Goal: Transaction & Acquisition: Purchase product/service

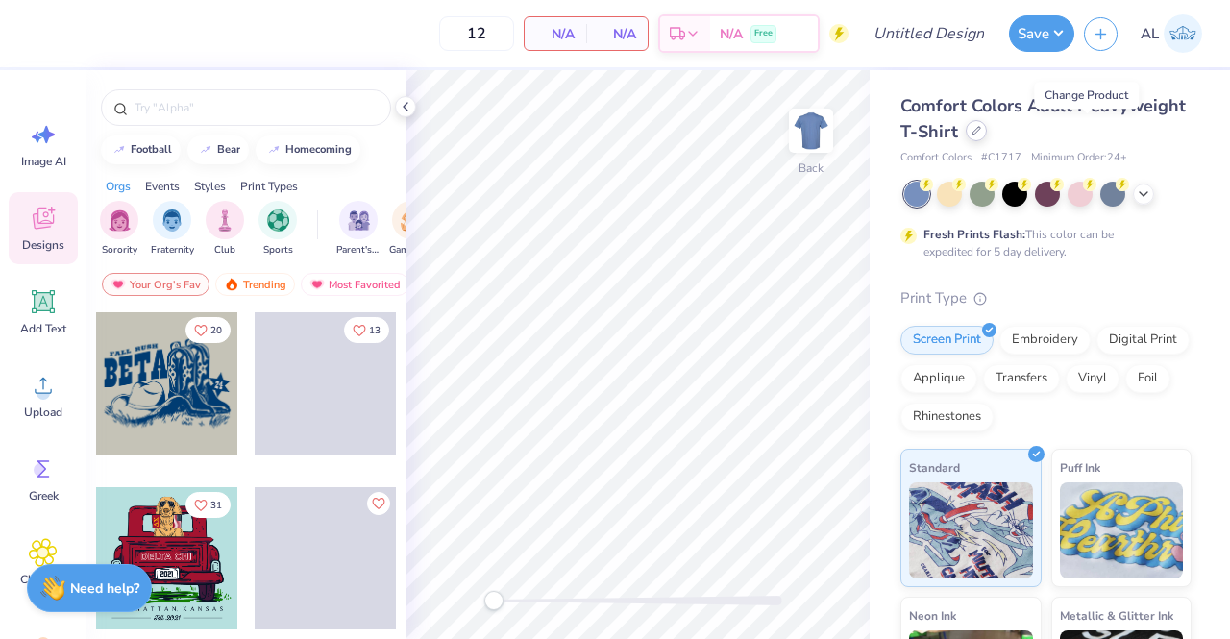
click at [987, 136] on div at bounding box center [976, 130] width 21 height 21
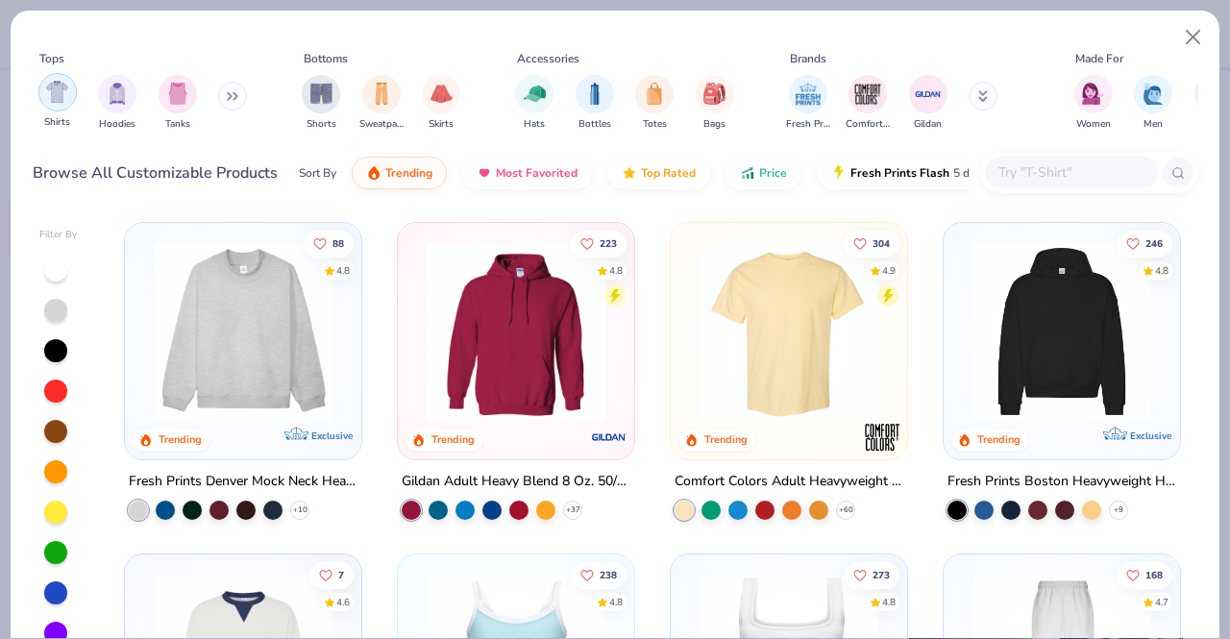
click at [54, 101] on img "filter for Shirts" at bounding box center [57, 92] width 22 height 22
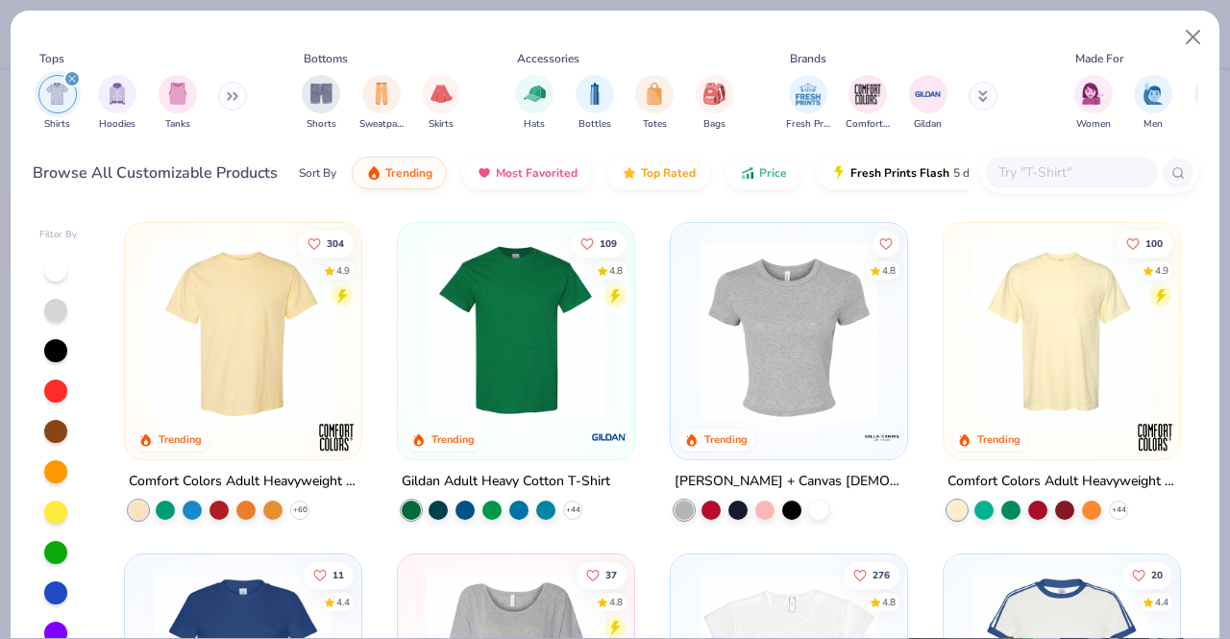
click at [245, 350] on div at bounding box center [45, 331] width 593 height 179
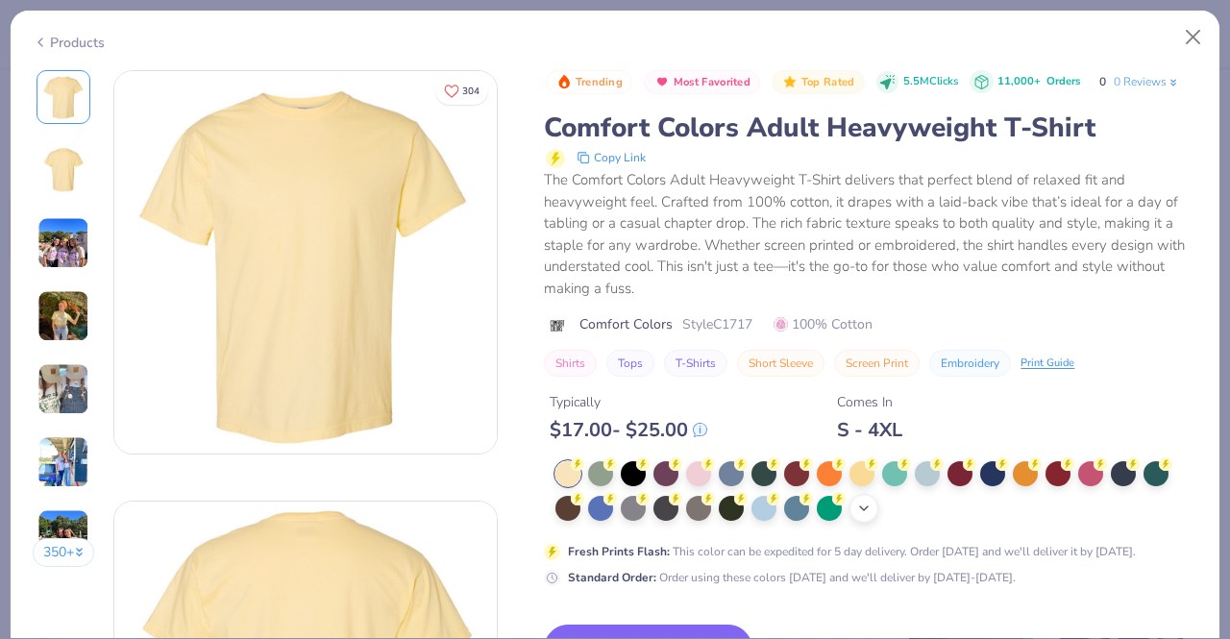
click at [867, 510] on div "+ 38" at bounding box center [876, 492] width 642 height 62
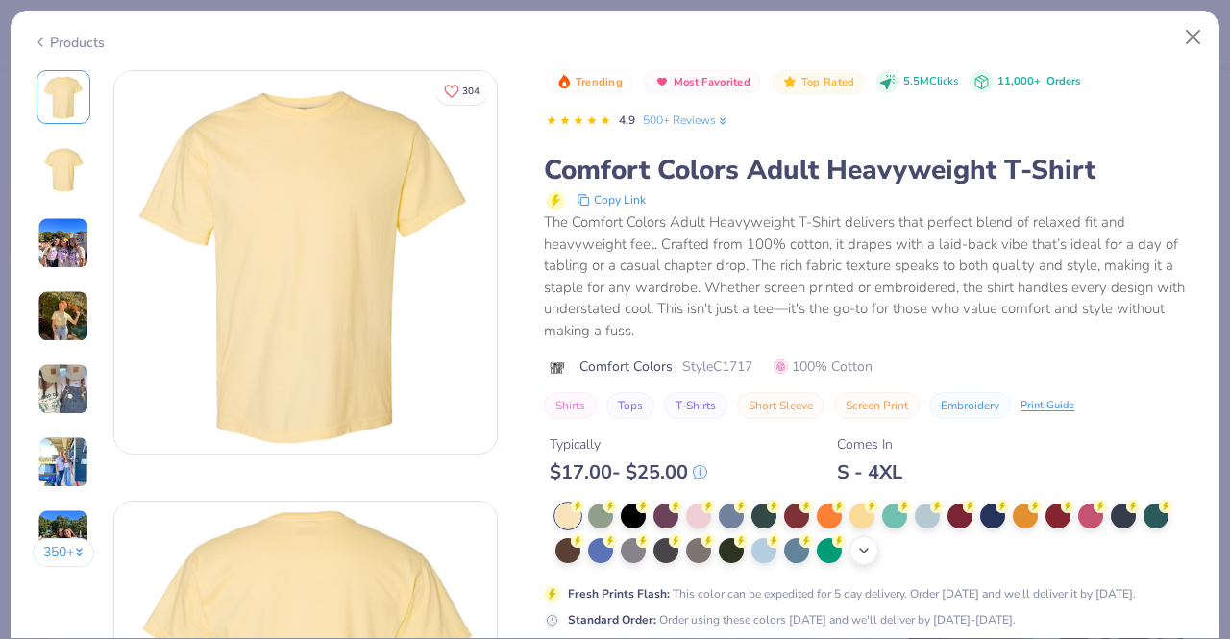
click at [866, 547] on icon at bounding box center [863, 550] width 15 height 15
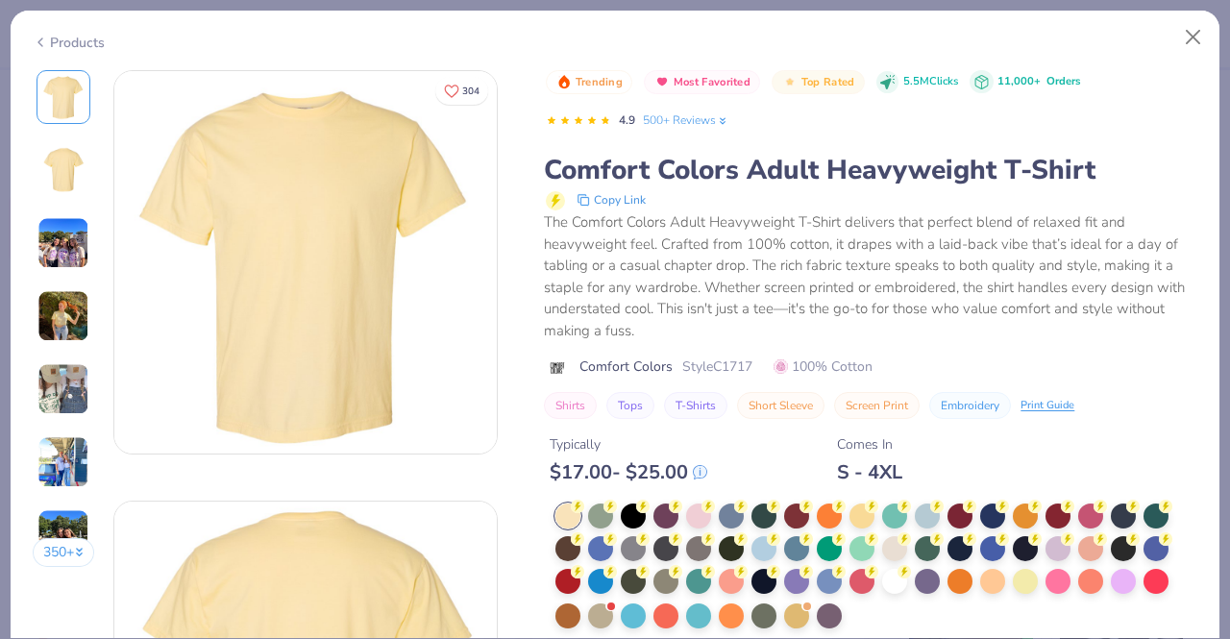
click at [858, 609] on div at bounding box center [876, 567] width 642 height 127
click at [899, 584] on div at bounding box center [894, 579] width 25 height 25
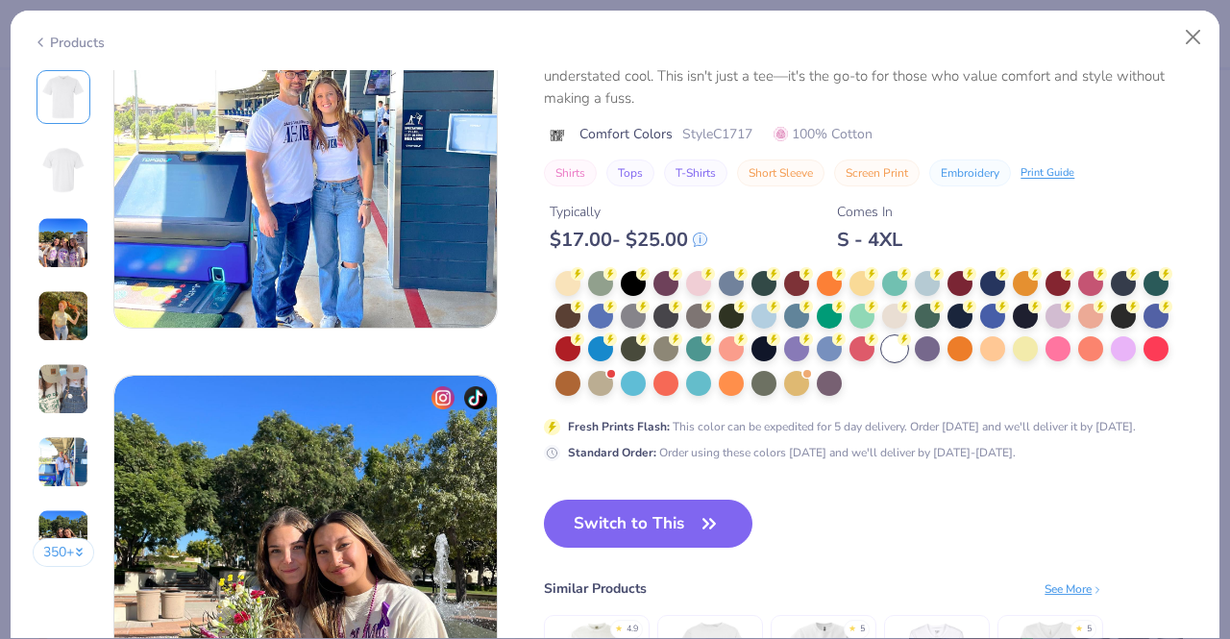
scroll to position [2287, 0]
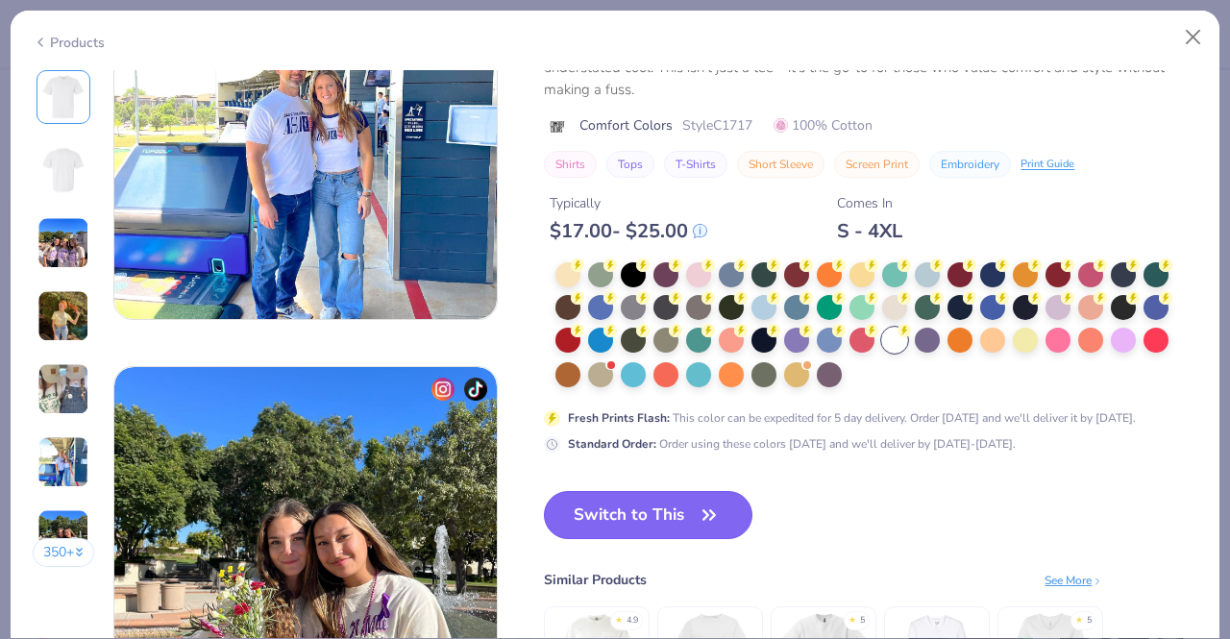
click at [726, 502] on button "Switch to This" at bounding box center [648, 515] width 209 height 48
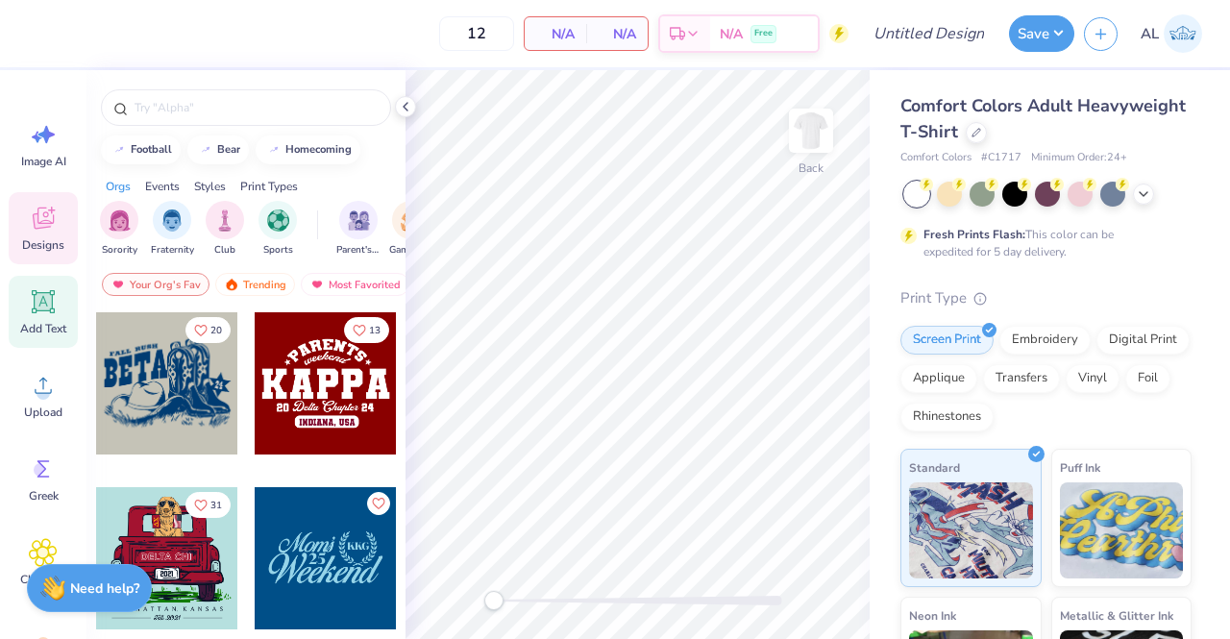
click at [56, 308] on icon at bounding box center [43, 301] width 29 height 29
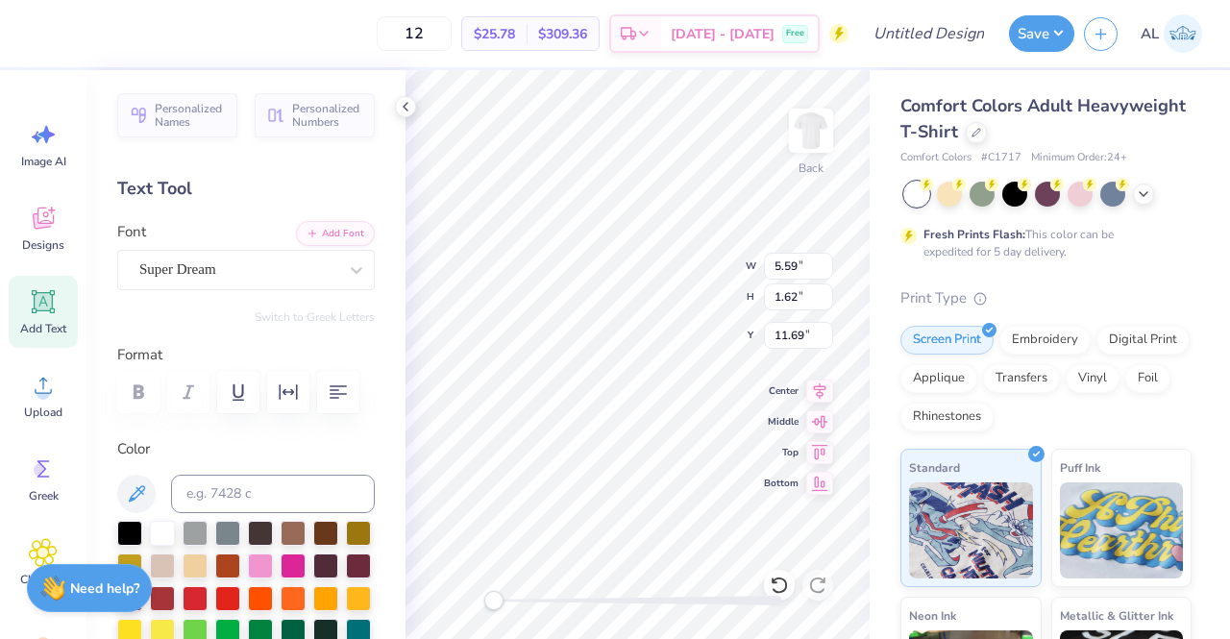
scroll to position [15, 3]
type textarea "T"
type textarea "k"
type textarea "KAPPA'S RED HOT"
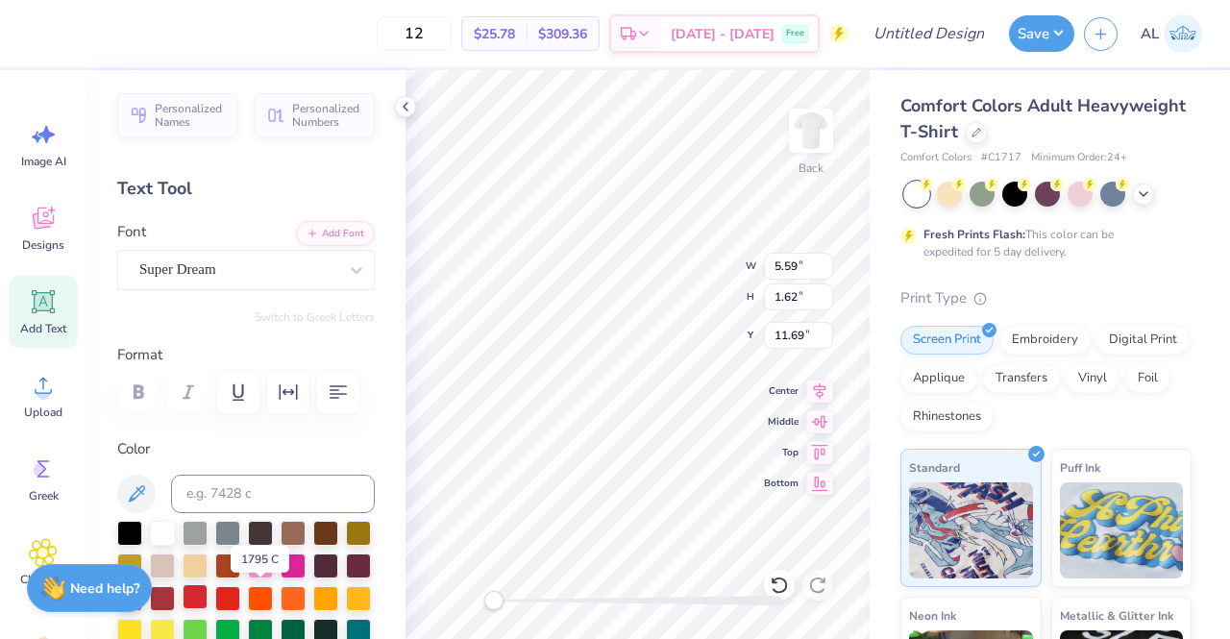
click at [208, 604] on div at bounding box center [195, 596] width 25 height 25
click at [816, 389] on icon at bounding box center [820, 388] width 12 height 16
click at [349, 383] on icon "button" at bounding box center [338, 392] width 23 height 23
click at [262, 286] on div "Super Dream" at bounding box center [246, 270] width 258 height 40
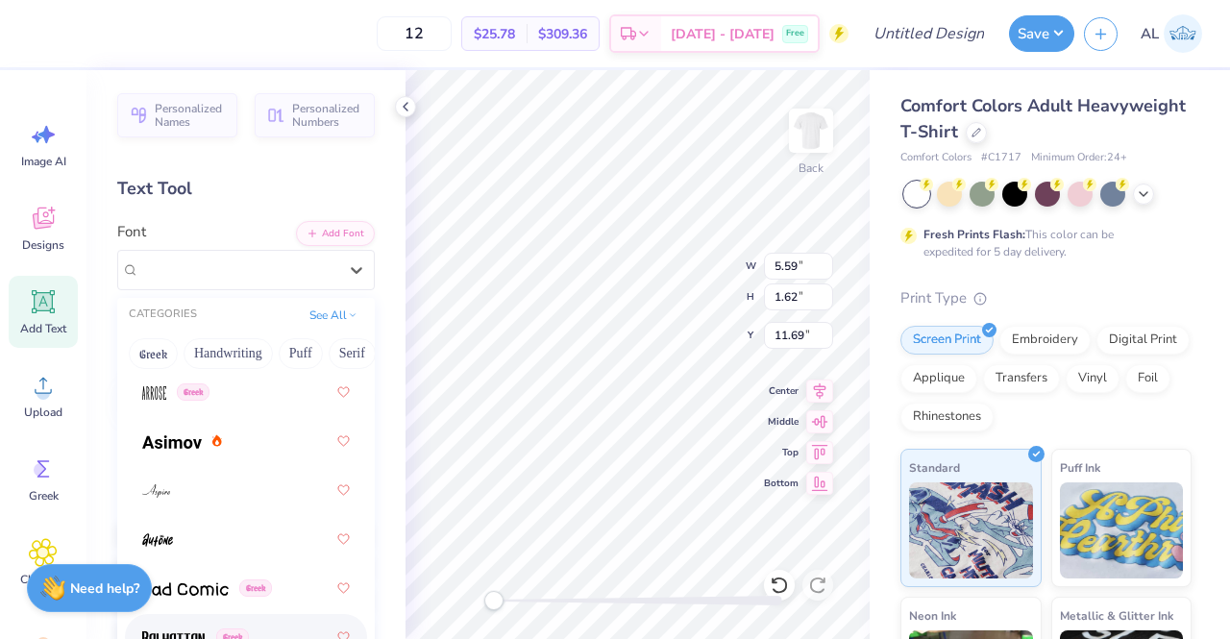
scroll to position [967, 0]
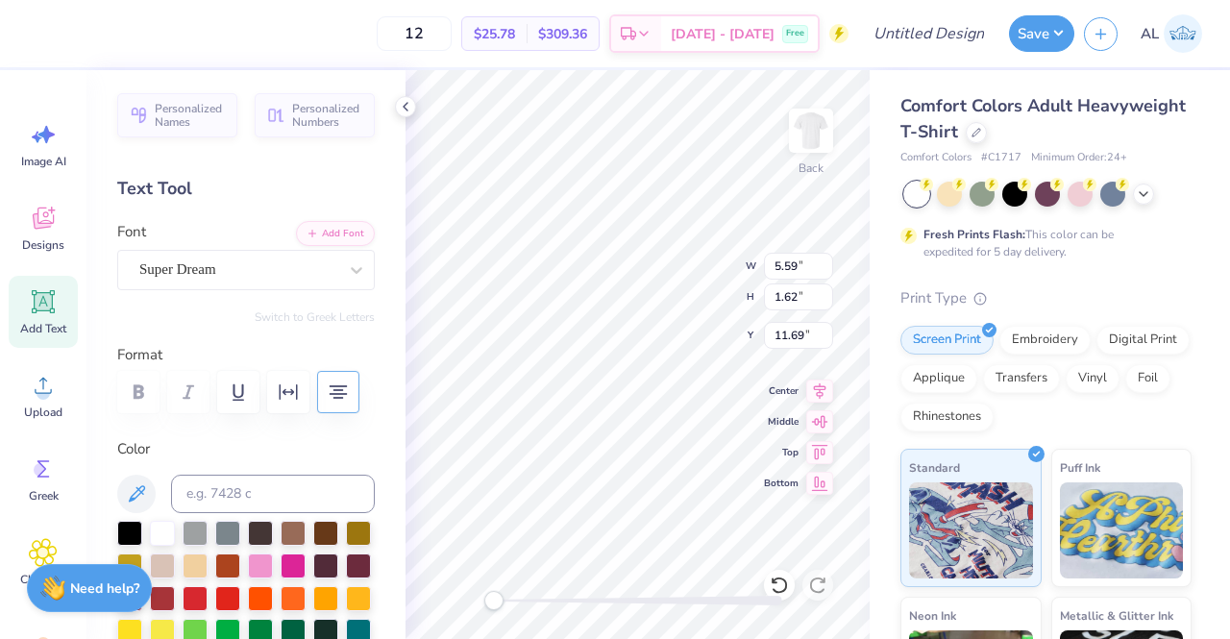
drag, startPoint x: 267, startPoint y: 446, endPoint x: 267, endPoint y: 466, distance: 20.2
click at [267, 466] on div "Color" at bounding box center [246, 573] width 258 height 271
click at [274, 277] on div "Super Dream" at bounding box center [238, 270] width 202 height 30
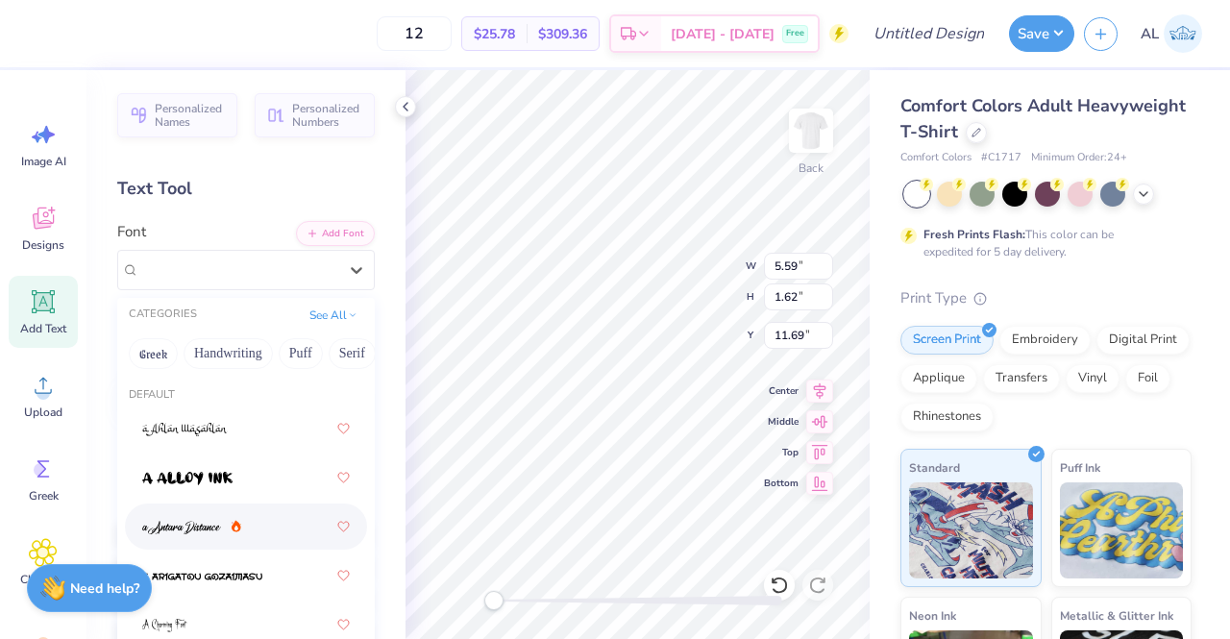
scroll to position [787, 0]
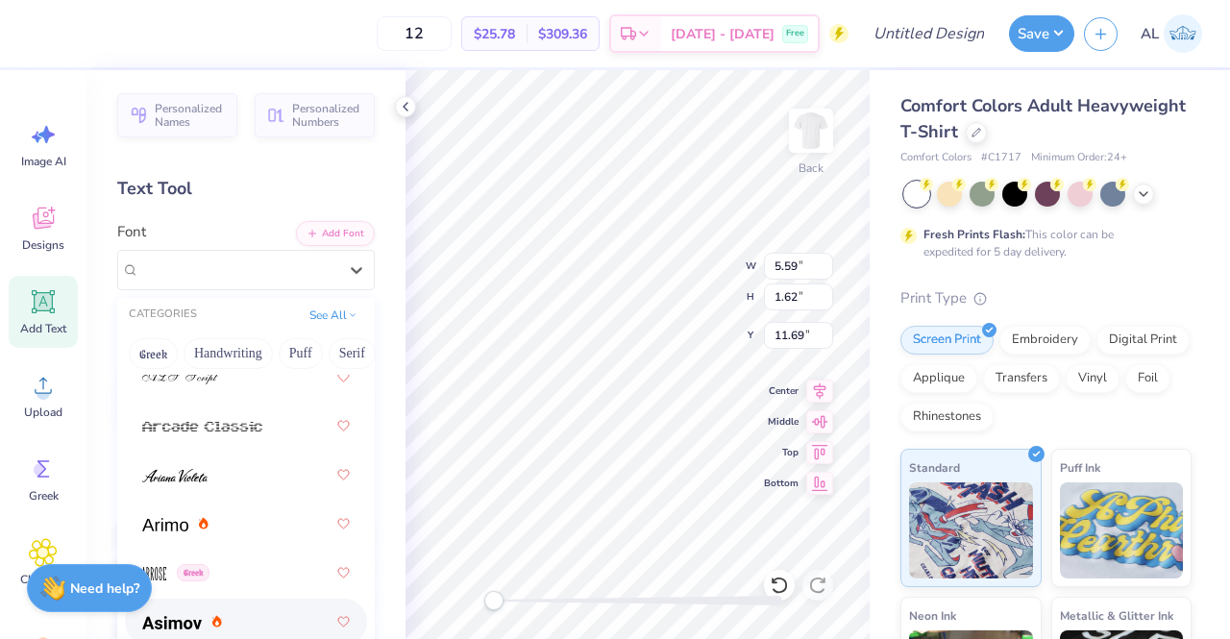
click at [259, 604] on div at bounding box center [246, 621] width 208 height 35
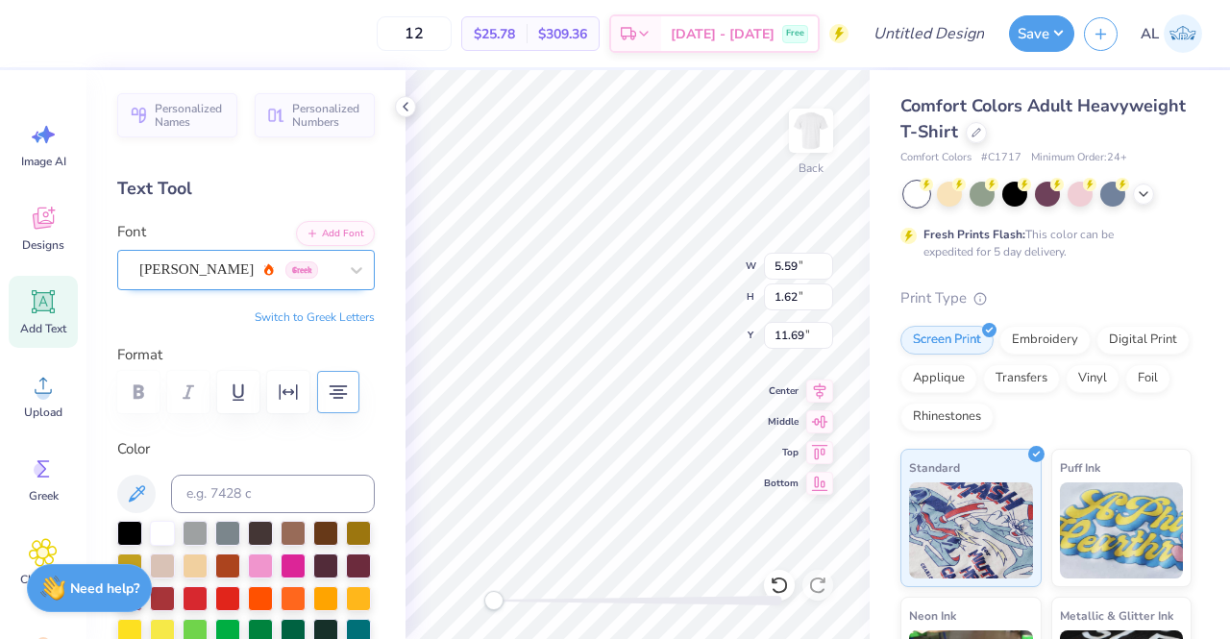
click at [276, 261] on div "Asimov Greek" at bounding box center [238, 270] width 202 height 30
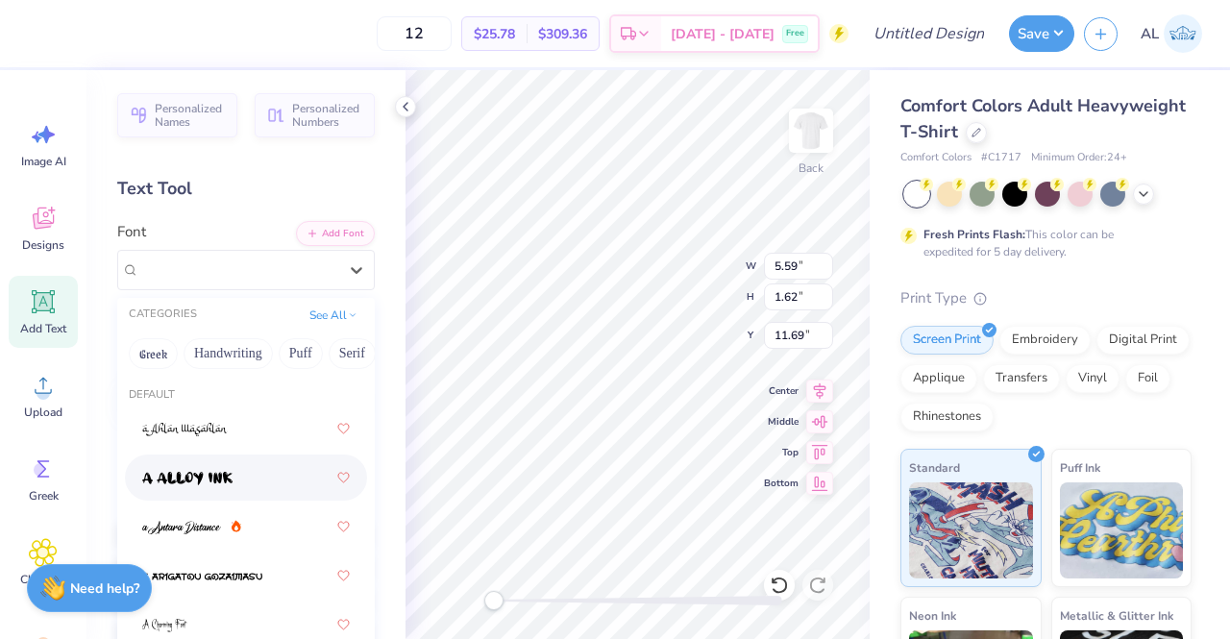
click at [236, 496] on div at bounding box center [246, 478] width 242 height 46
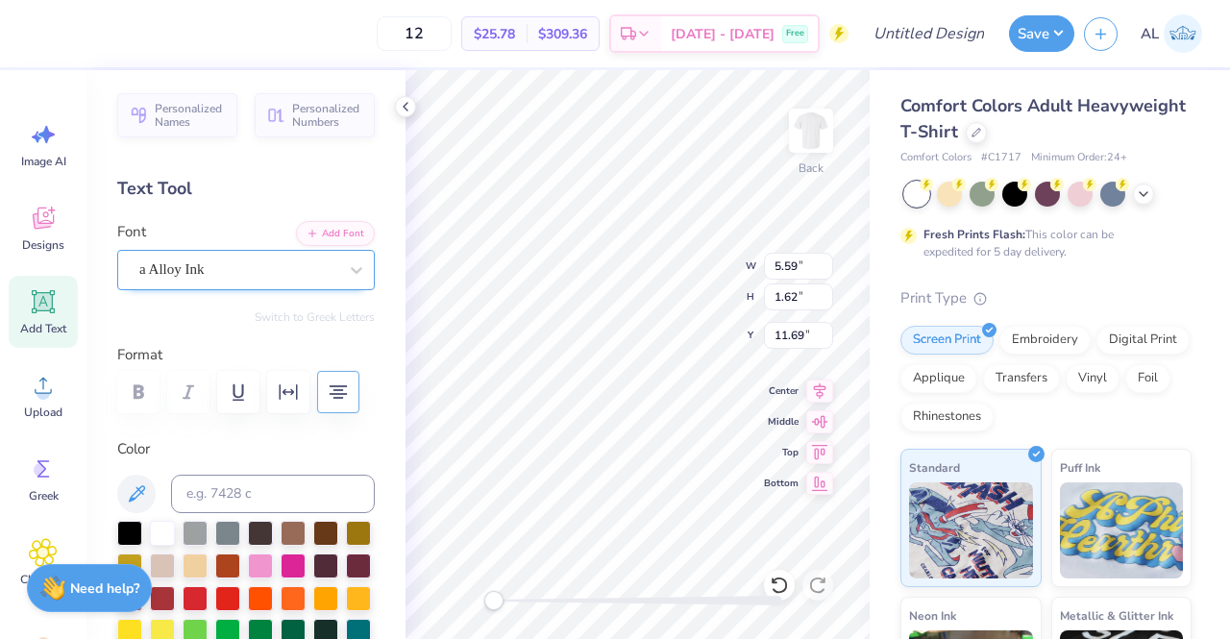
click at [316, 276] on div "a Alloy Ink" at bounding box center [238, 270] width 202 height 30
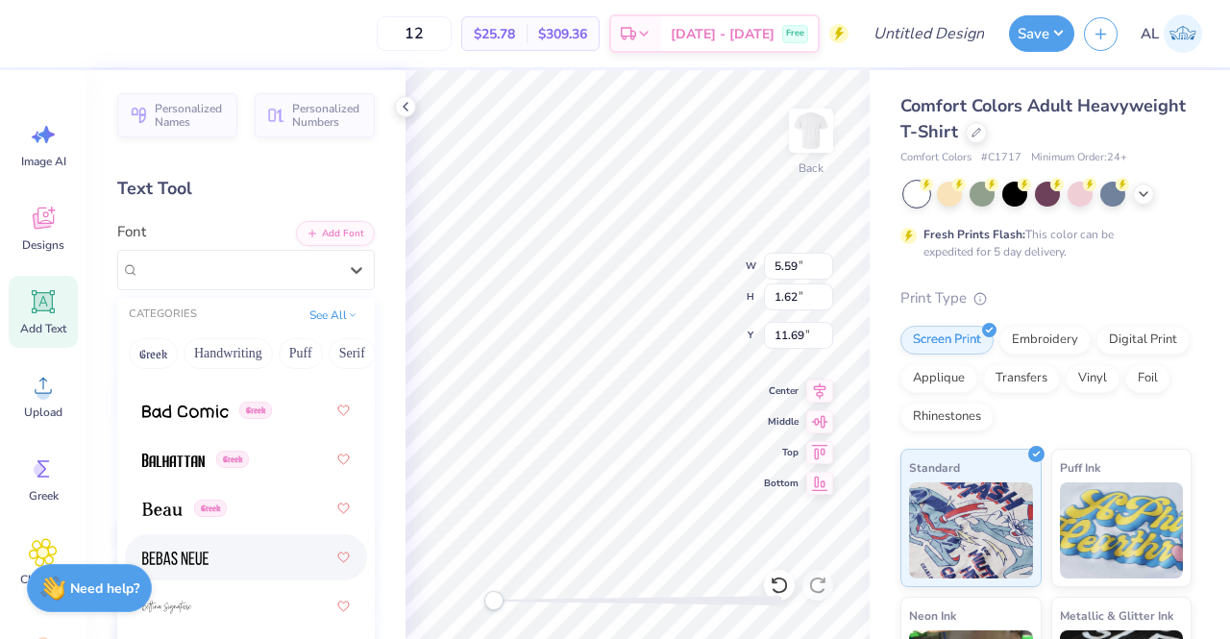
scroll to position [1146, 0]
click at [283, 478] on div "Greek" at bounding box center [246, 458] width 242 height 46
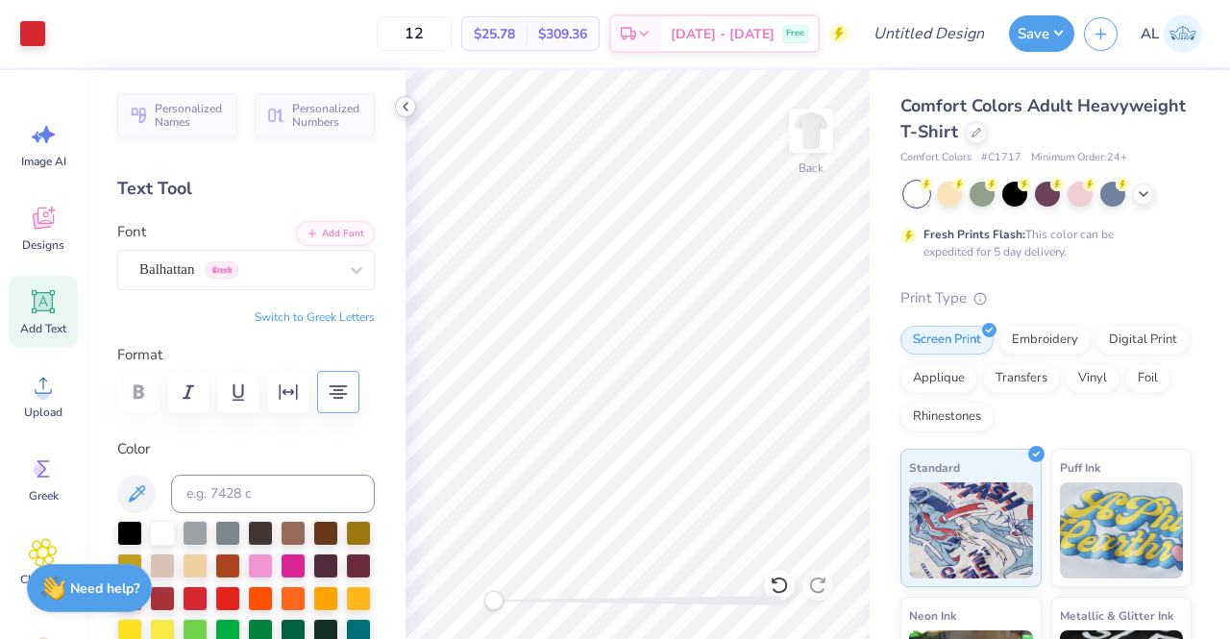
click at [410, 108] on icon at bounding box center [405, 106] width 15 height 15
type input "6.15"
click at [816, 144] on img at bounding box center [811, 130] width 77 height 77
click at [827, 118] on img at bounding box center [811, 130] width 77 height 77
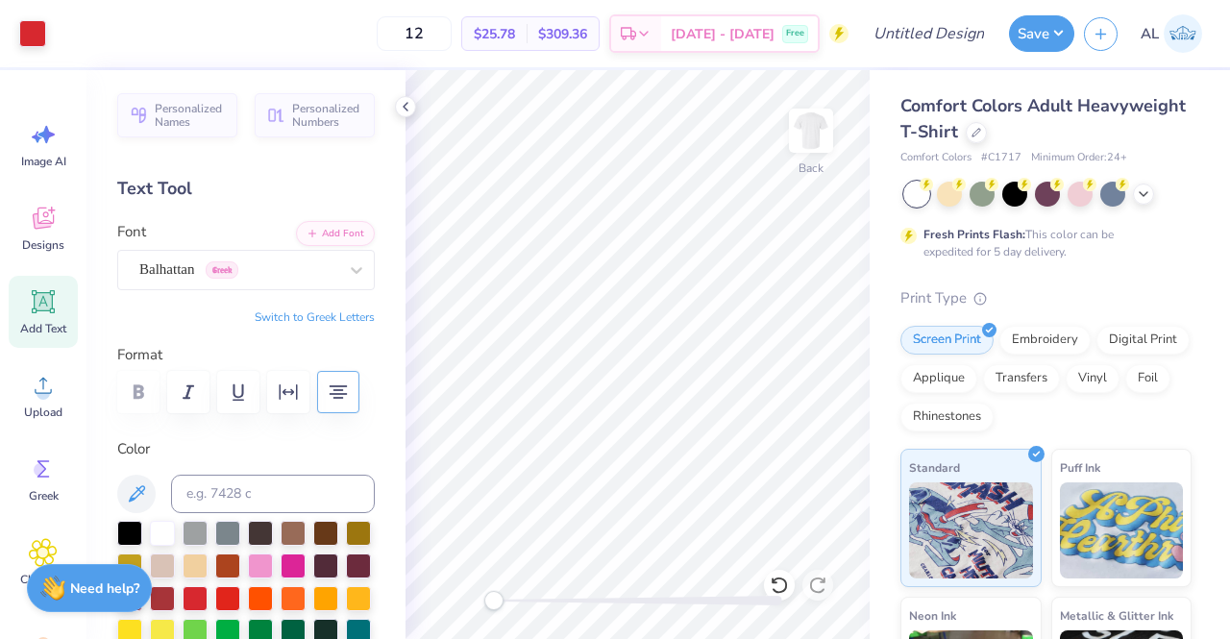
click at [827, 118] on img at bounding box center [811, 130] width 38 height 38
click at [820, 139] on img at bounding box center [811, 130] width 77 height 77
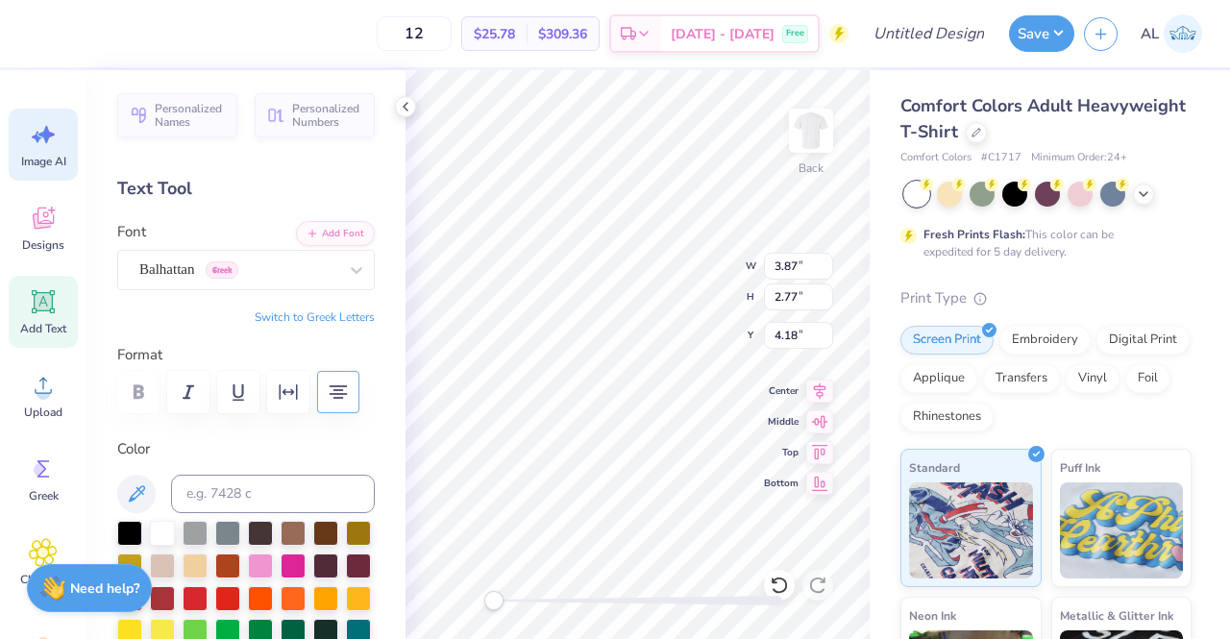
click at [46, 161] on span "Image AI" at bounding box center [43, 161] width 45 height 15
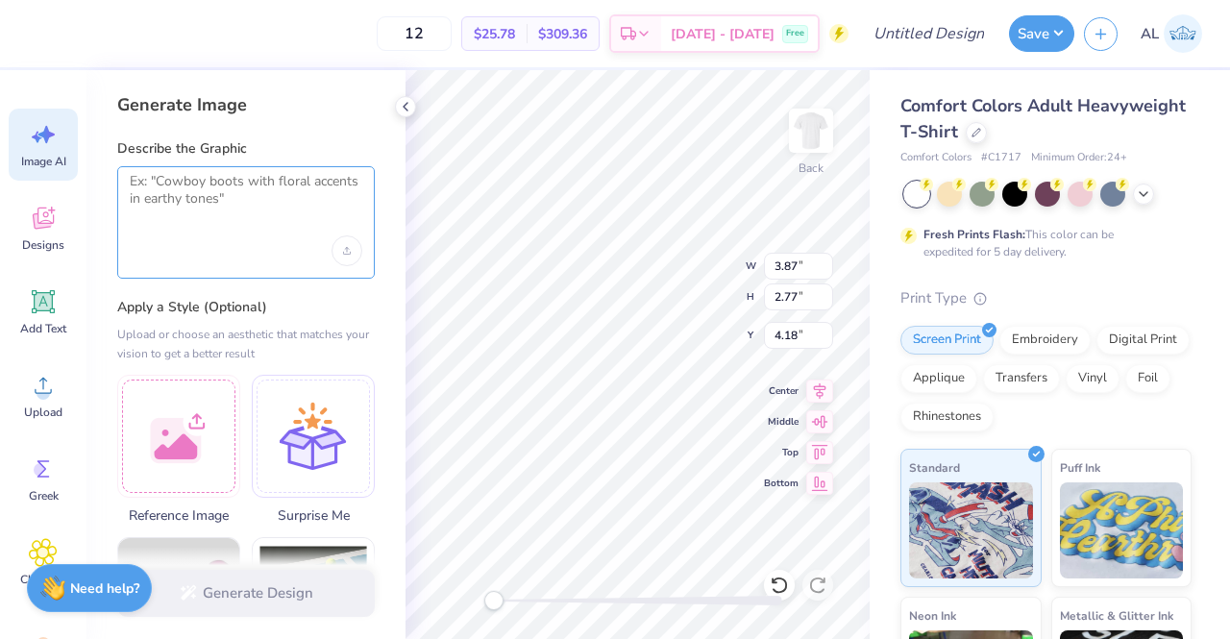
click at [205, 197] on textarea at bounding box center [246, 197] width 233 height 48
type textarea "C"
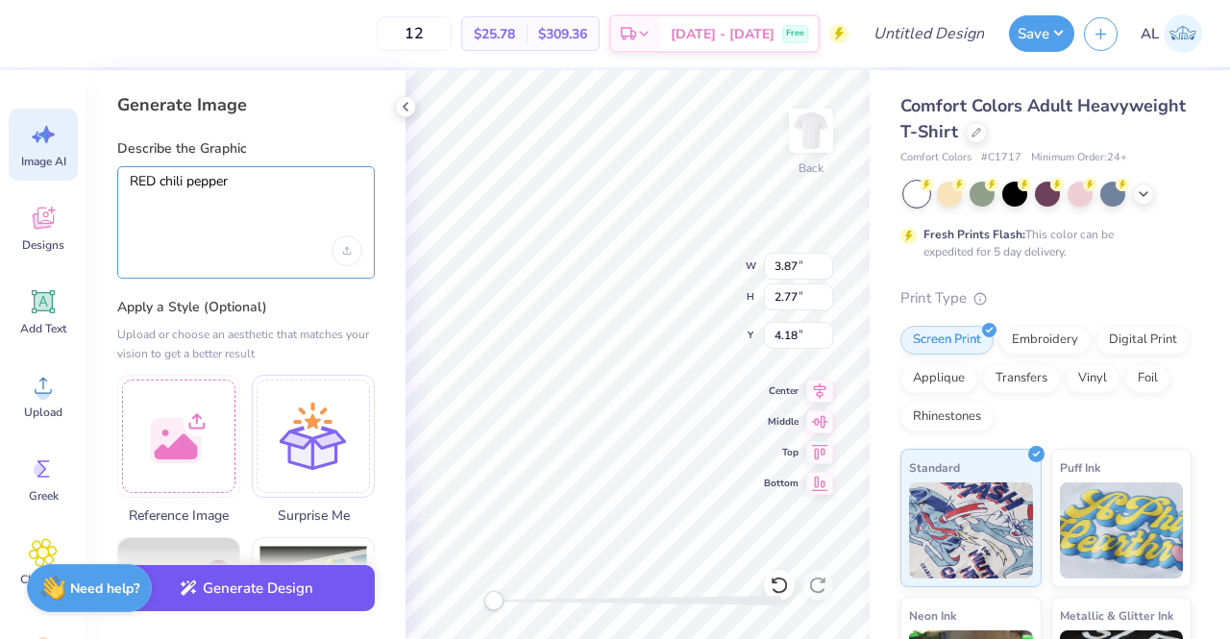
type textarea "RED chili pepper"
click at [296, 605] on button "Generate Design" at bounding box center [246, 588] width 258 height 47
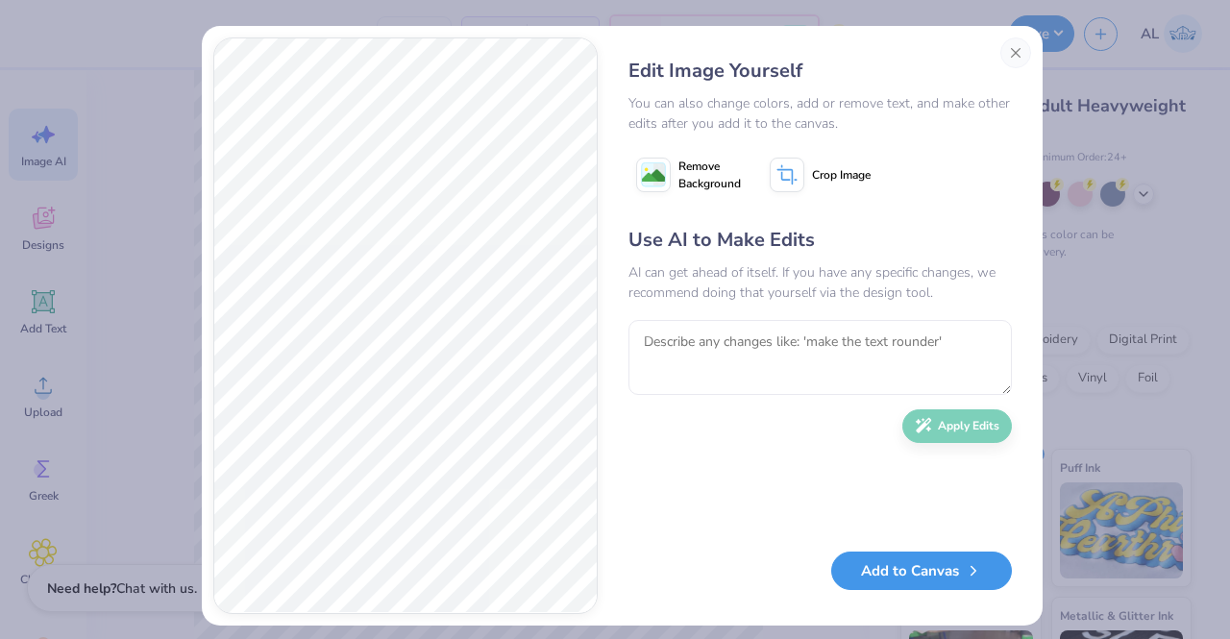
click at [898, 568] on button "Add to Canvas" at bounding box center [921, 571] width 181 height 39
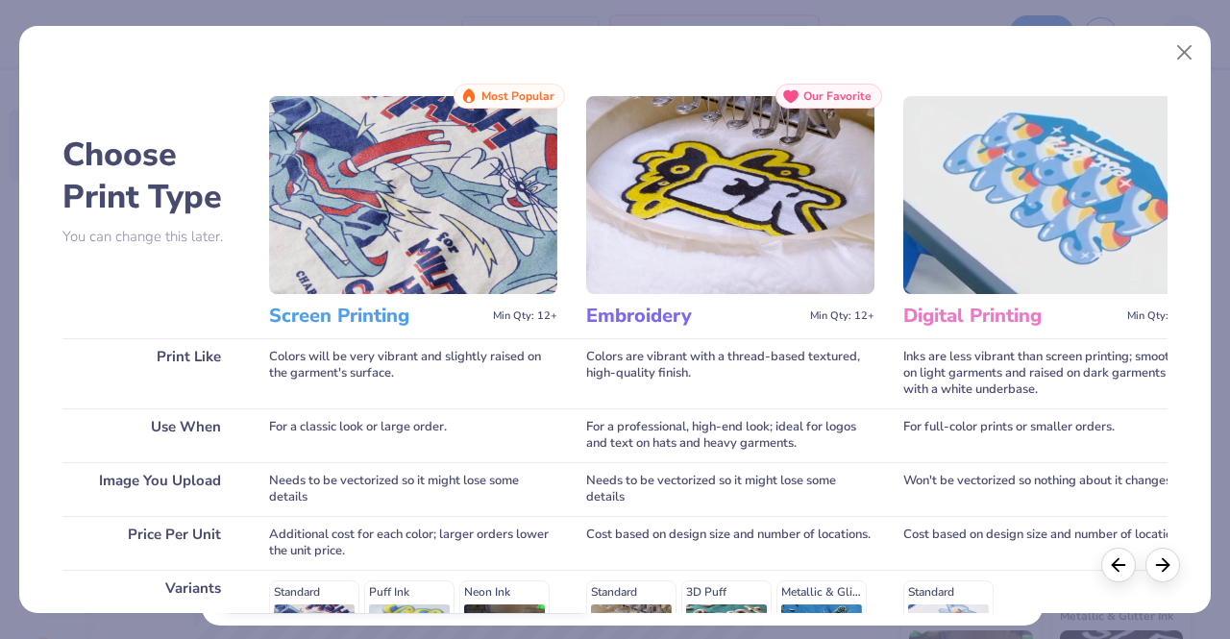
click at [362, 294] on div "Screen Printing Min Qty: 12+" at bounding box center [413, 316] width 288 height 44
click at [383, 266] on img at bounding box center [413, 195] width 288 height 198
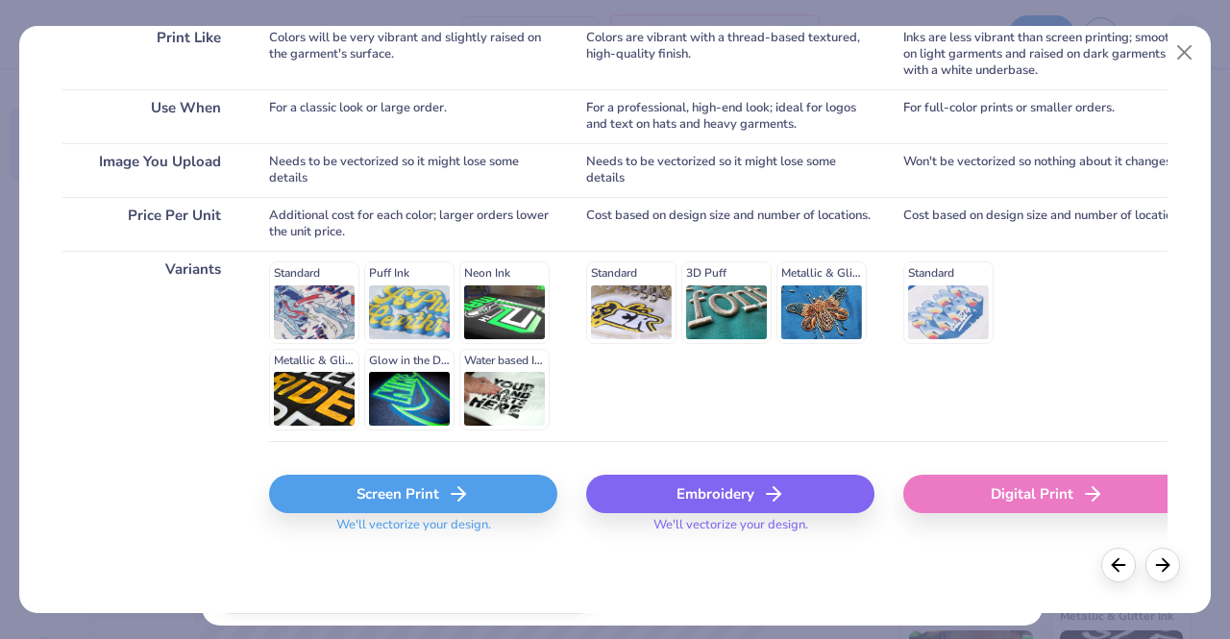
click at [412, 486] on div "Screen Print" at bounding box center [413, 494] width 288 height 38
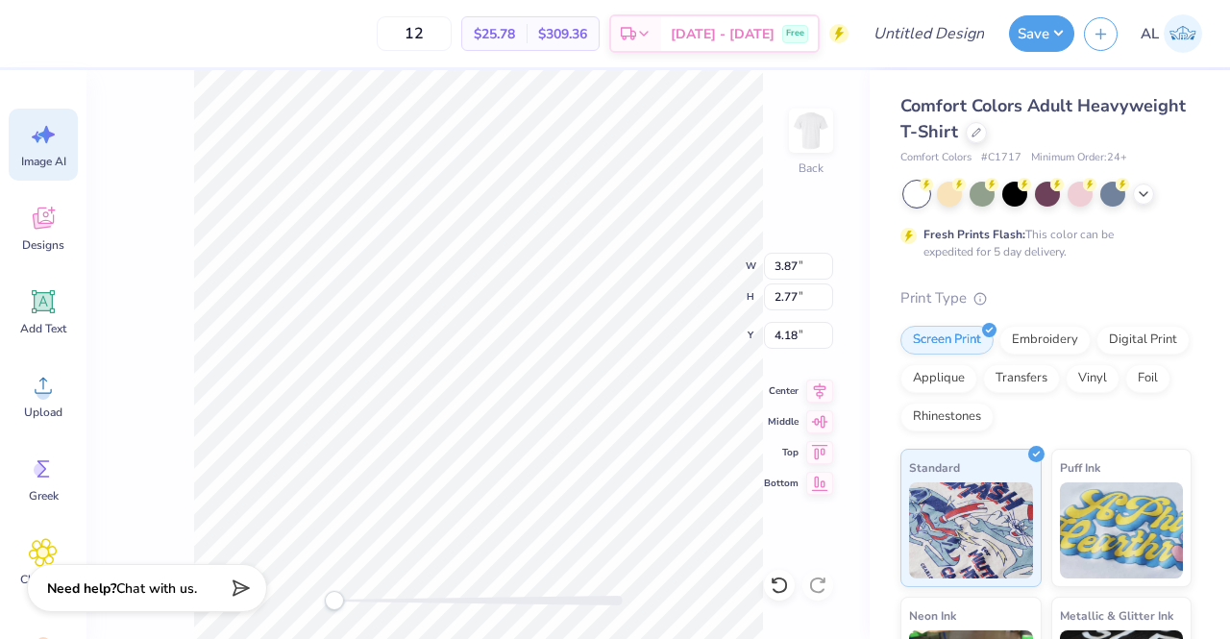
scroll to position [0, 0]
type input "6.93"
type input "18.00"
type input "3.50"
type input "3.87"
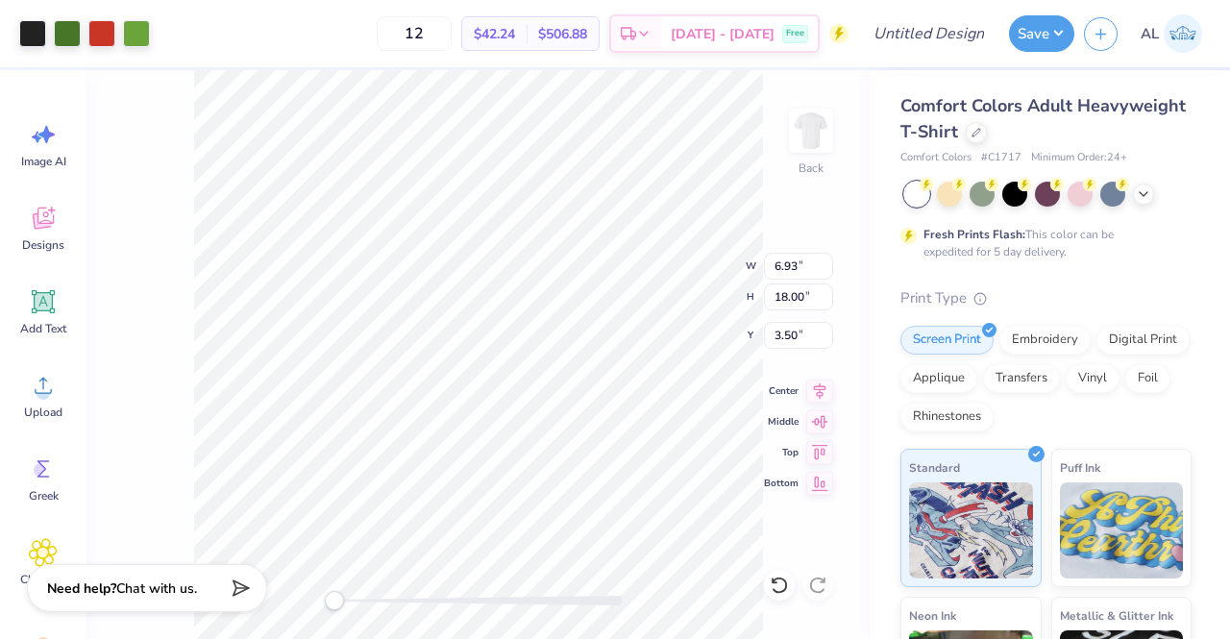
type input "2.77"
type input "4.18"
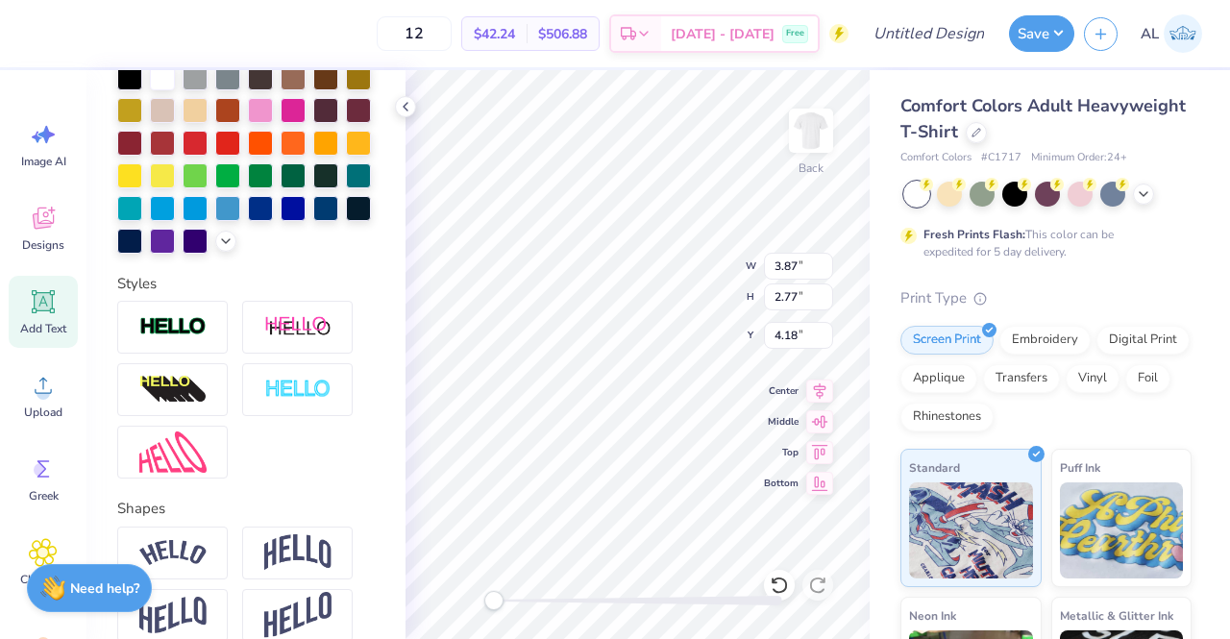
scroll to position [586, 0]
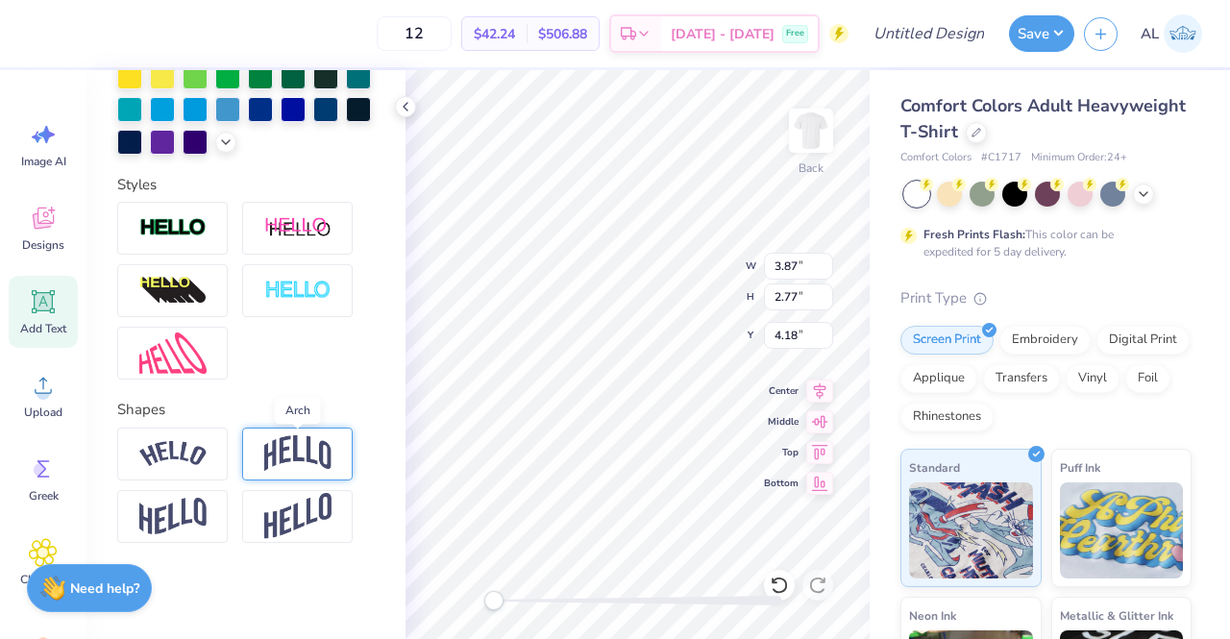
click at [317, 442] on img at bounding box center [297, 453] width 67 height 37
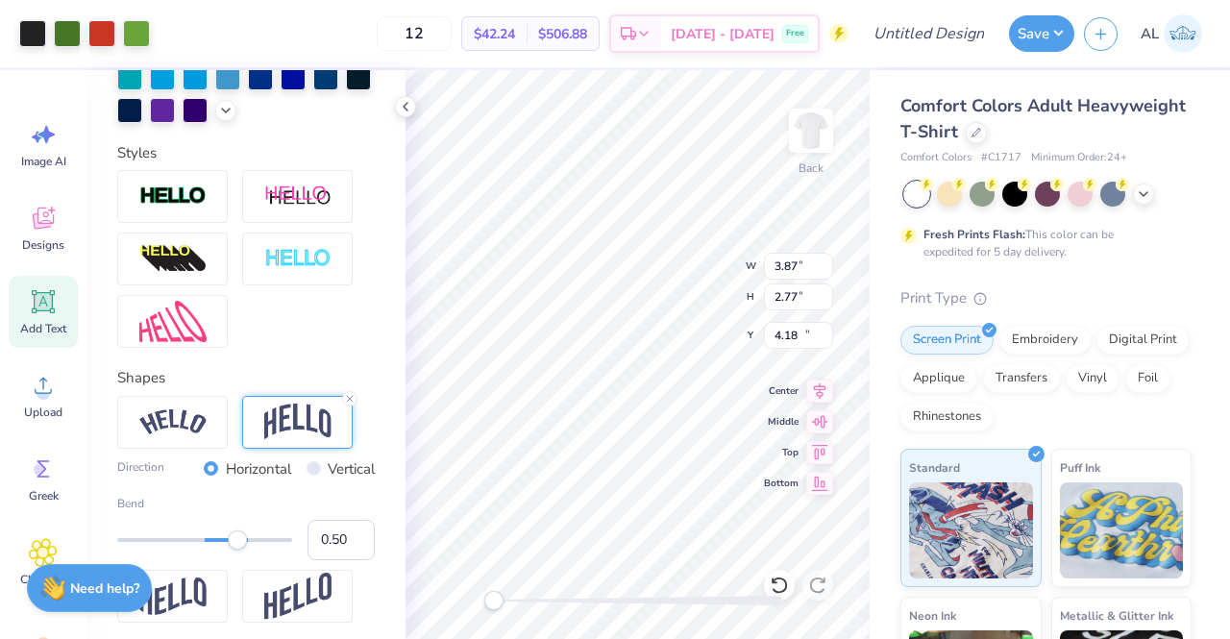
type input "3.14"
type input "1.21"
type input "19.32"
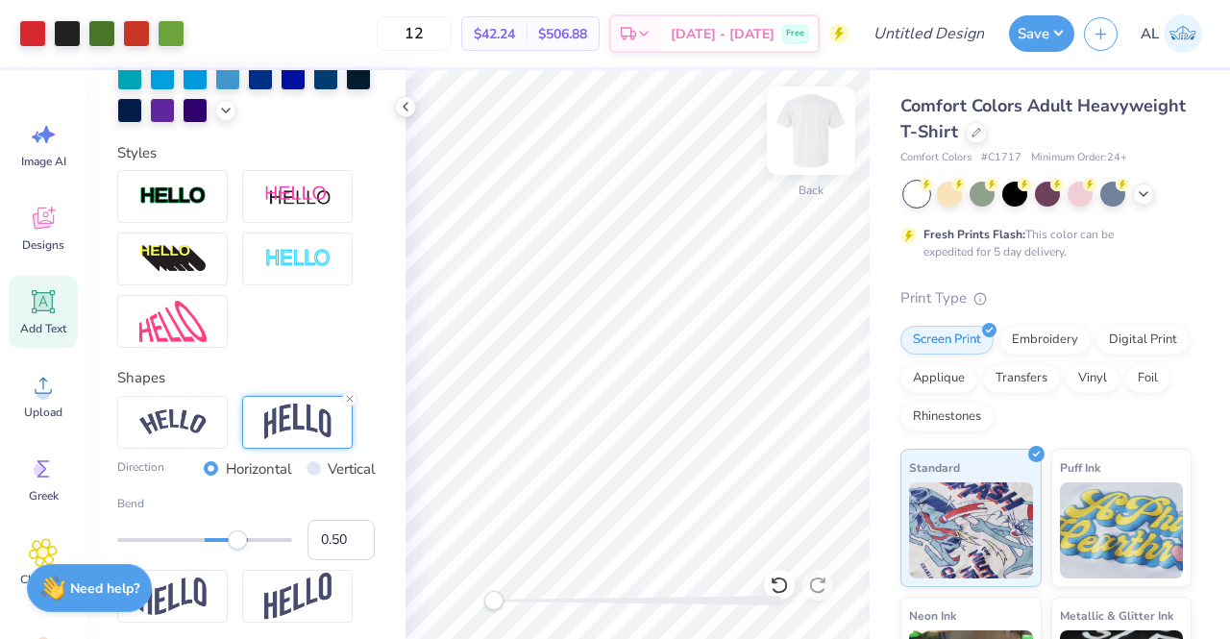
click at [811, 111] on img at bounding box center [811, 130] width 77 height 77
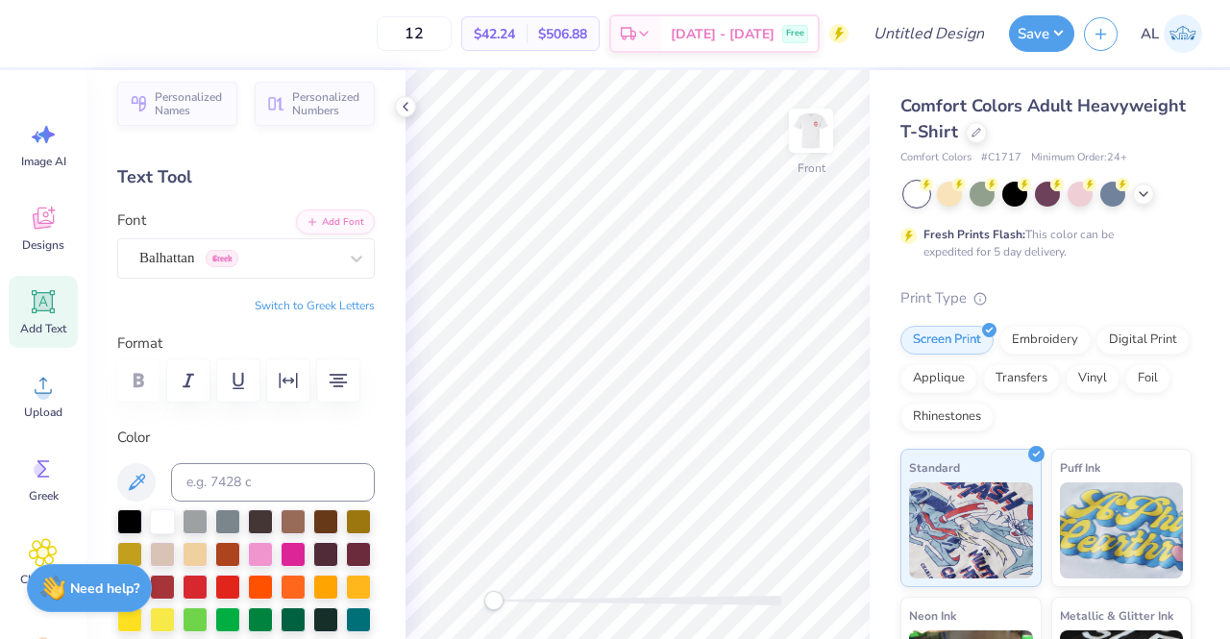
scroll to position [0, 0]
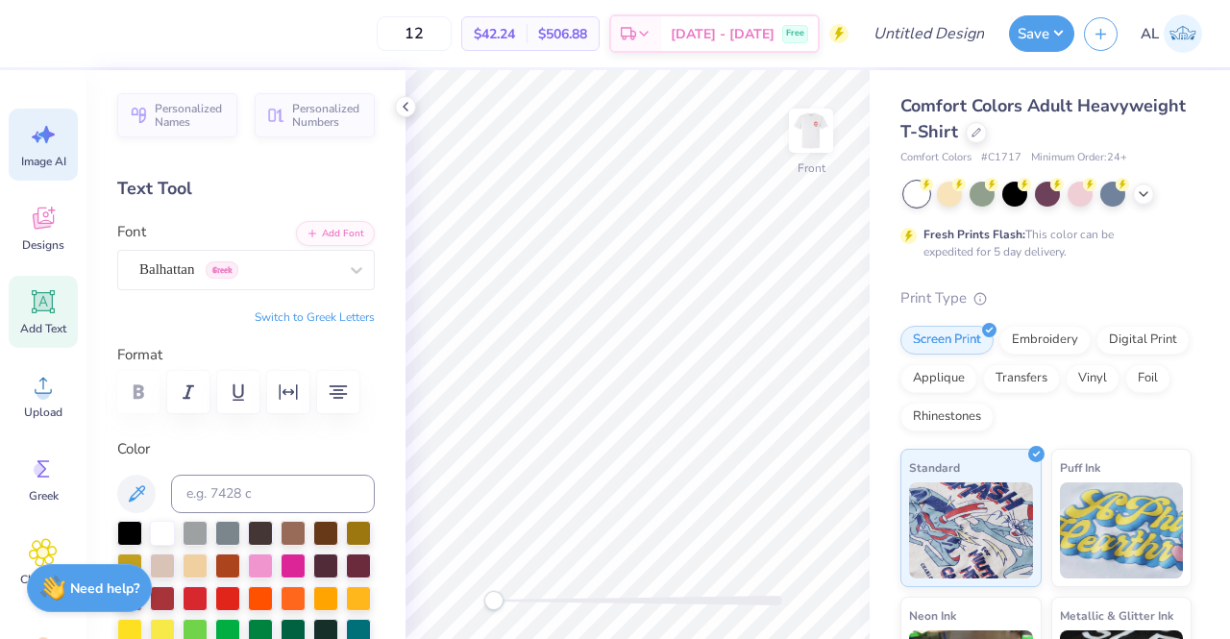
click at [49, 144] on icon at bounding box center [43, 134] width 29 height 29
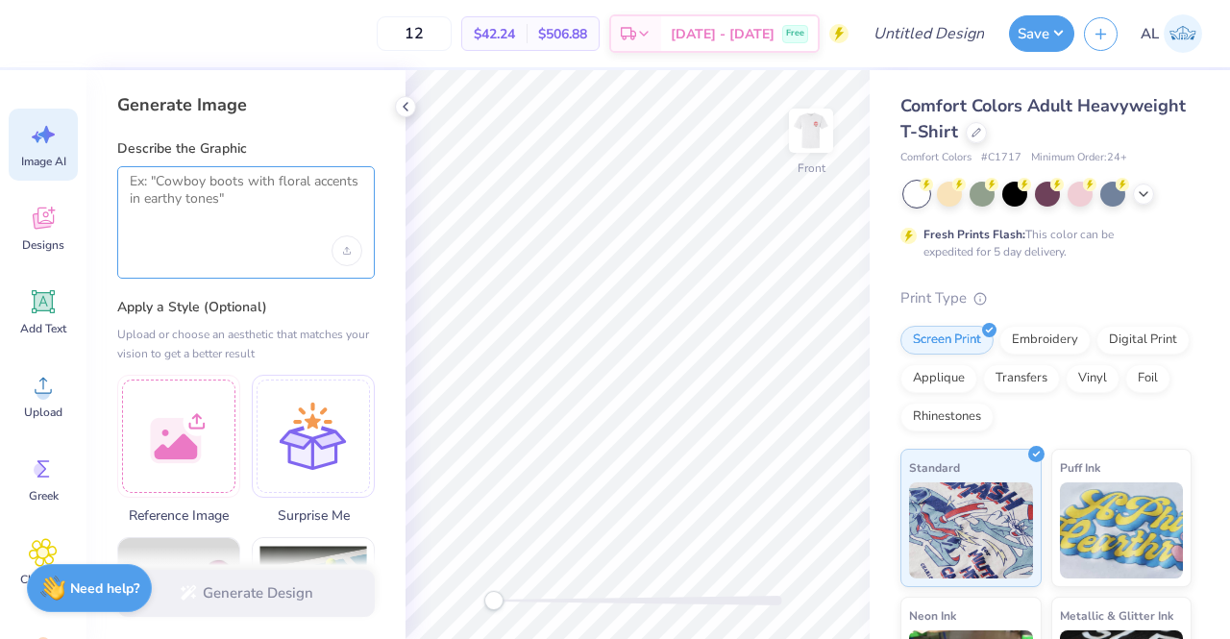
click at [223, 185] on textarea at bounding box center [246, 197] width 233 height 48
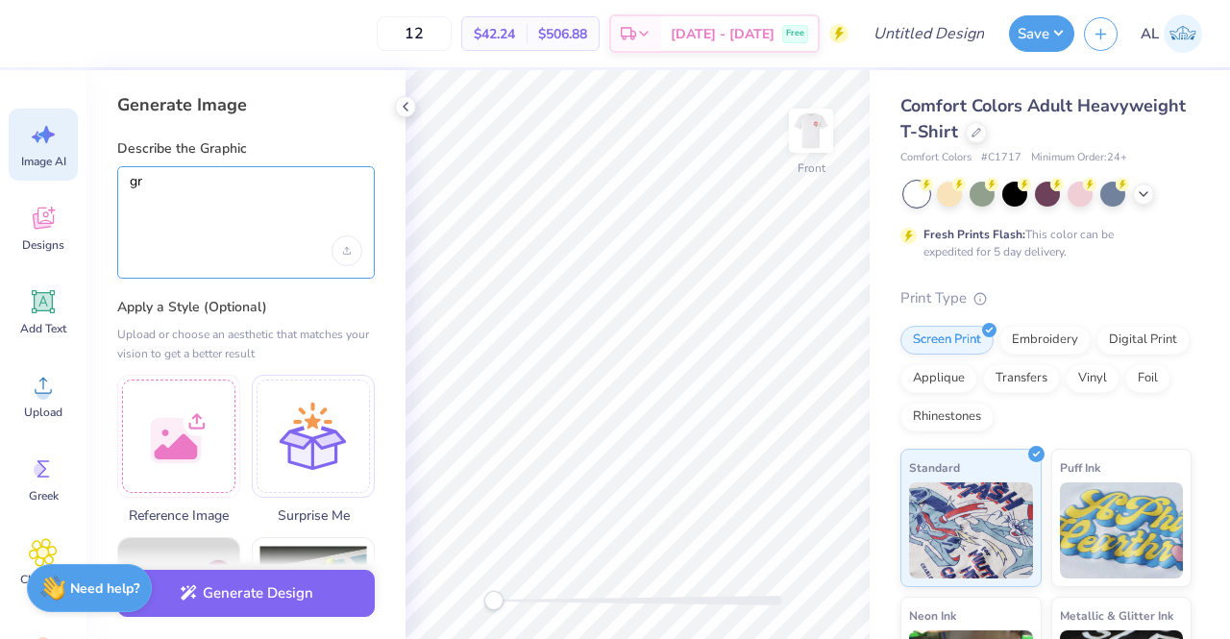
type textarea "g"
type textarea "f"
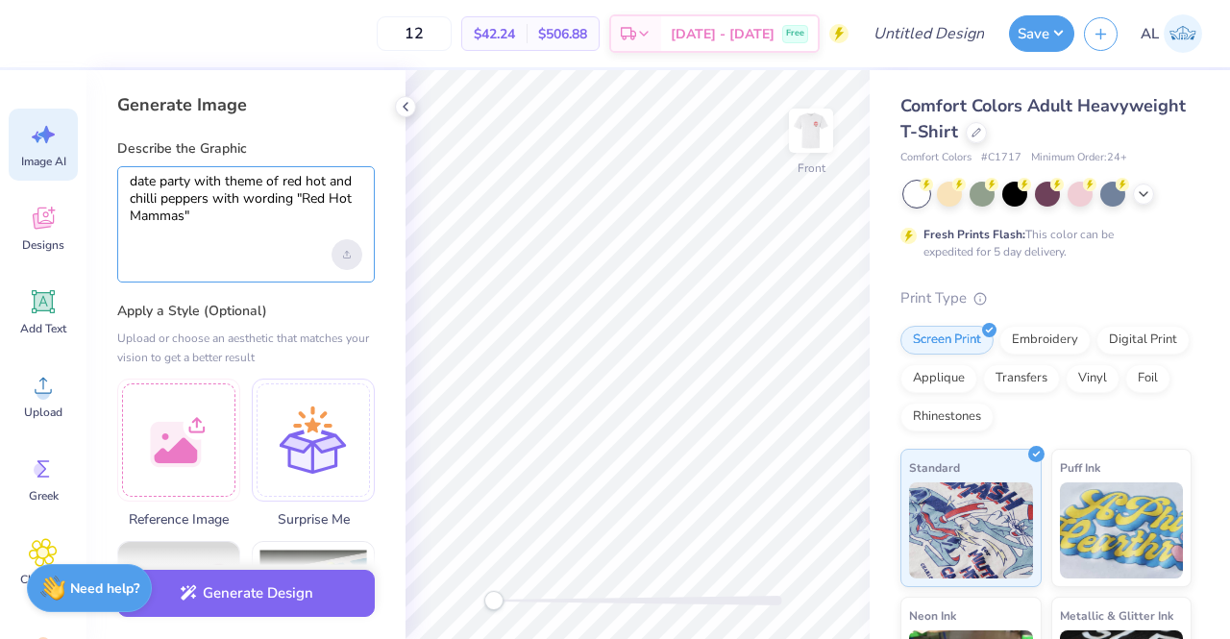
type textarea "date party with theme of red hot and chilli peppers with wording "Red Hot Mamma…"
click at [347, 249] on div "Upload image" at bounding box center [347, 254] width 31 height 31
click at [237, 203] on textarea "date party with theme of red hot and chilli peppers with wording "Red Hot Mamma…" at bounding box center [246, 199] width 233 height 52
click at [234, 228] on div "date party with theme of red hot and chilli peppers with wording "Red Hot Mamma…" at bounding box center [246, 224] width 258 height 116
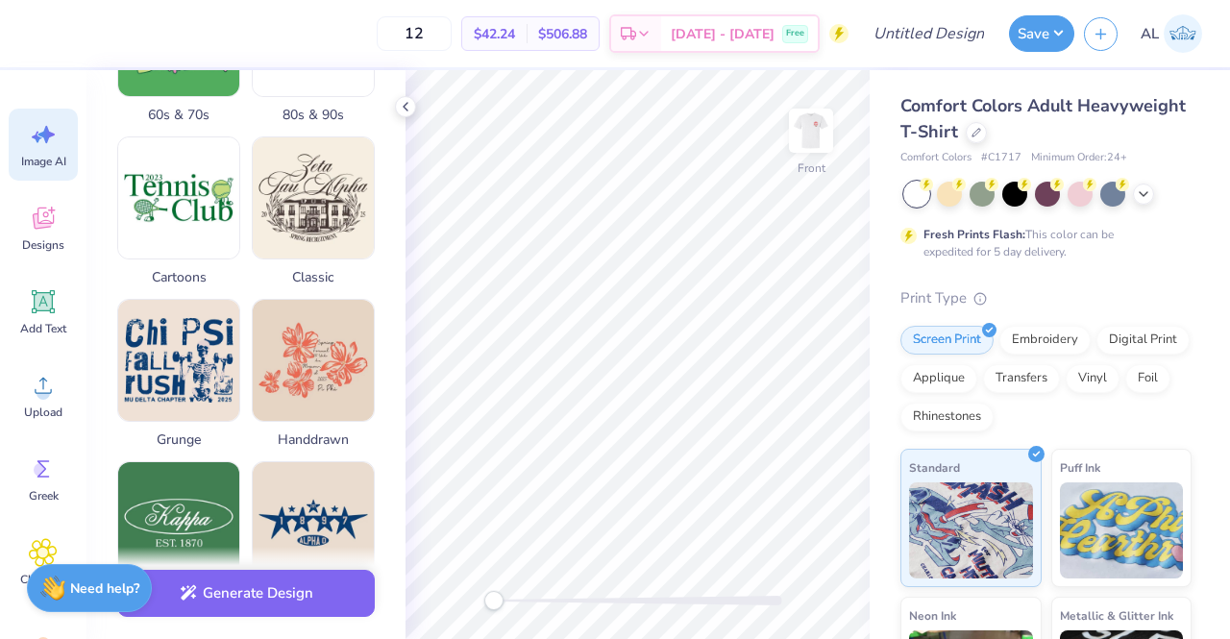
scroll to position [728, 0]
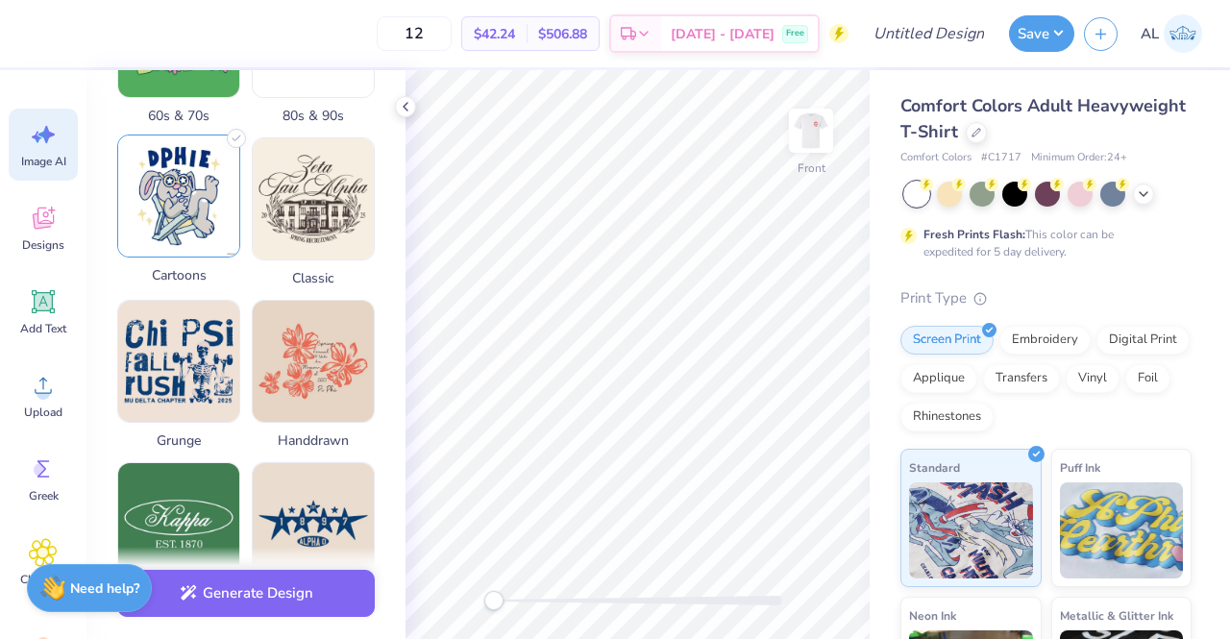
click at [206, 189] on img at bounding box center [178, 195] width 121 height 121
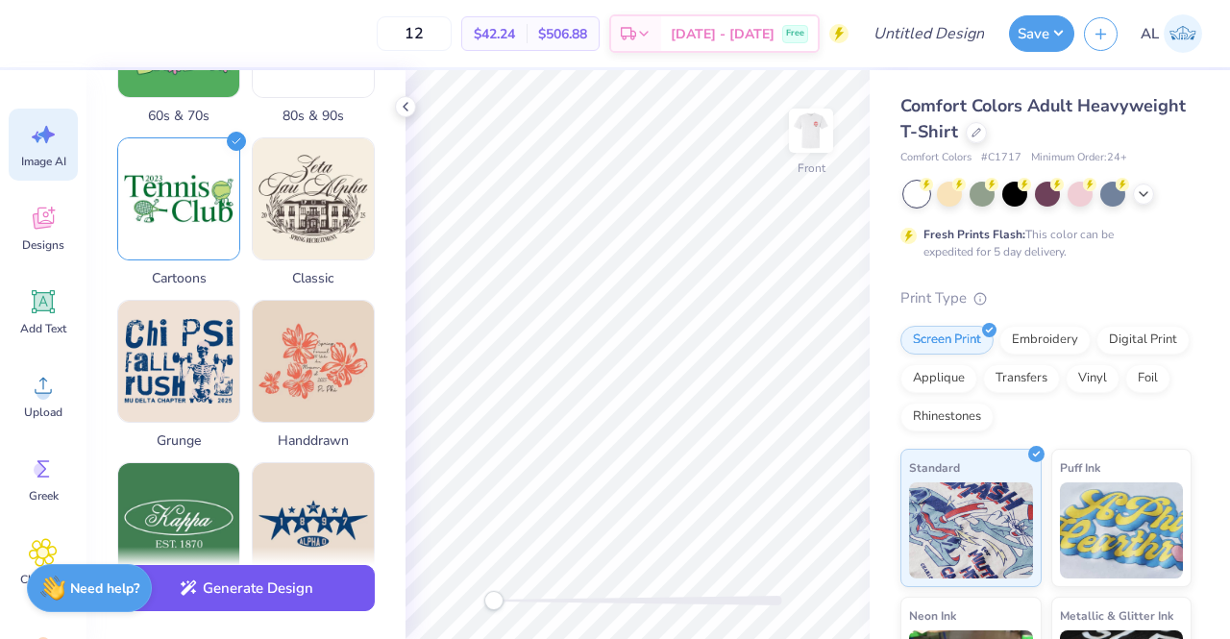
click at [213, 588] on button "Generate Design" at bounding box center [246, 588] width 258 height 47
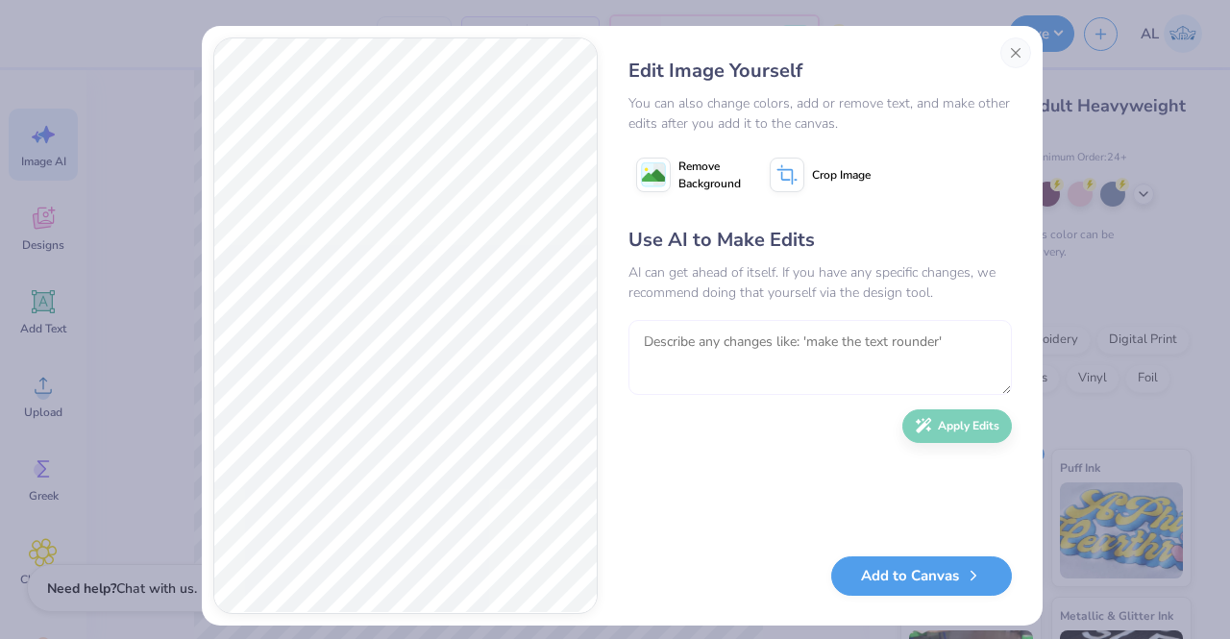
click at [742, 346] on textarea at bounding box center [819, 357] width 383 height 75
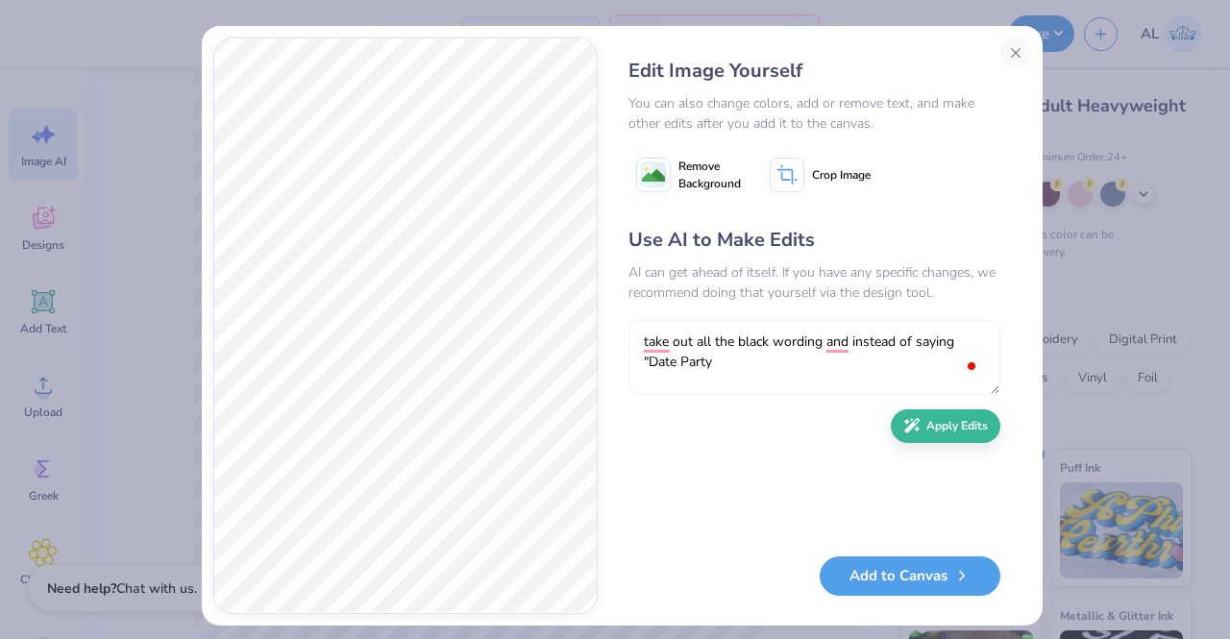
type textarea "take out all the black wording and instead of saying "Date Part"
type textarea "take out all the black wording and instead of saying "Date Party", say Kappa Ka…"
click at [944, 428] on button "Apply Edits" at bounding box center [946, 422] width 110 height 34
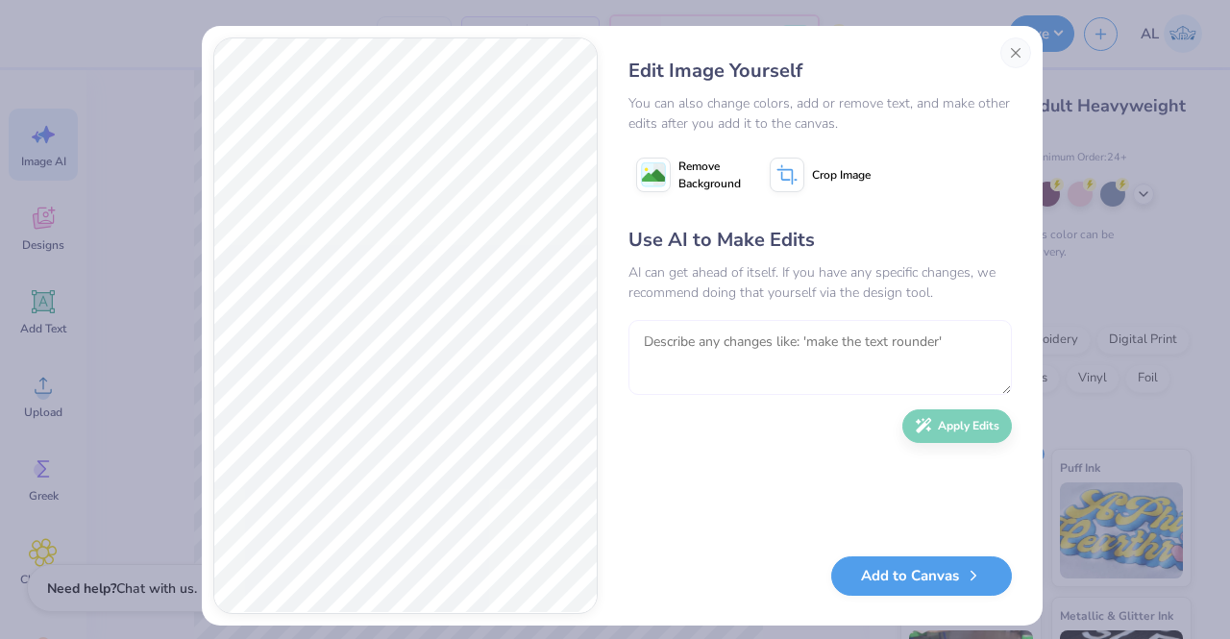
click at [849, 362] on textarea "To enrich screen reader interactions, please activate Accessibility in Grammarl…" at bounding box center [819, 357] width 383 height 75
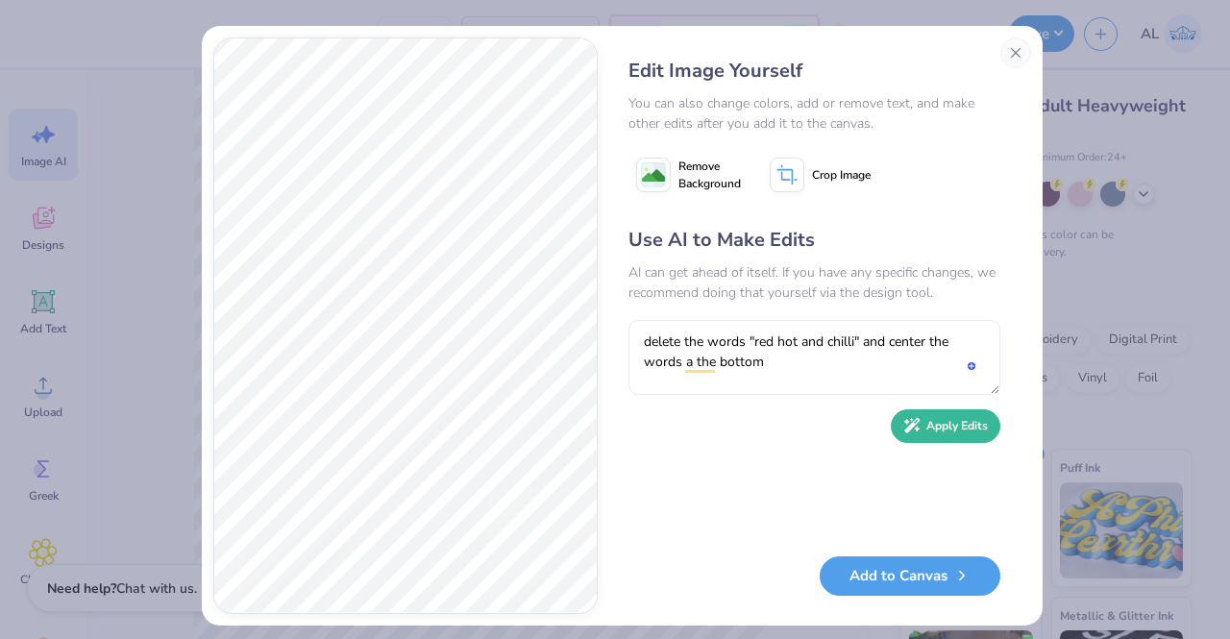
drag, startPoint x: 928, startPoint y: 425, endPoint x: 802, endPoint y: 335, distance: 154.4
click at [802, 335] on div "Use AI to Make Edits AI can get ahead of itself. If you have any specific chang…" at bounding box center [814, 381] width 372 height 311
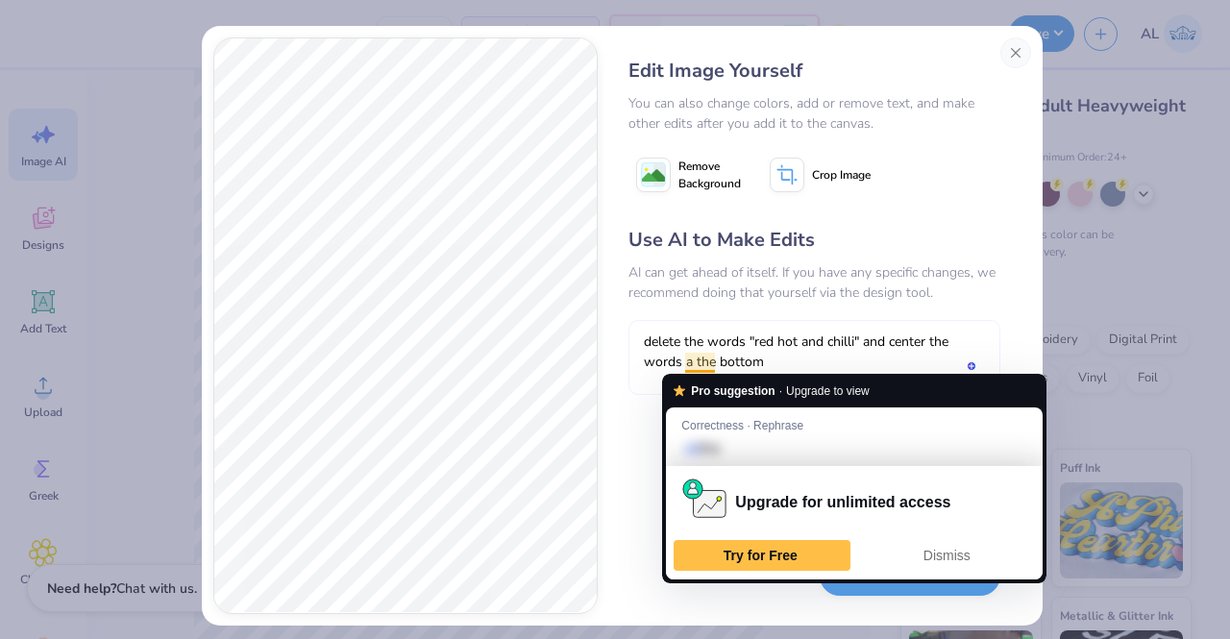
click at [684, 364] on textarea "delete the words "red hot and chilli" and center the words a the bottom" at bounding box center [814, 357] width 372 height 75
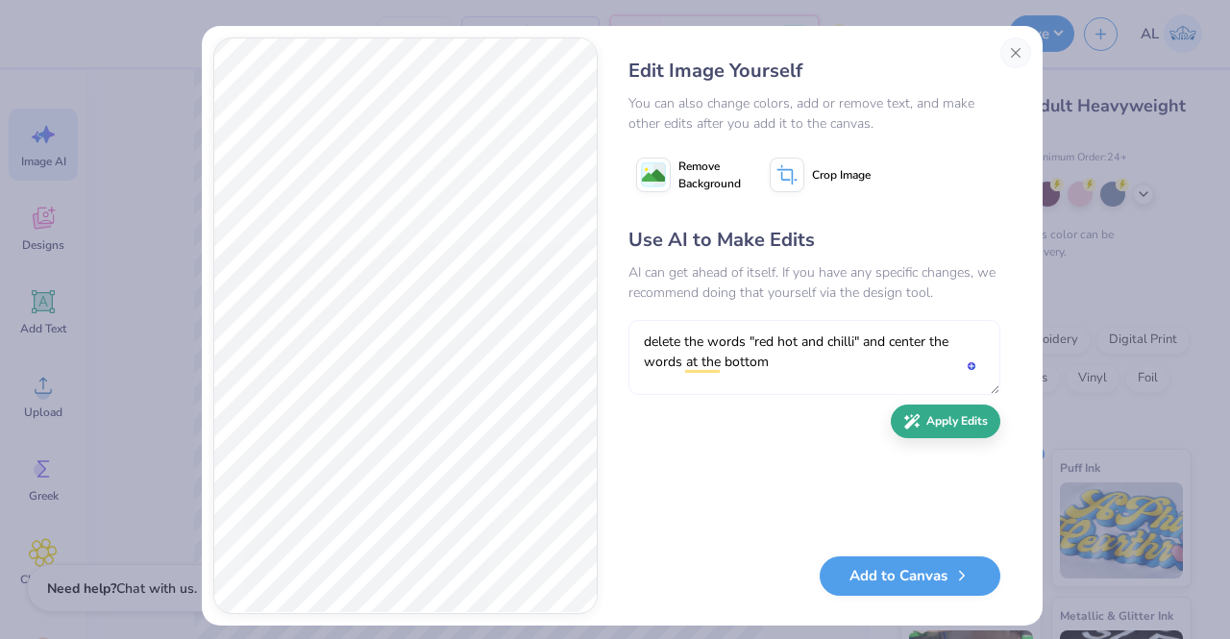
type textarea "delete the words "red hot and chilli" and center the words at the bottom"
click at [931, 419] on button "Apply Edits" at bounding box center [946, 422] width 110 height 34
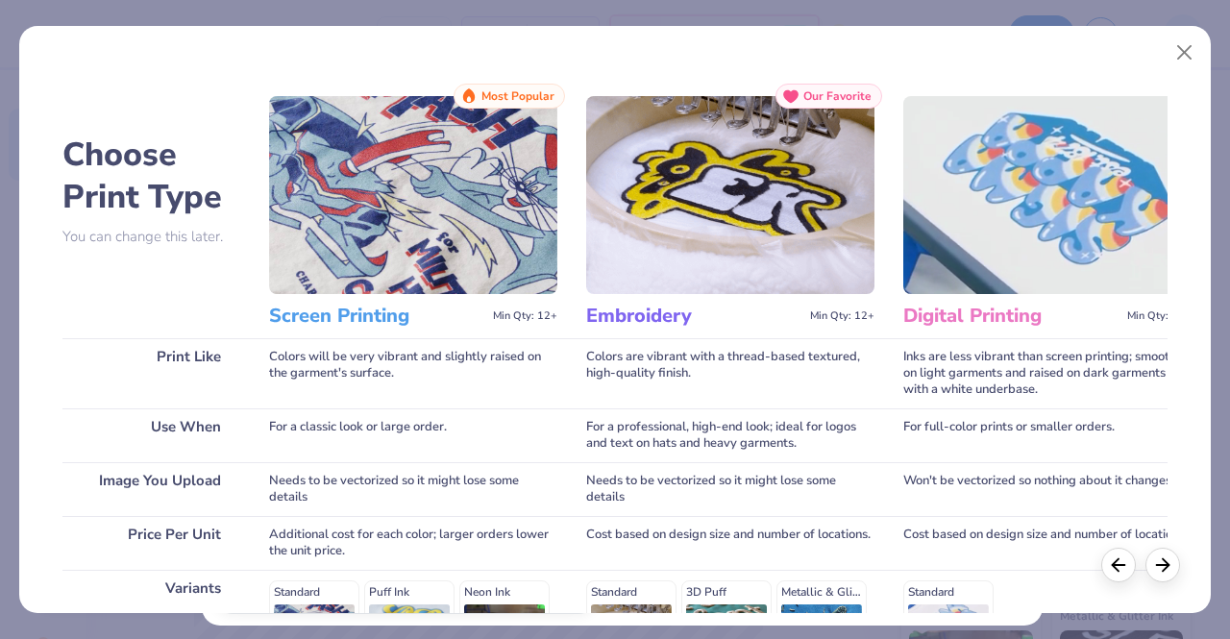
click at [395, 279] on img at bounding box center [413, 195] width 288 height 198
click at [383, 306] on h3 "Screen Printing" at bounding box center [377, 316] width 216 height 25
click at [379, 263] on img at bounding box center [413, 195] width 288 height 198
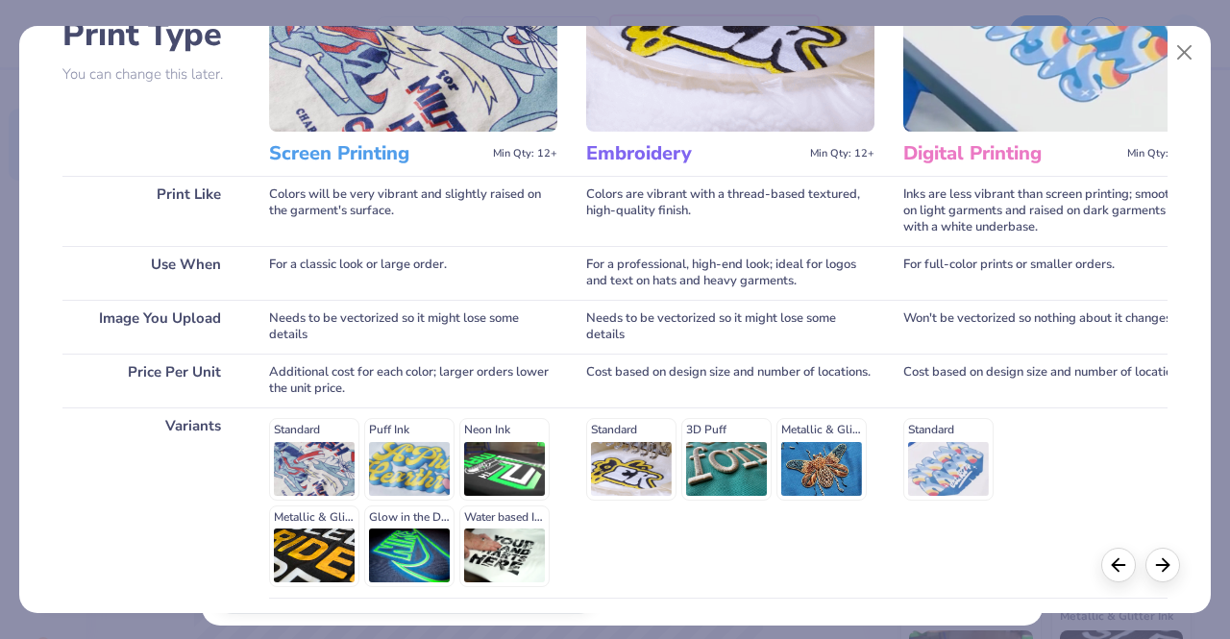
scroll to position [319, 0]
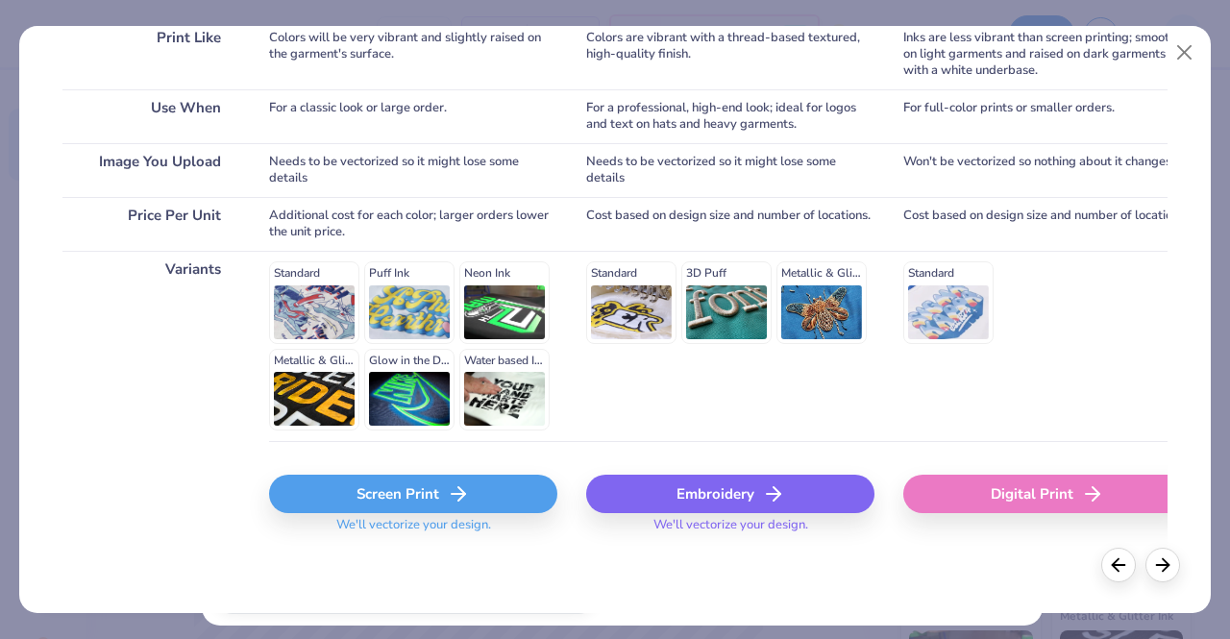
click at [315, 290] on div "Standard Puff Ink Neon Ink Metallic & Glitter Ink Glow in the Dark Ink Water ba…" at bounding box center [413, 345] width 288 height 169
click at [398, 501] on div "Screen Print" at bounding box center [413, 494] width 288 height 38
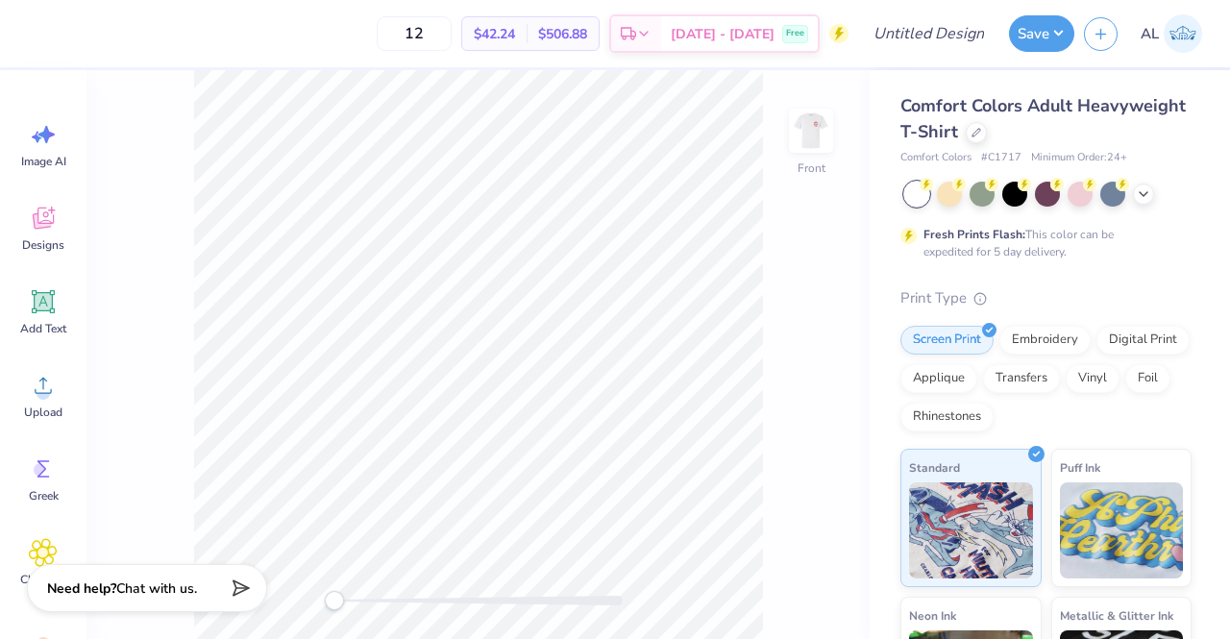
scroll to position [0, 0]
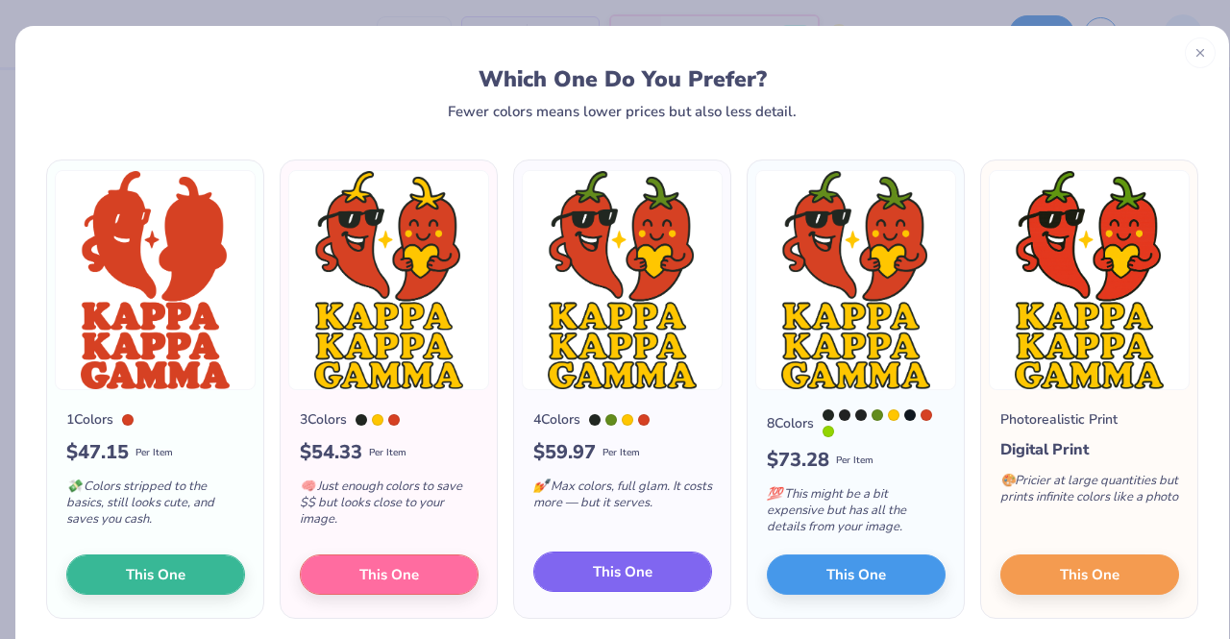
click at [580, 592] on button "This One" at bounding box center [622, 572] width 179 height 40
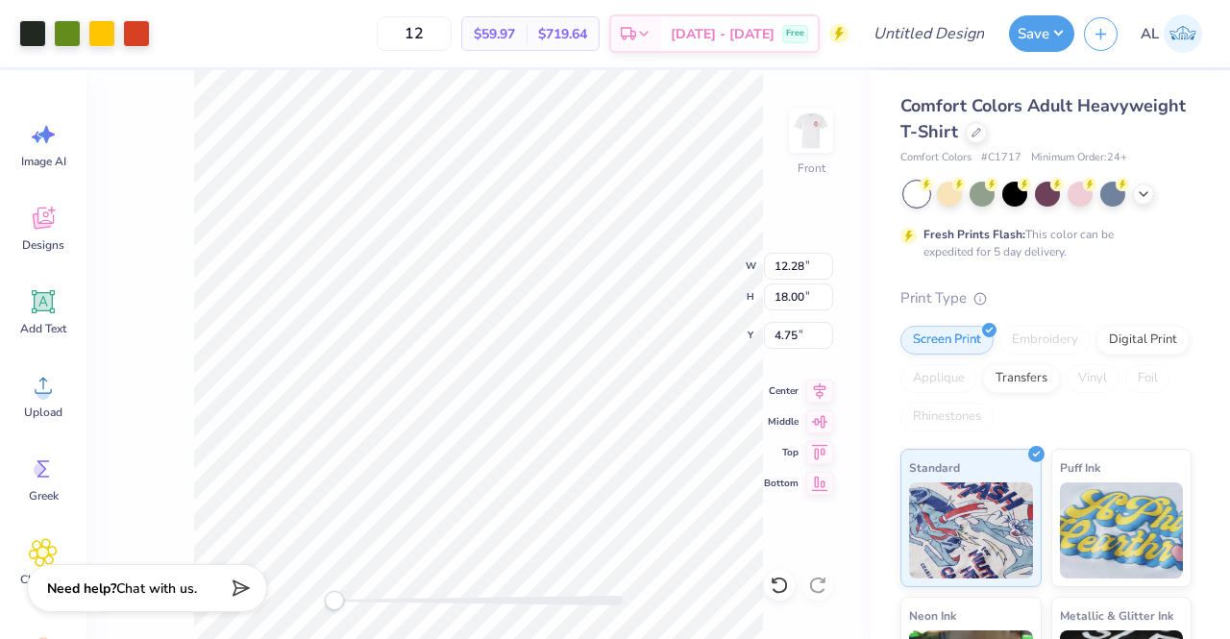
click at [359, 187] on div at bounding box center [615, 319] width 1230 height 639
click at [819, 386] on icon at bounding box center [820, 388] width 12 height 16
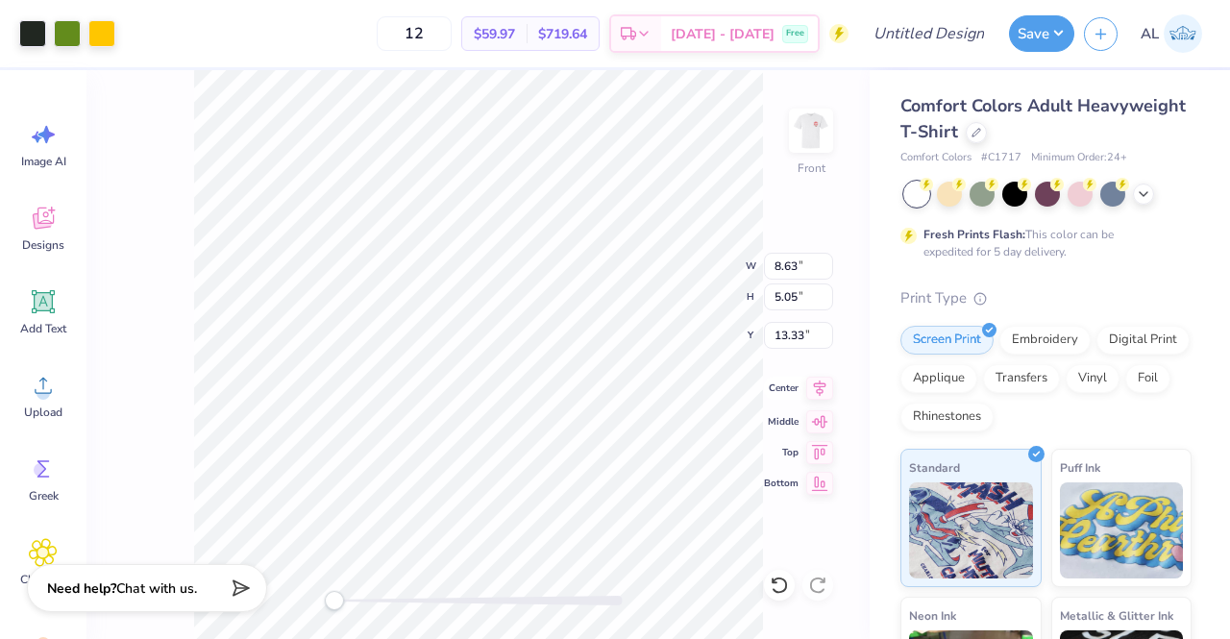
click at [822, 416] on icon at bounding box center [820, 421] width 16 height 12
click at [818, 394] on icon at bounding box center [819, 388] width 27 height 23
type input "13.75"
click at [29, 31] on div at bounding box center [32, 31] width 27 height 27
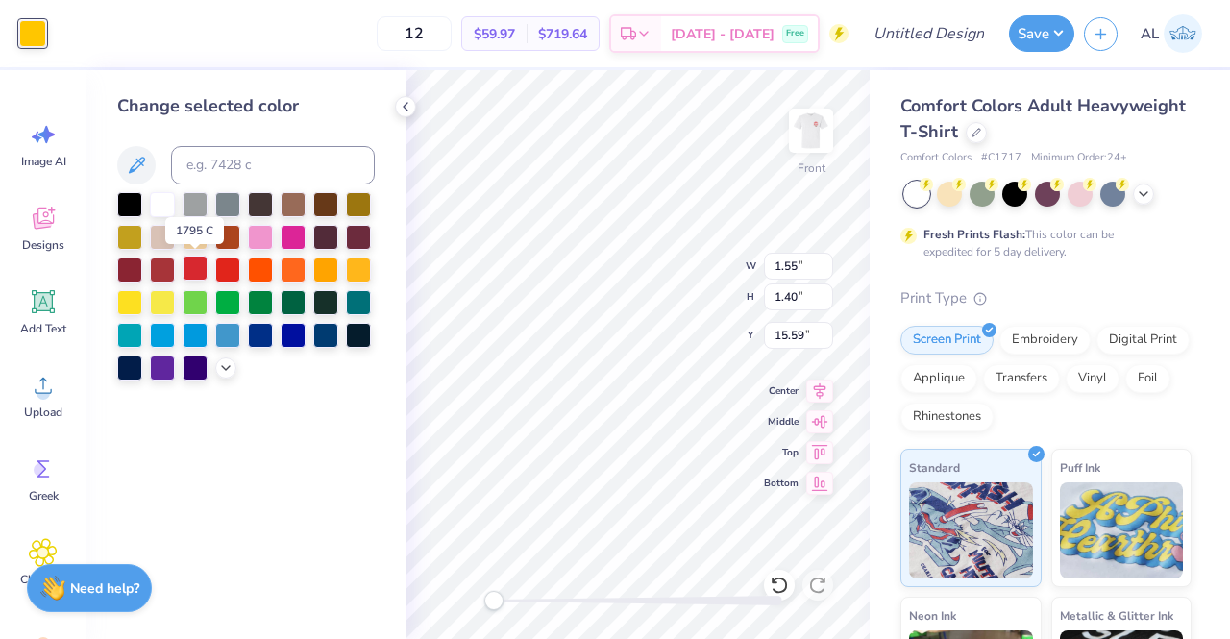
click at [207, 265] on div at bounding box center [195, 268] width 25 height 25
click at [410, 104] on icon at bounding box center [405, 106] width 15 height 15
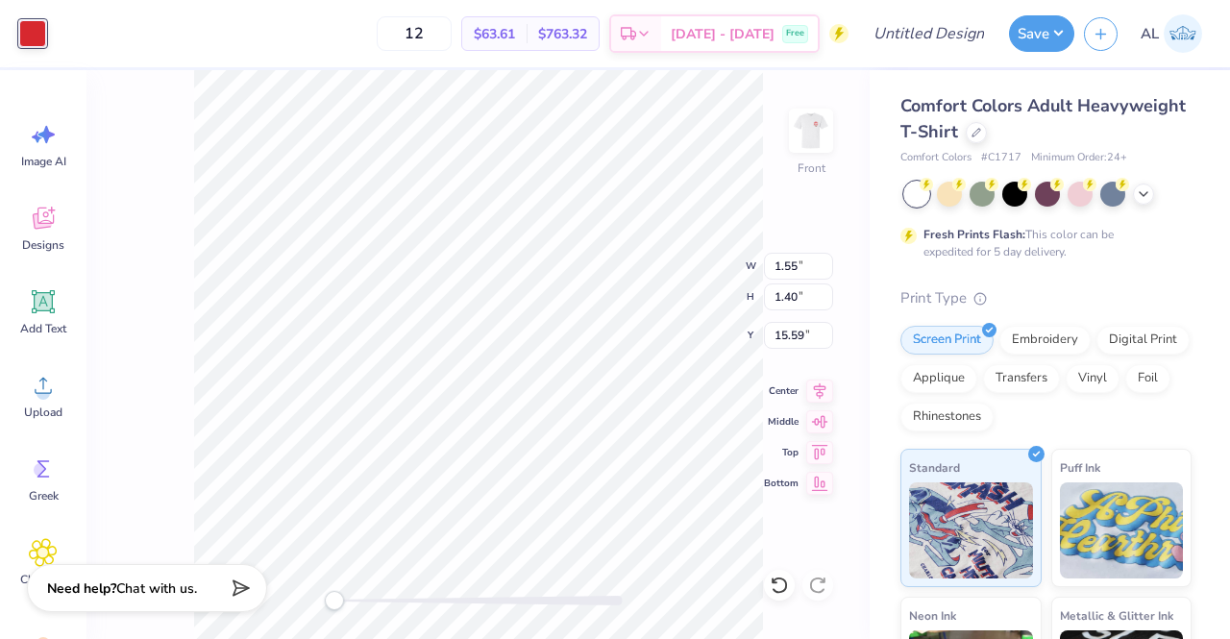
click at [164, 278] on div "Front W 1.55 1.55 " H 1.40 1.40 " Y 15.59 15.59 " Center Middle Top Bottom" at bounding box center [477, 354] width 783 height 569
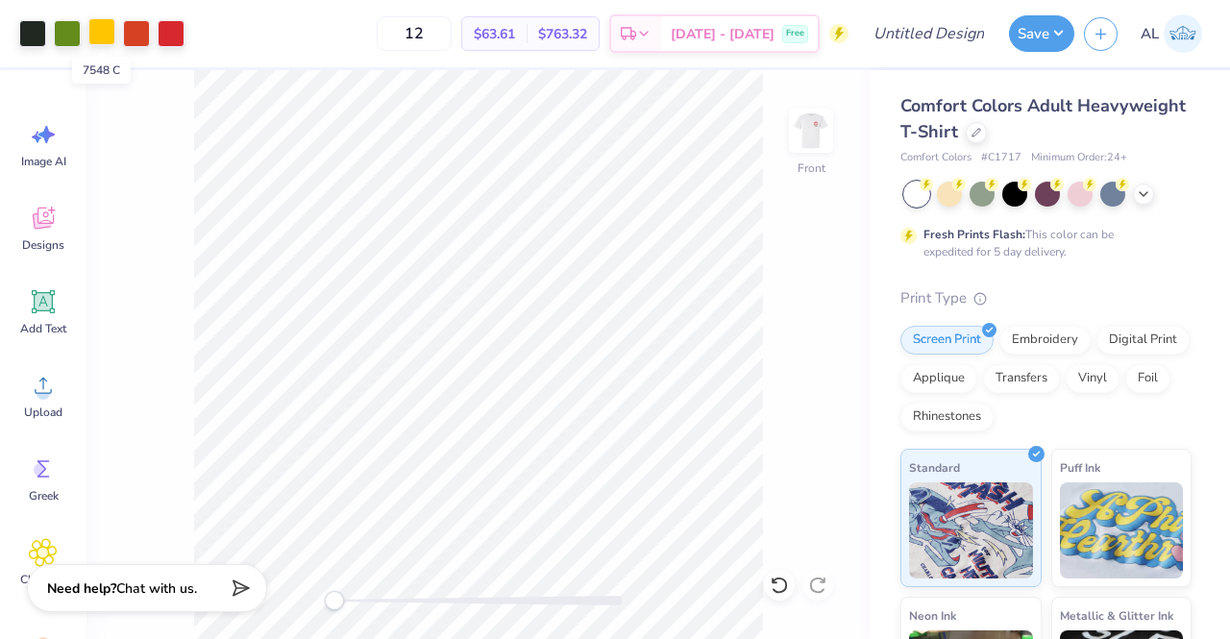
click at [107, 36] on div at bounding box center [101, 31] width 27 height 27
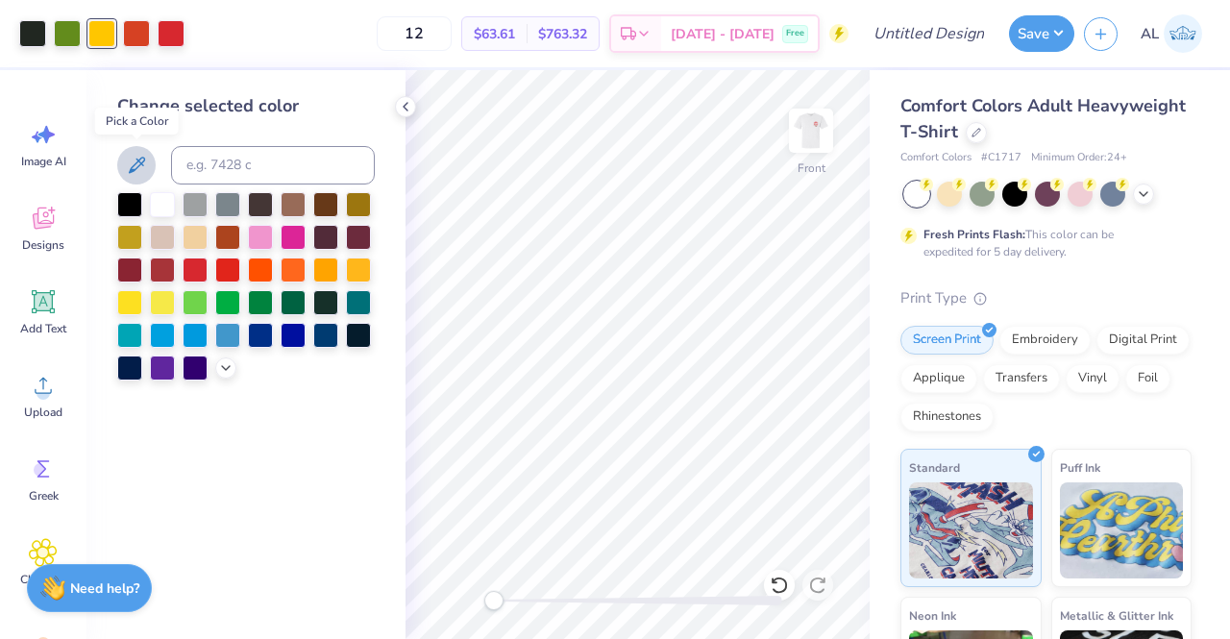
click at [146, 168] on icon at bounding box center [136, 165] width 23 height 23
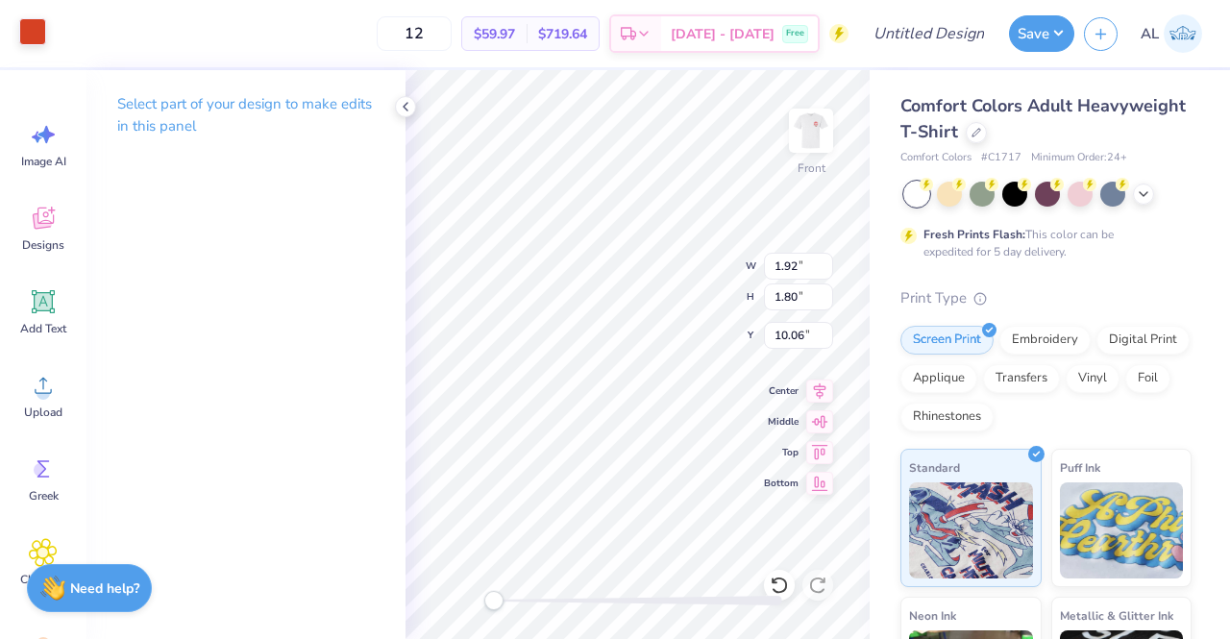
click at [37, 30] on div at bounding box center [32, 31] width 27 height 27
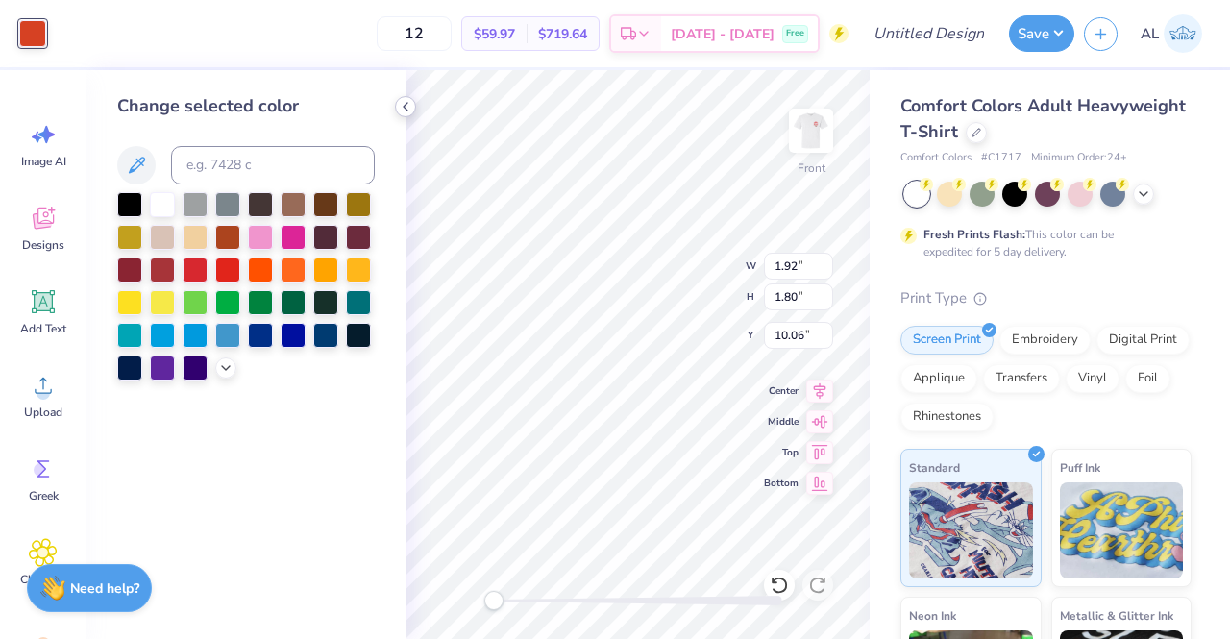
click at [401, 111] on icon at bounding box center [405, 106] width 15 height 15
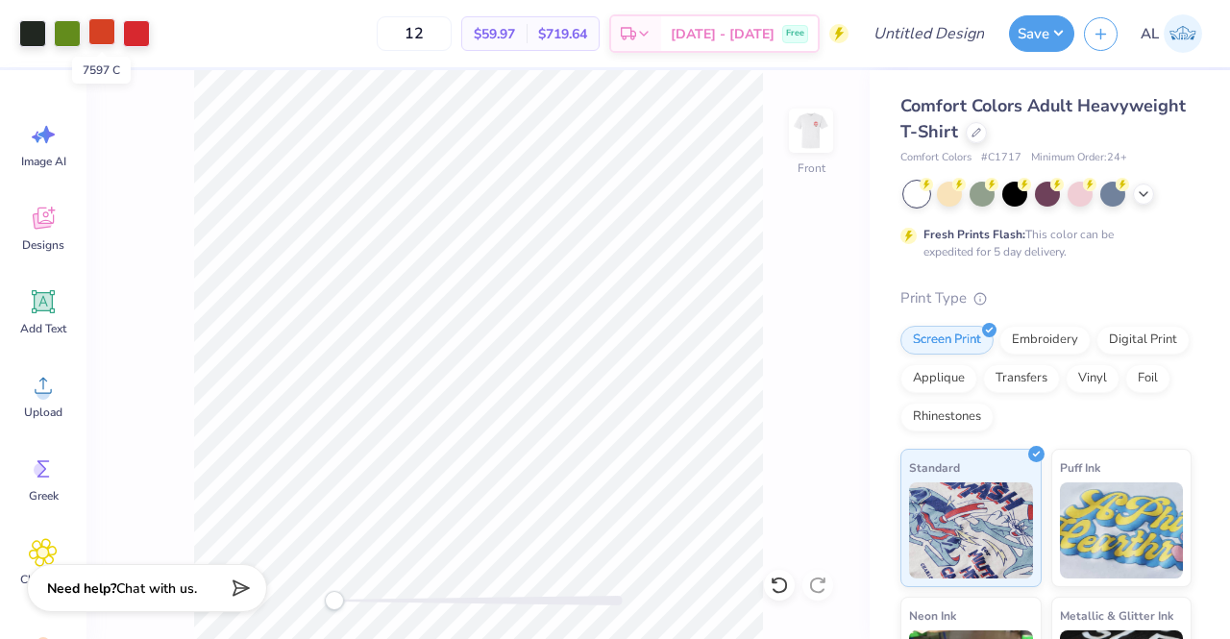
click at [110, 41] on div at bounding box center [101, 31] width 27 height 27
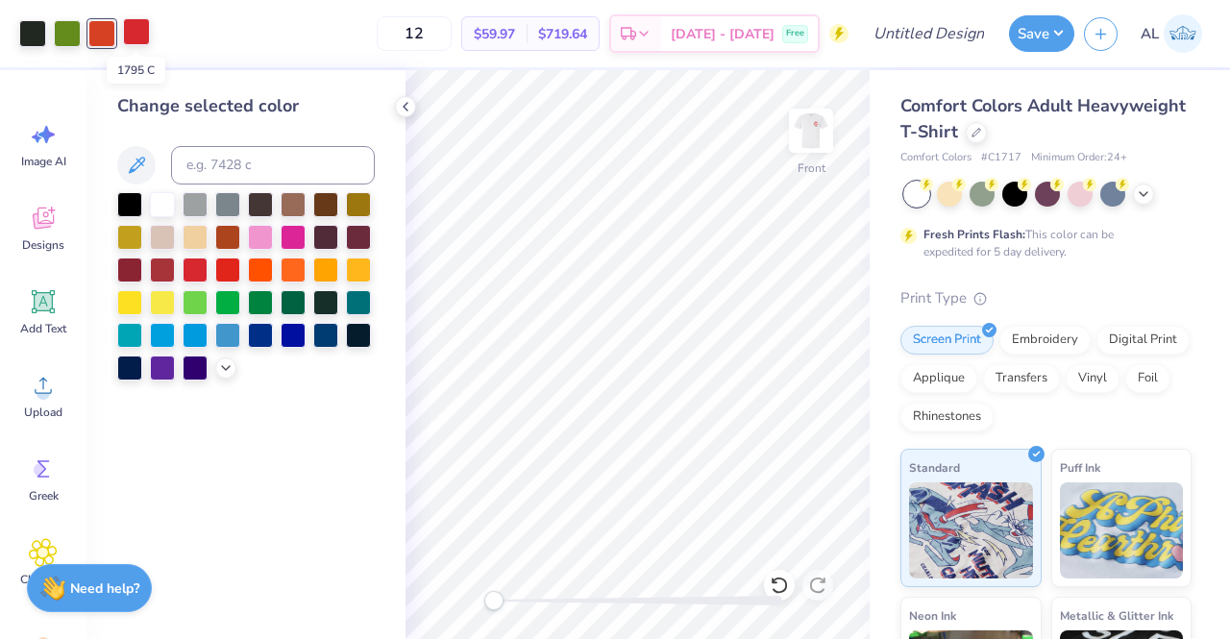
click at [140, 24] on div at bounding box center [136, 31] width 27 height 27
drag, startPoint x: 140, startPoint y: 24, endPoint x: 205, endPoint y: 52, distance: 70.2
click at [205, 52] on div "Art colors 12 $59.97 Per Item $719.64 Total Est. Delivery Sep 19 - 22 Free Desi…" at bounding box center [615, 33] width 1230 height 67
click at [205, 52] on div "12 $59.97 Per Item $719.64 Total Est. Delivery Sep 19 - 22 Free" at bounding box center [504, 33] width 689 height 67
click at [248, 171] on input at bounding box center [273, 165] width 204 height 38
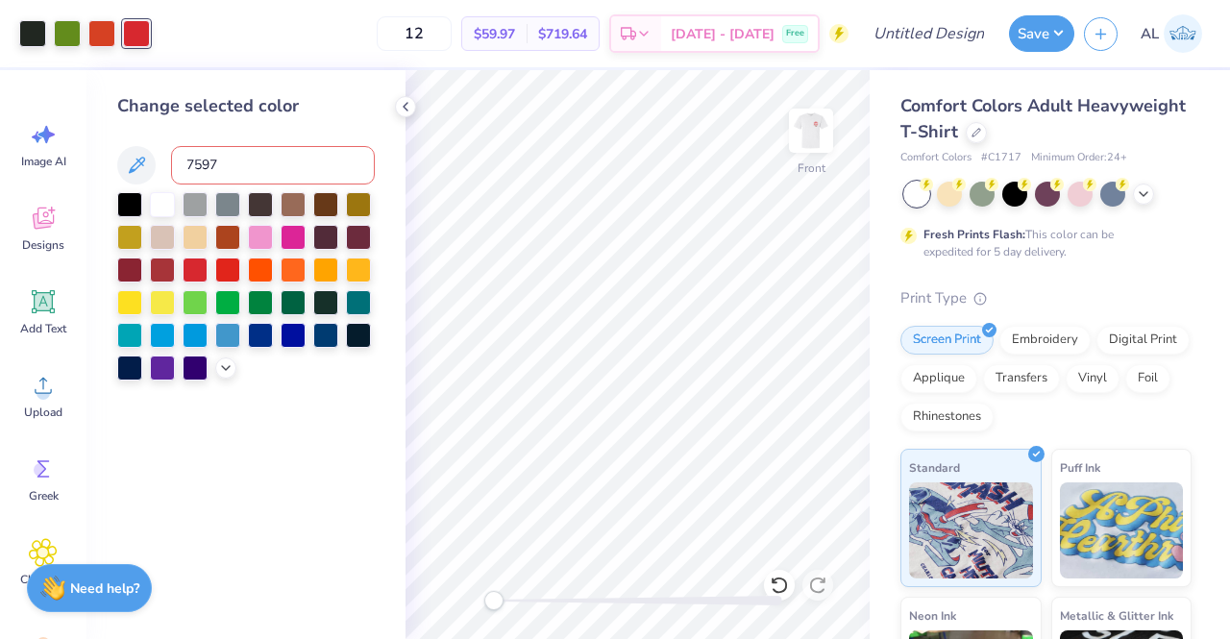
type input "7597"
click at [409, 112] on icon at bounding box center [405, 106] width 15 height 15
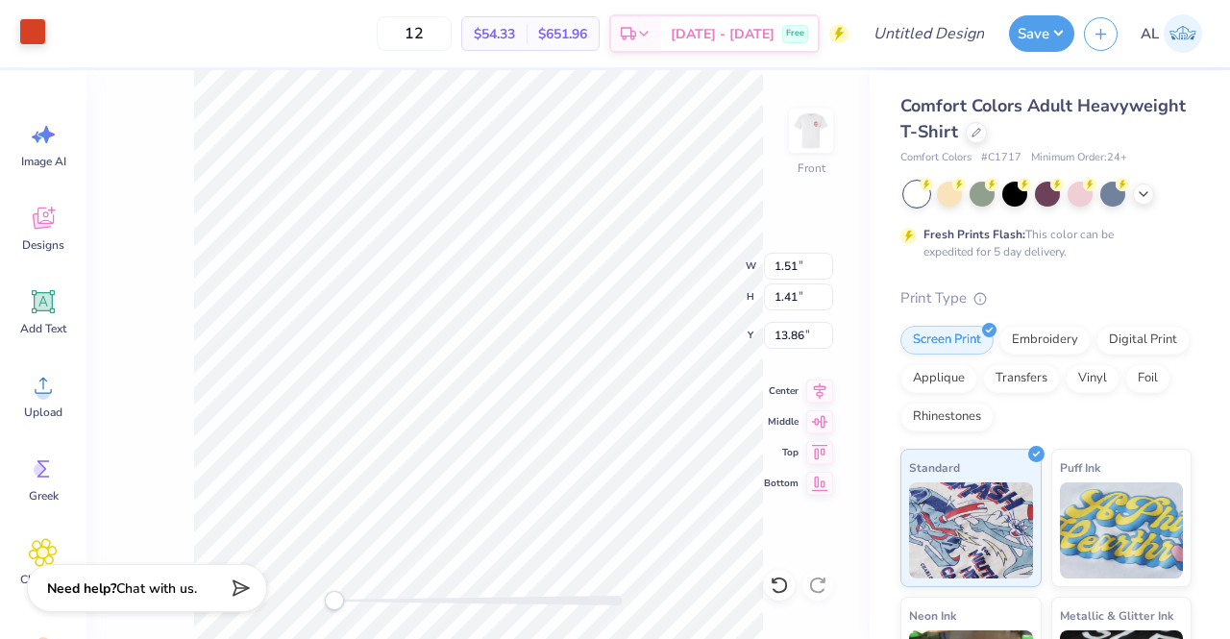
click at [34, 33] on div at bounding box center [32, 31] width 27 height 27
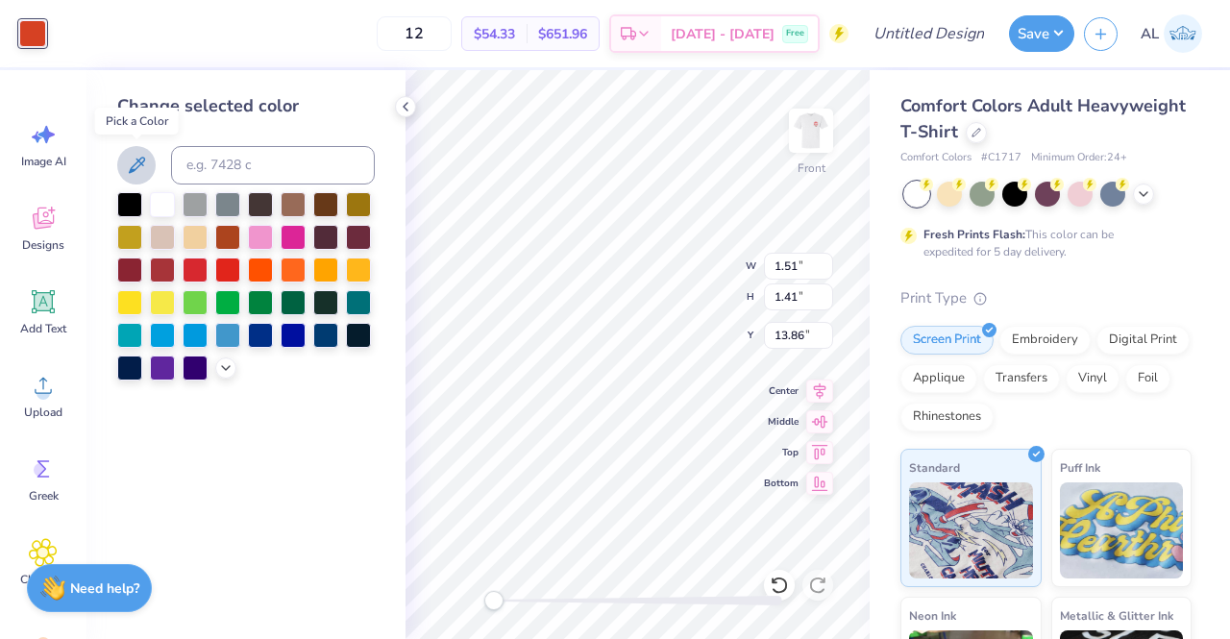
click at [144, 161] on icon at bounding box center [137, 165] width 16 height 16
click at [406, 102] on icon at bounding box center [405, 106] width 15 height 15
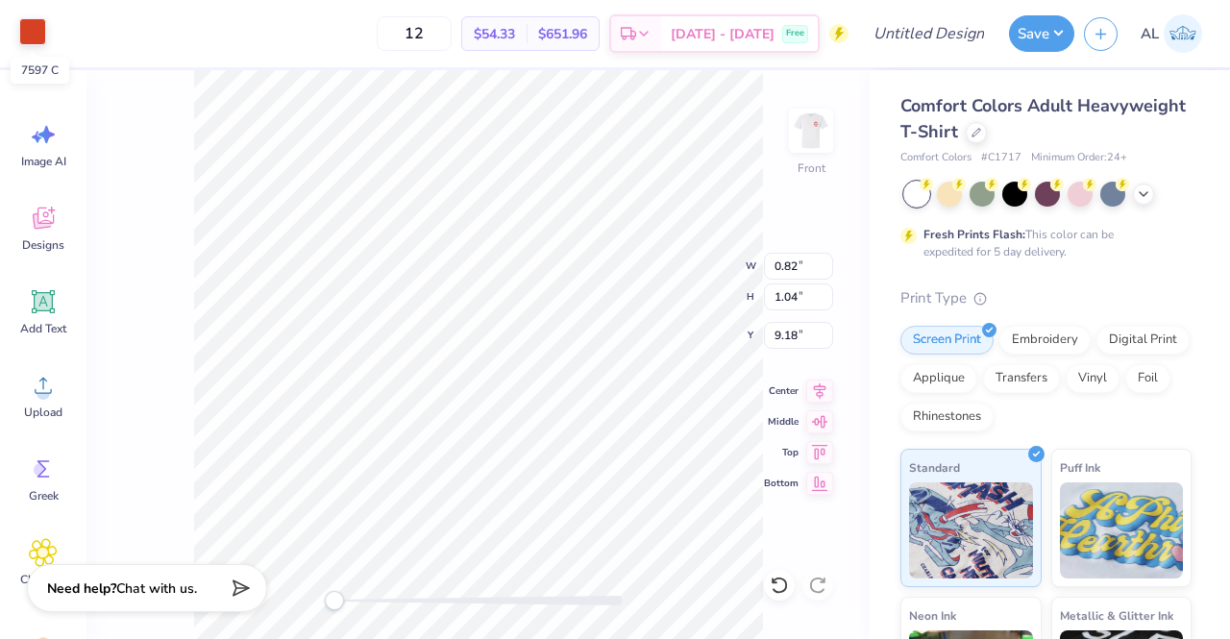
click at [25, 23] on div at bounding box center [32, 31] width 27 height 27
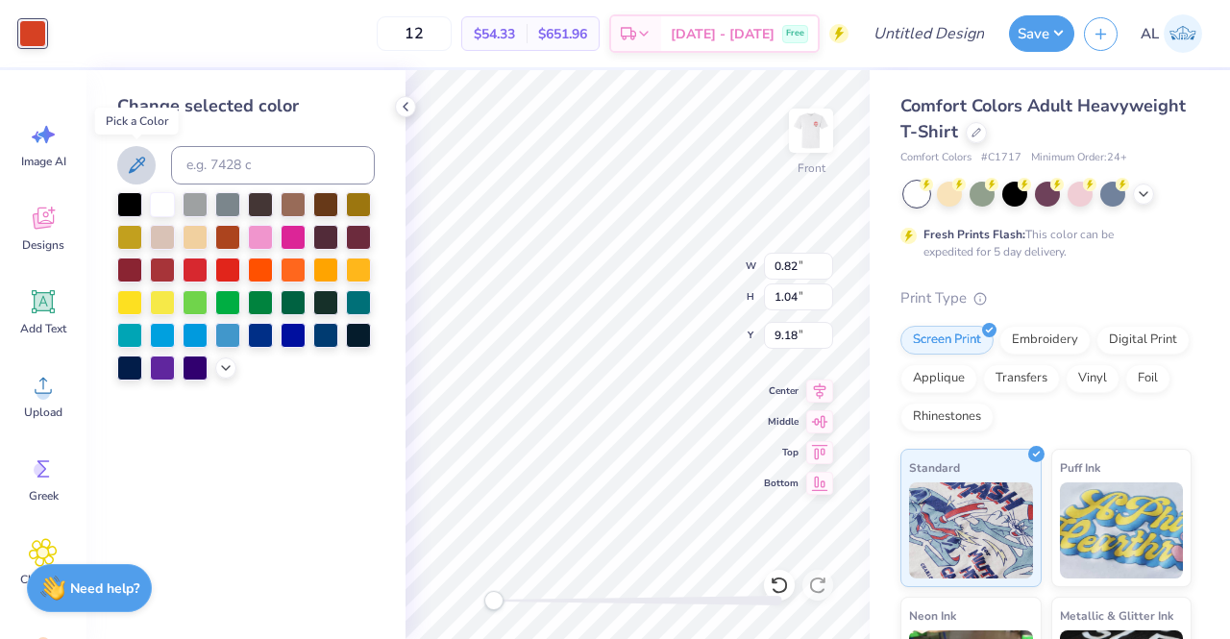
click at [144, 165] on icon at bounding box center [136, 165] width 23 height 23
click at [134, 170] on icon at bounding box center [137, 165] width 16 height 16
click at [141, 168] on icon at bounding box center [136, 165] width 23 height 23
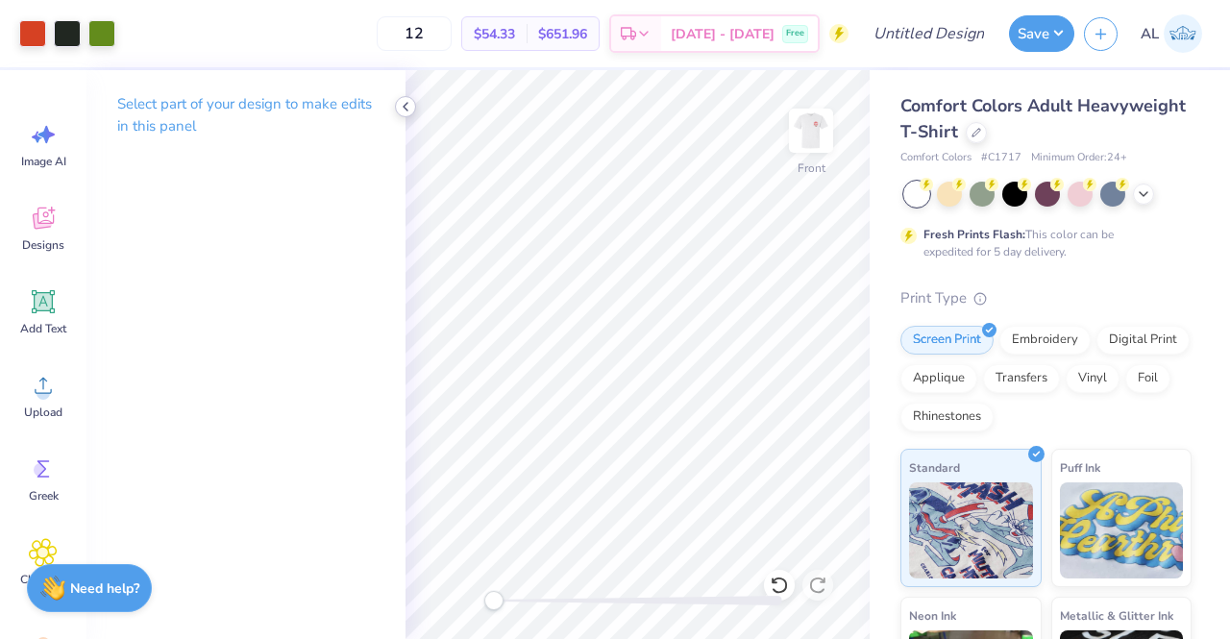
click at [402, 113] on icon at bounding box center [405, 106] width 15 height 15
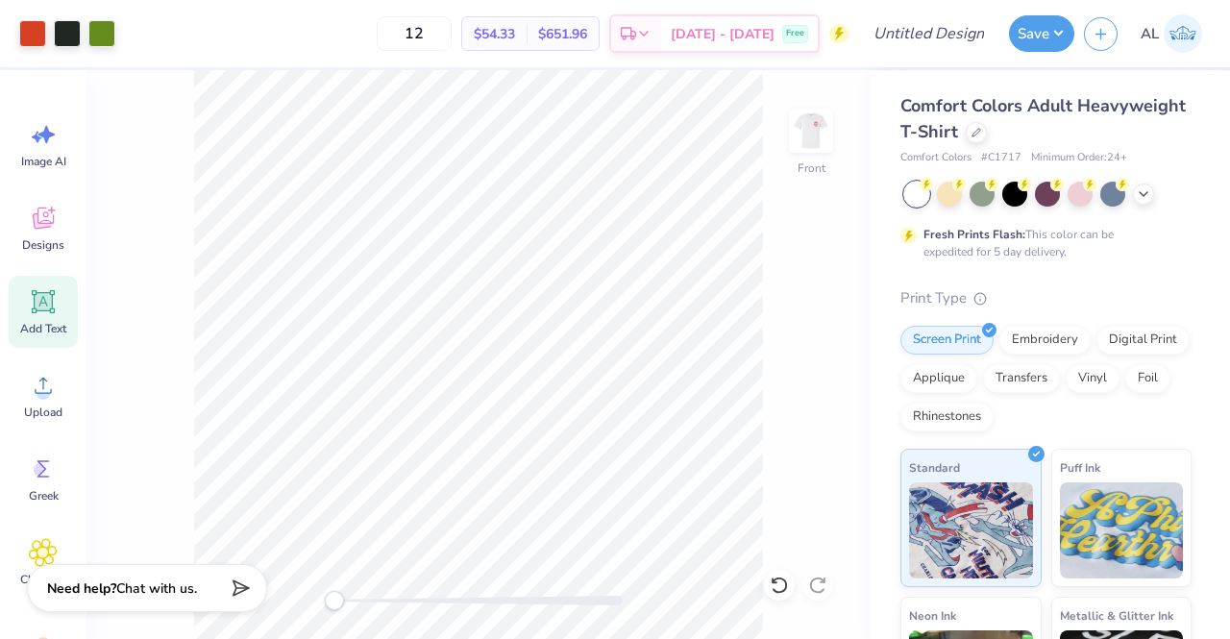
click at [47, 323] on span "Add Text" at bounding box center [43, 328] width 46 height 15
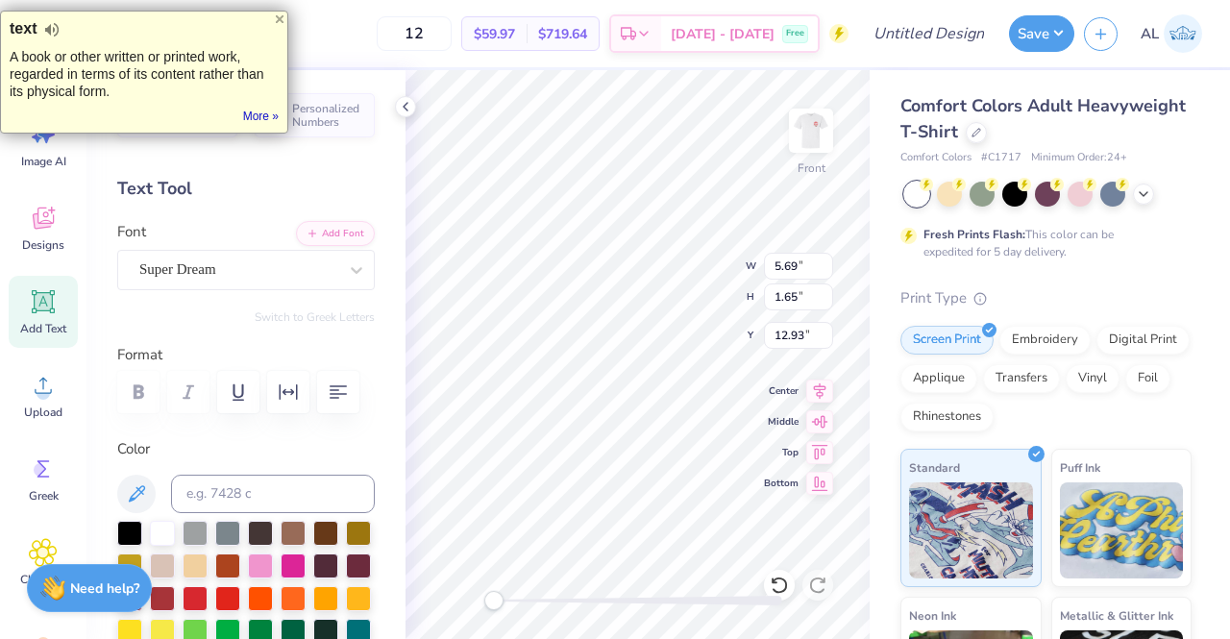
scroll to position [15, 6]
type textarea "Red Hot Mammas kKappa Kappa Gamma"
click at [406, 106] on icon at bounding box center [405, 106] width 15 height 15
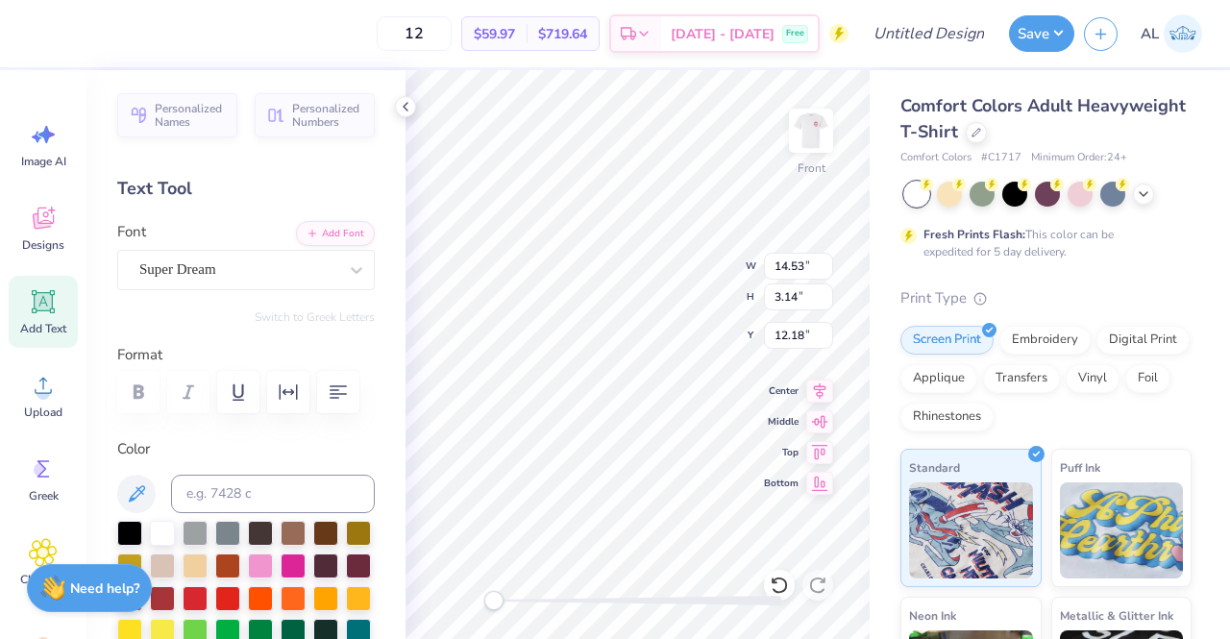
scroll to position [15, 2]
type textarea "Red Hot Mammas"
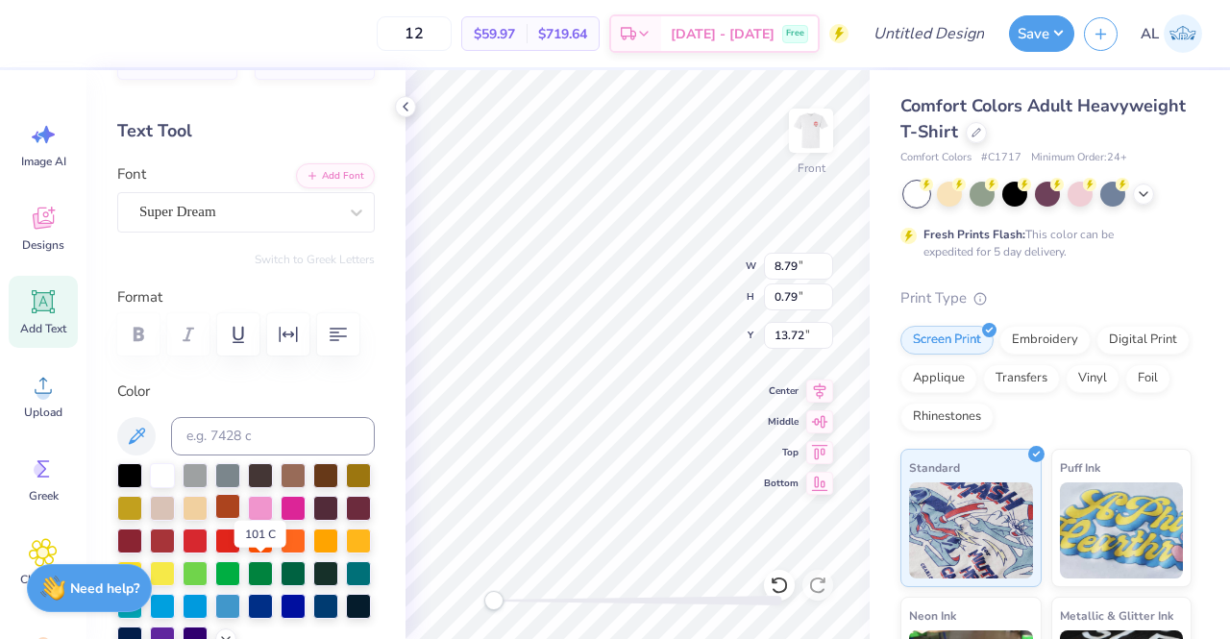
scroll to position [0, 0]
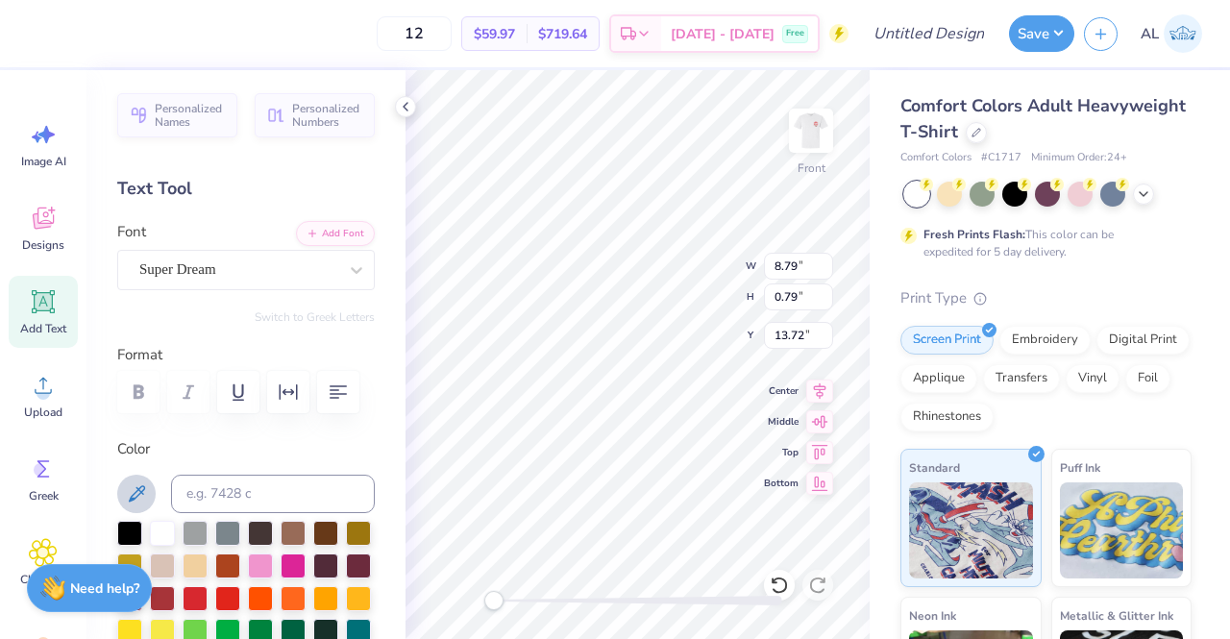
click at [143, 488] on icon at bounding box center [136, 493] width 23 height 23
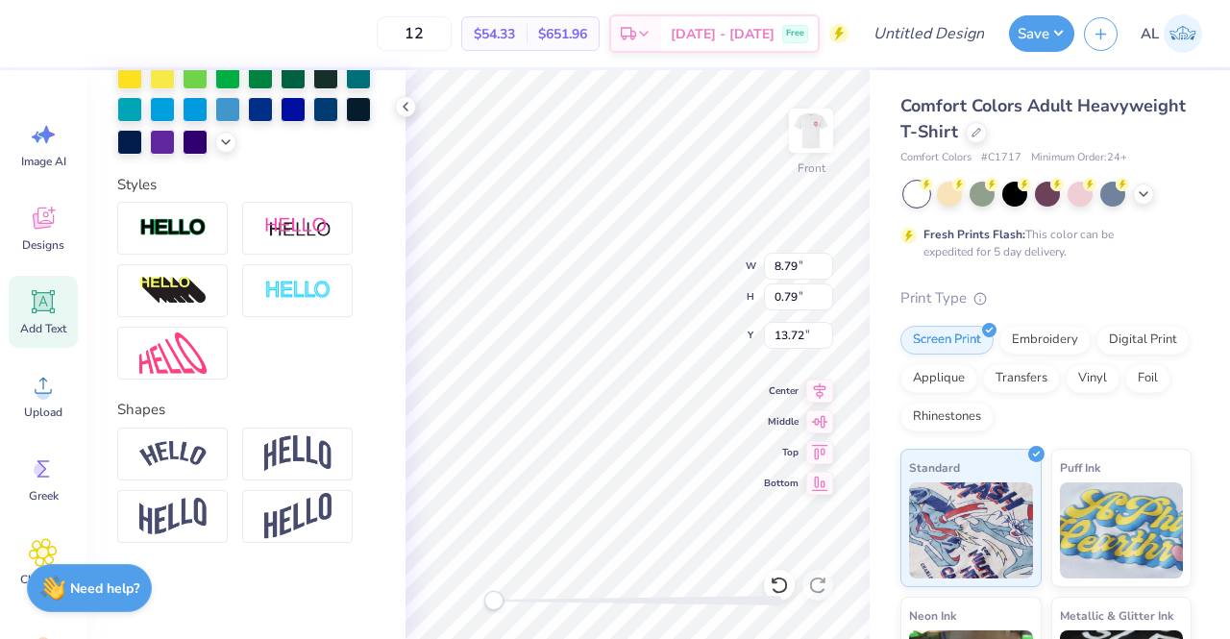
scroll to position [586, 0]
click at [195, 457] on img at bounding box center [172, 454] width 67 height 26
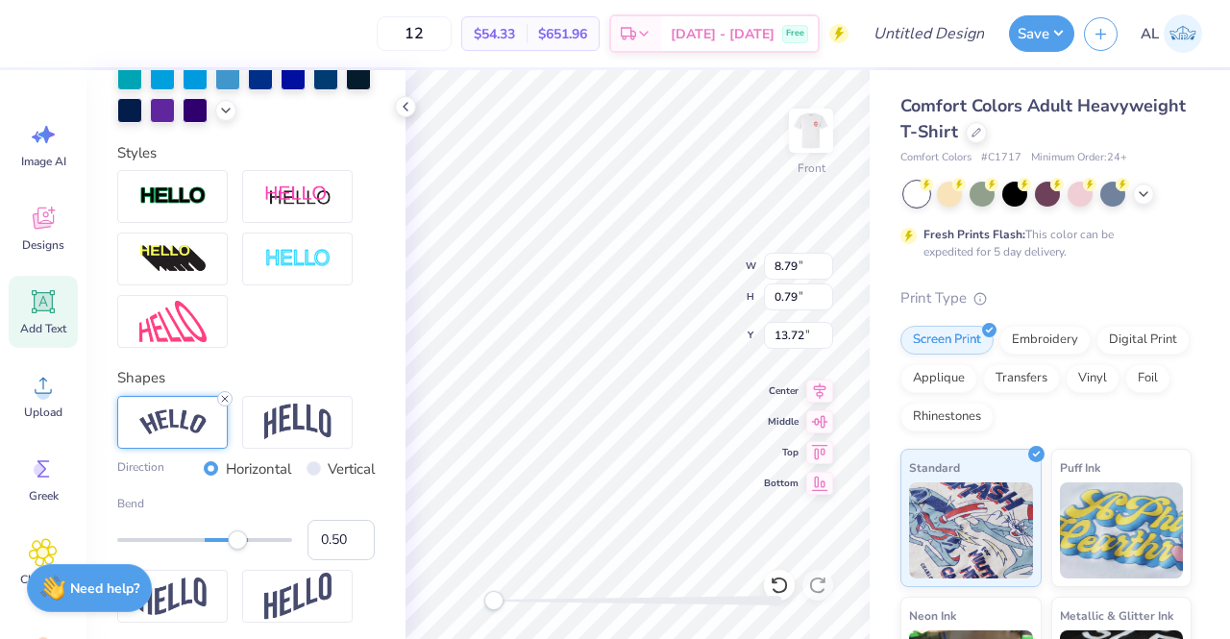
click at [228, 405] on icon at bounding box center [225, 399] width 12 height 12
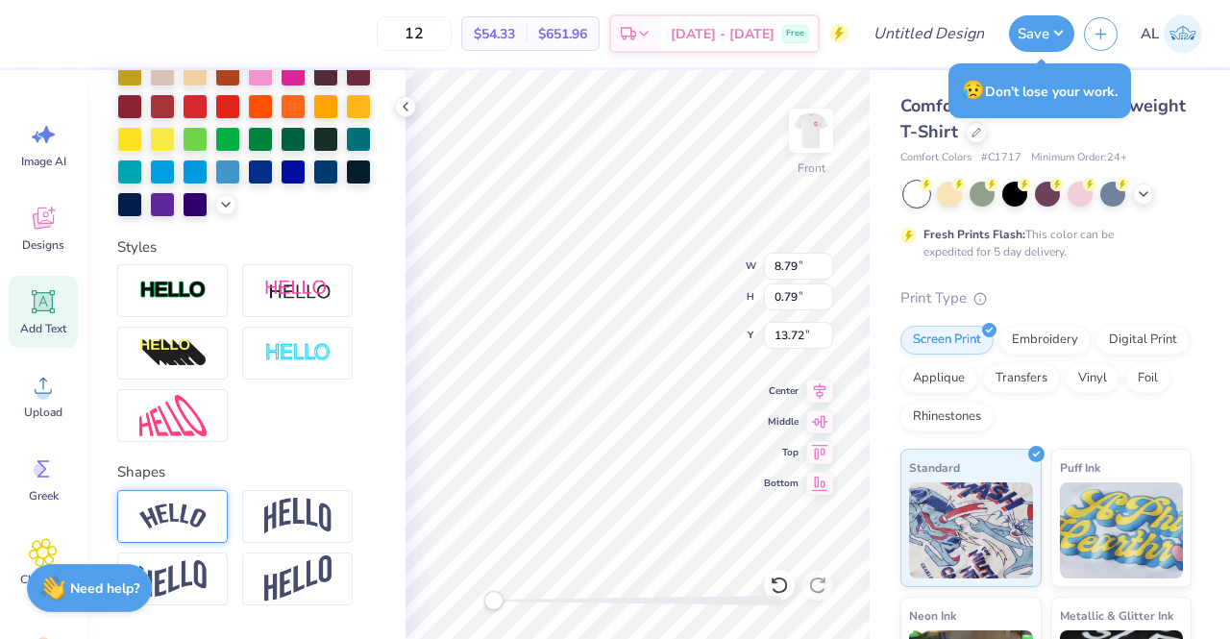
scroll to position [493, 0]
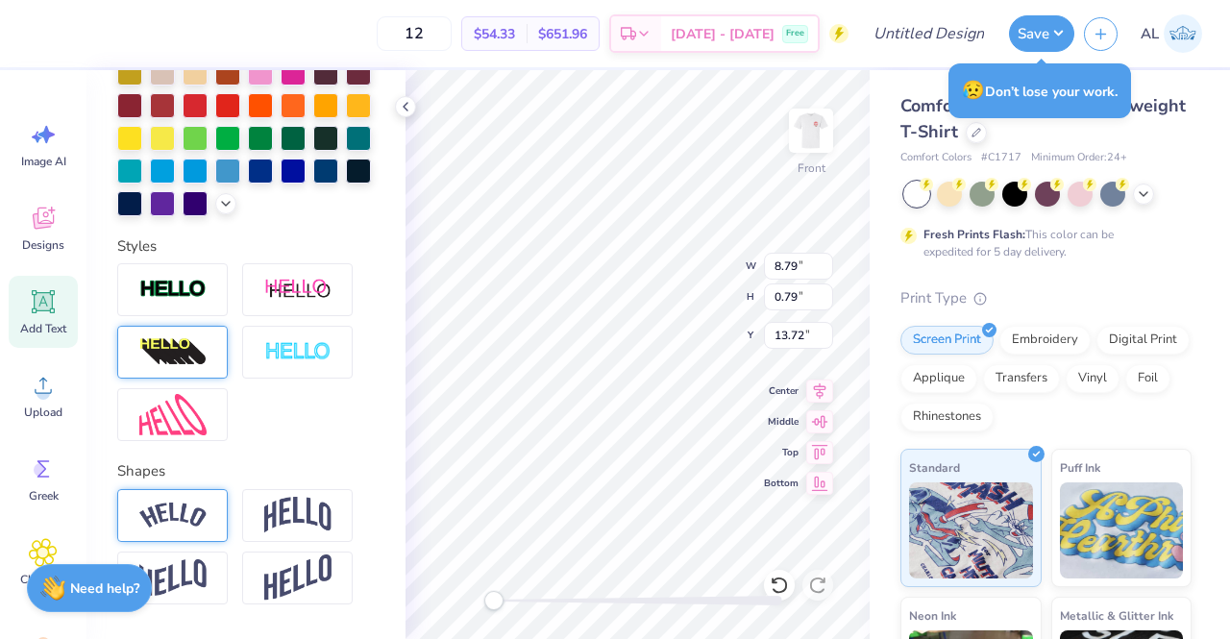
click at [200, 363] on div at bounding box center [172, 352] width 111 height 53
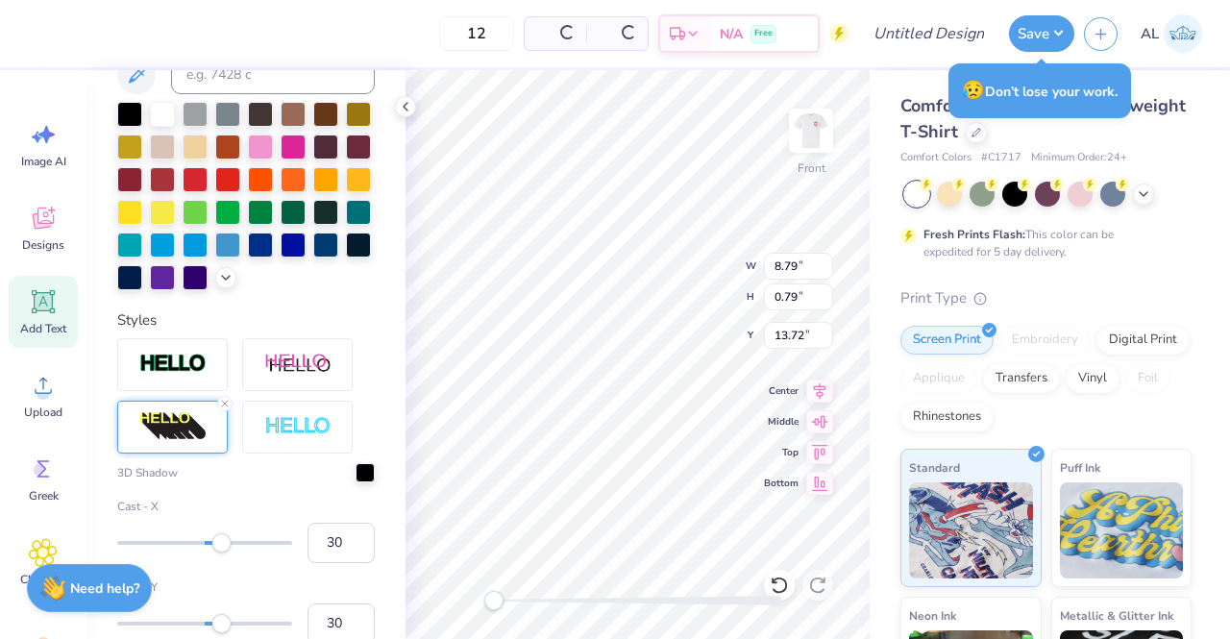
scroll to position [567, 0]
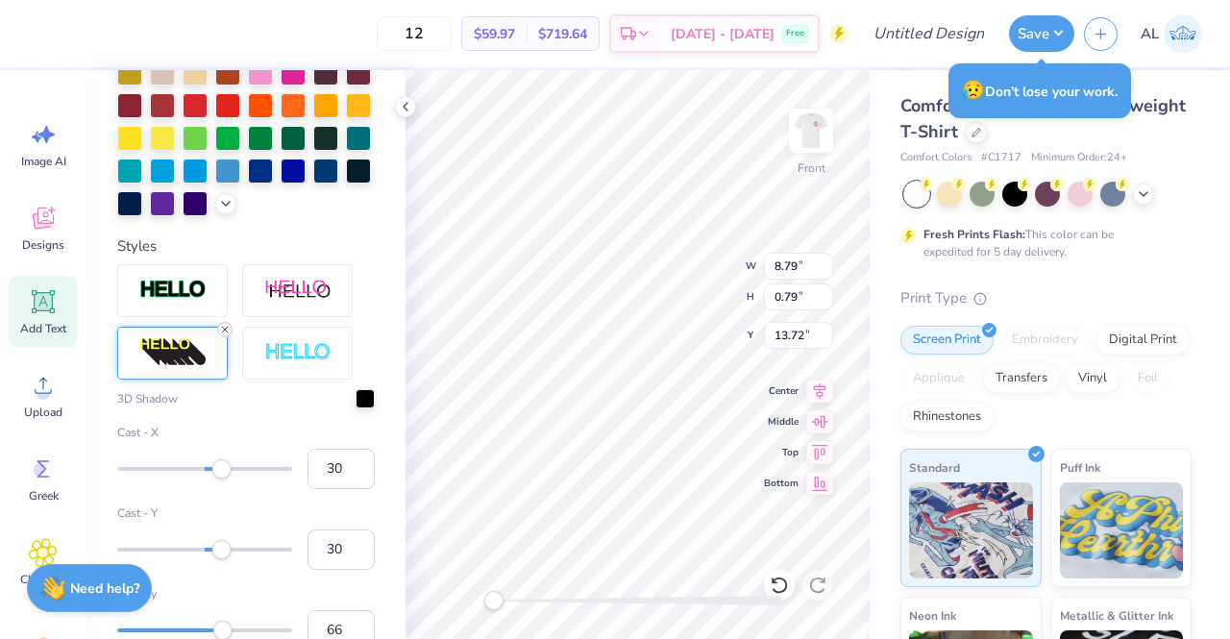
click at [225, 333] on line at bounding box center [225, 330] width 6 height 6
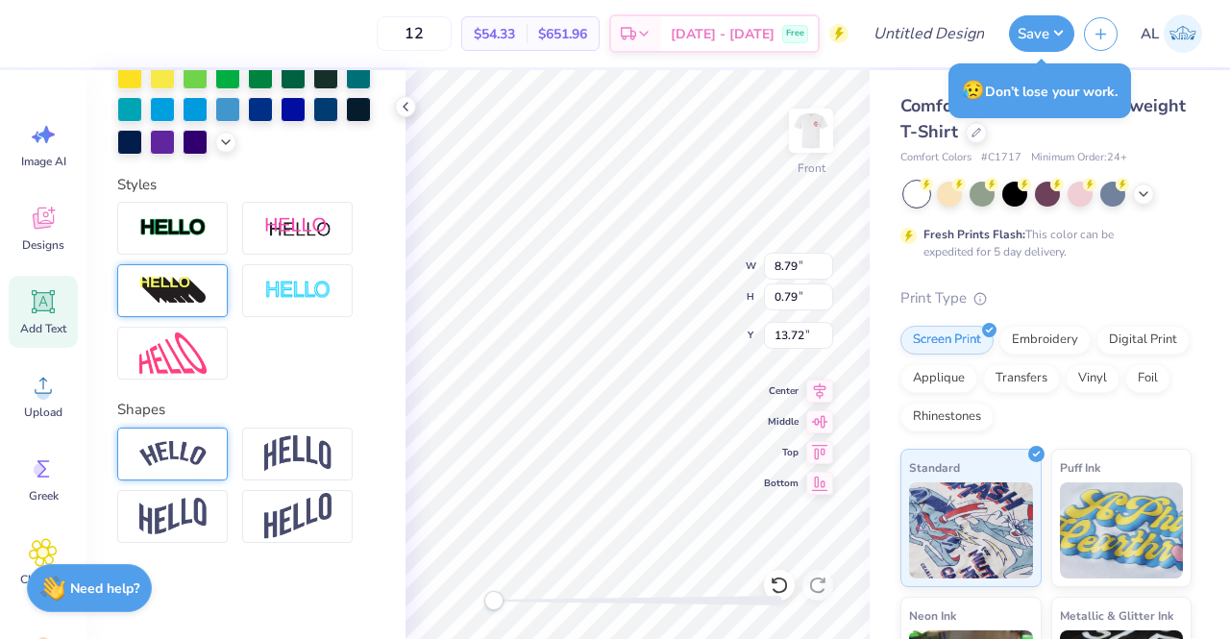
scroll to position [0, 0]
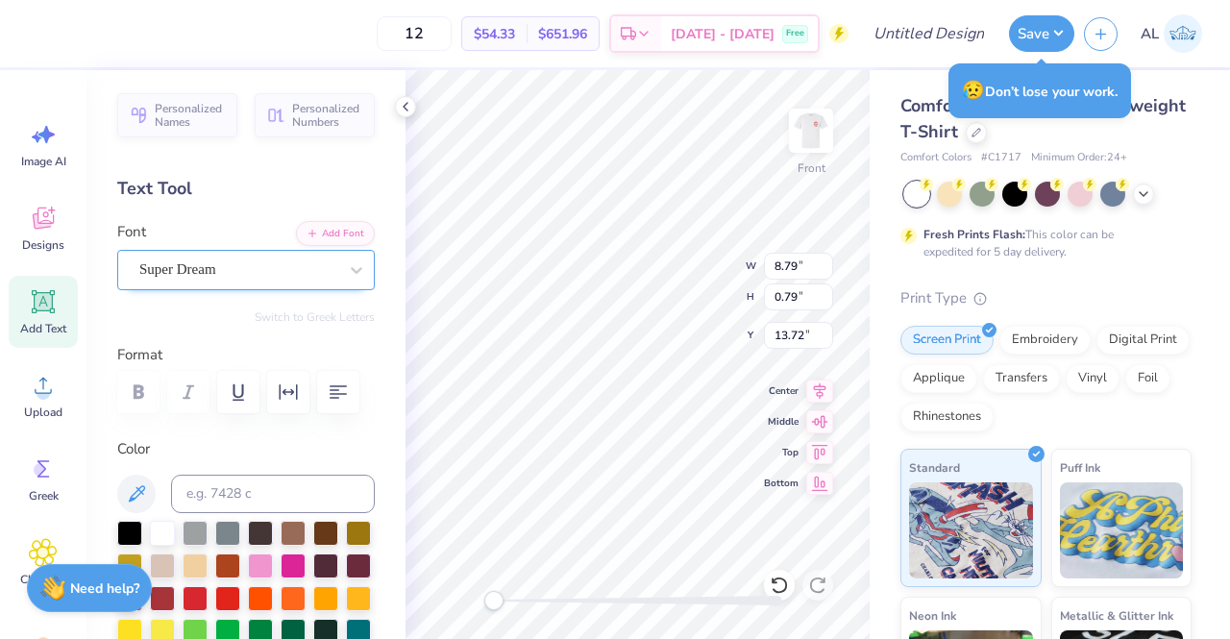
click at [308, 271] on div "Super Dream" at bounding box center [238, 270] width 202 height 30
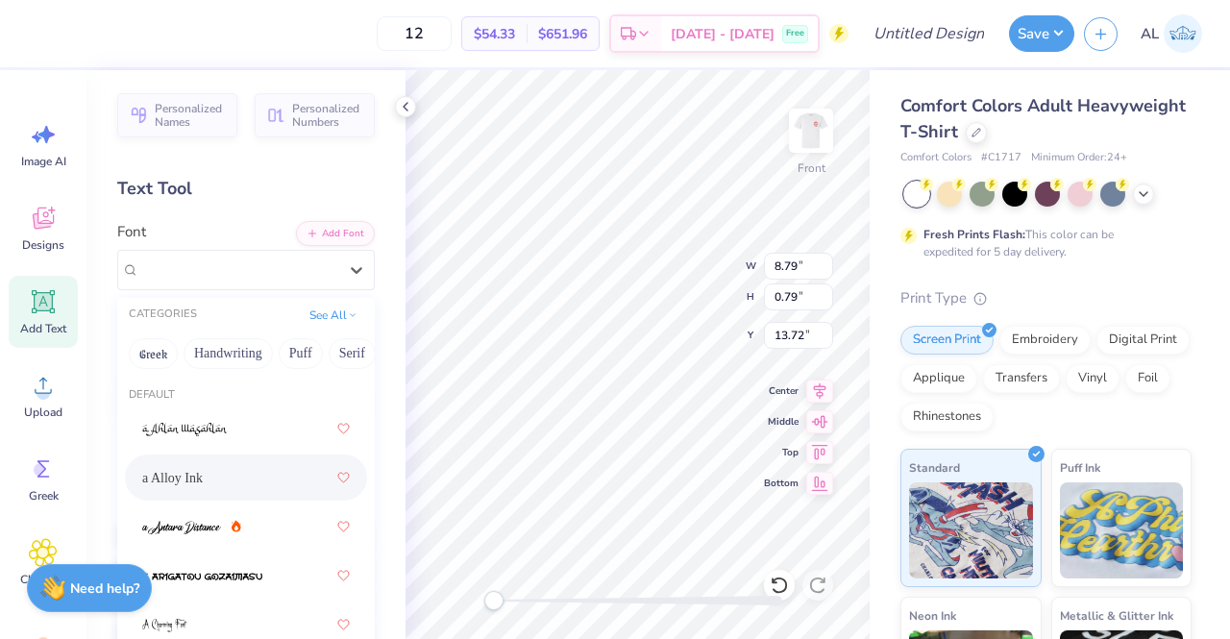
click at [247, 478] on div "a Alloy Ink" at bounding box center [246, 477] width 208 height 35
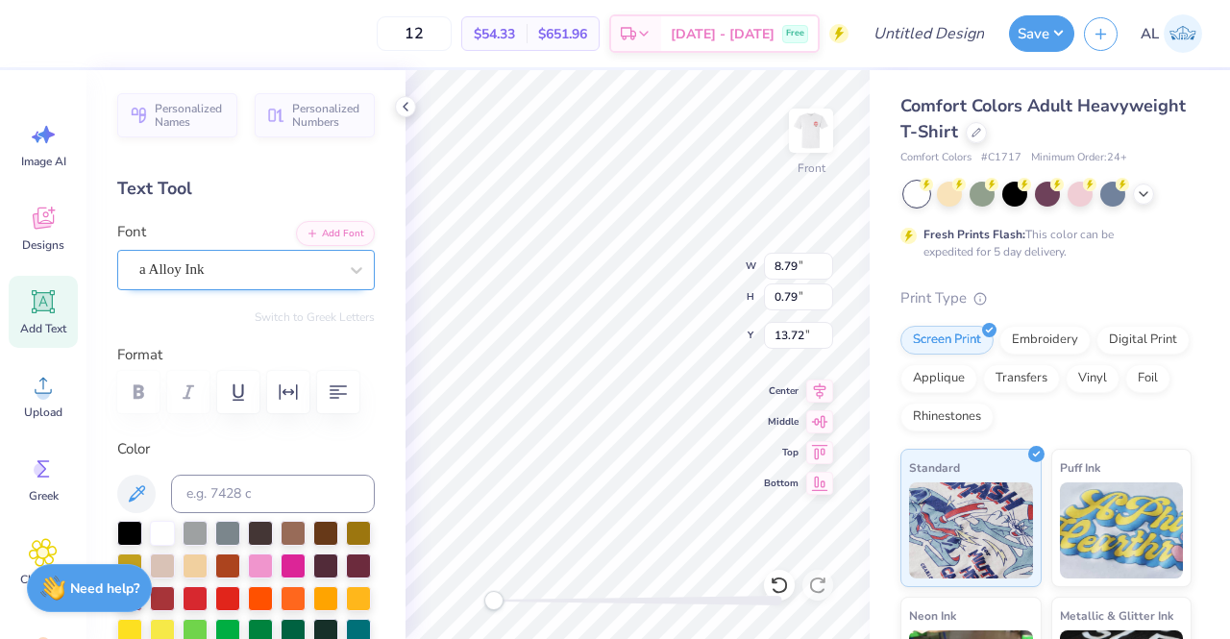
click at [307, 278] on div "a Alloy Ink" at bounding box center [238, 270] width 202 height 30
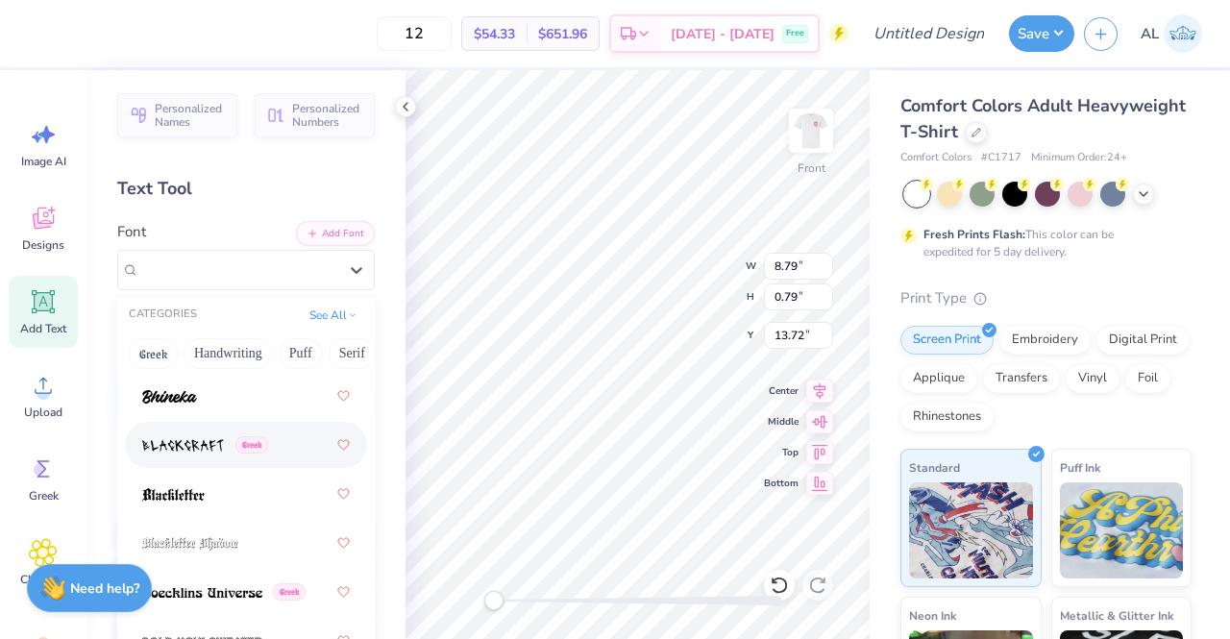
scroll to position [1393, 0]
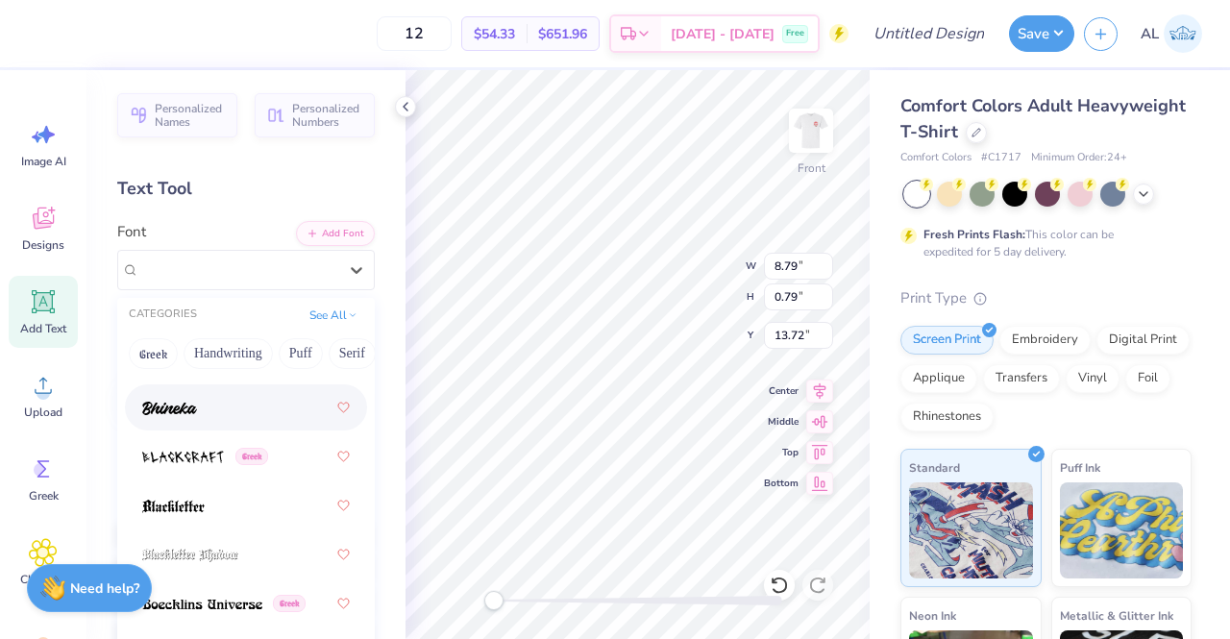
click at [229, 405] on div at bounding box center [246, 407] width 208 height 35
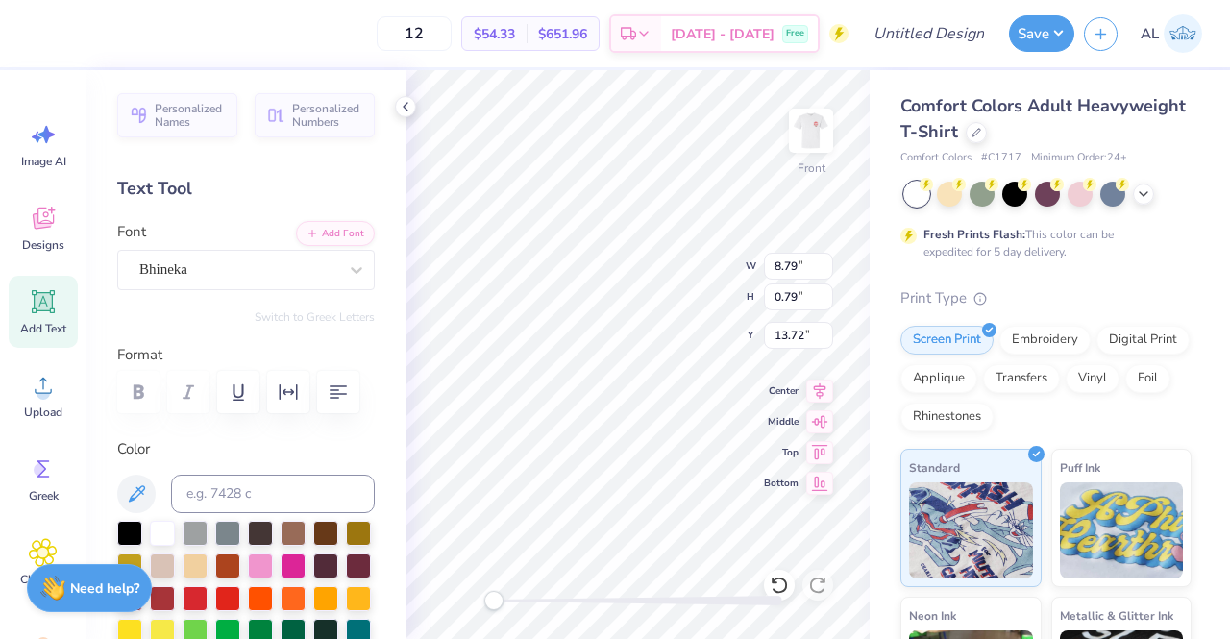
scroll to position [15, 2]
type textarea "Red Hot Mammas"
type textarea "Red Hot Mamas"
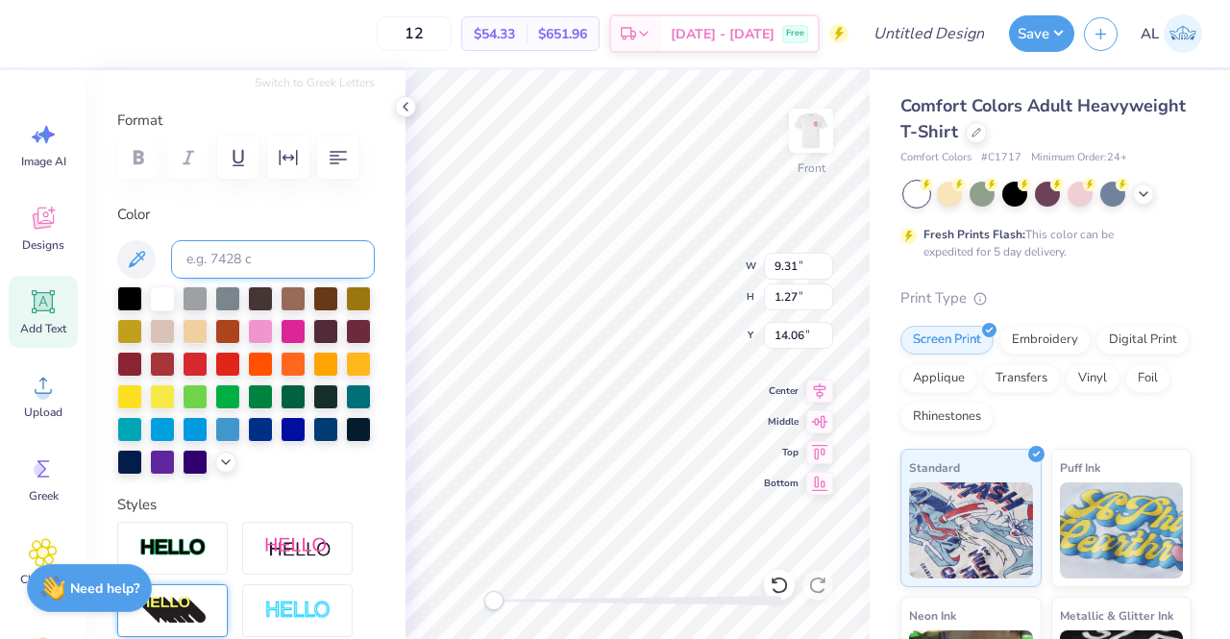
scroll to position [0, 0]
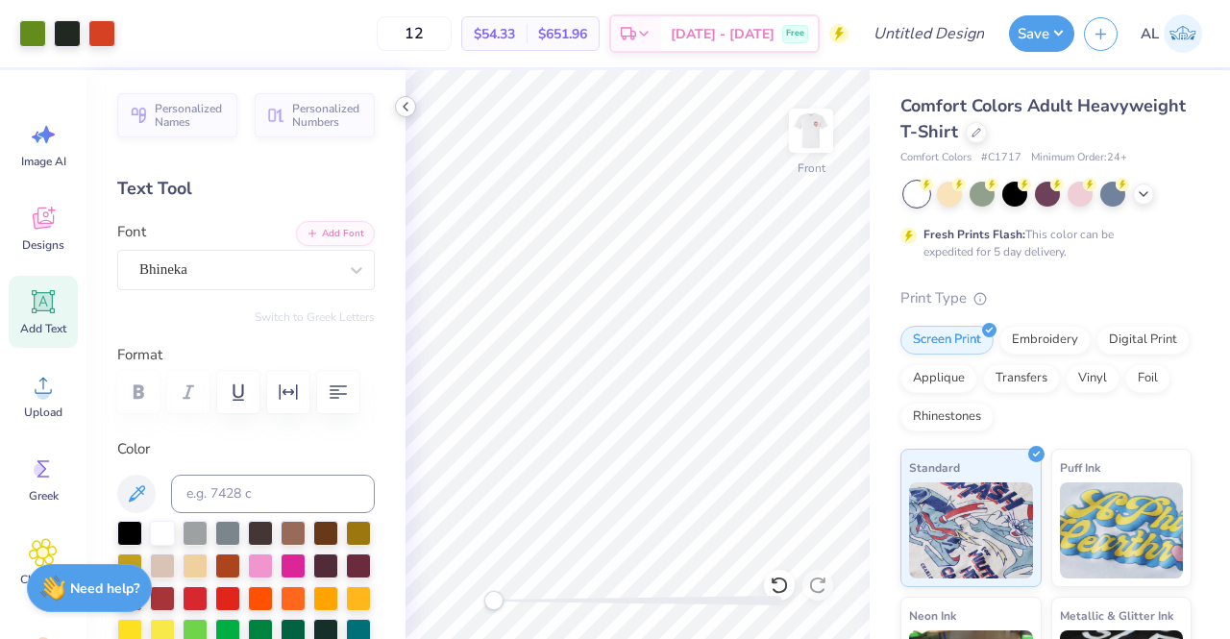
click at [406, 111] on icon at bounding box center [405, 106] width 15 height 15
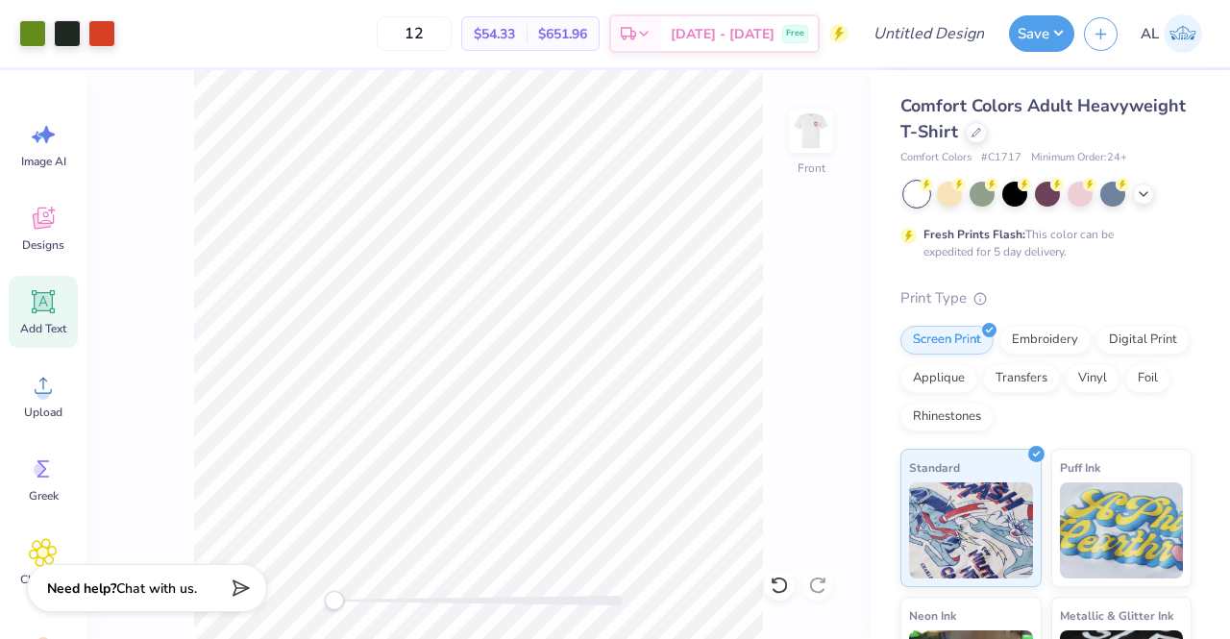
click at [51, 318] on div "Add Text" at bounding box center [43, 312] width 69 height 72
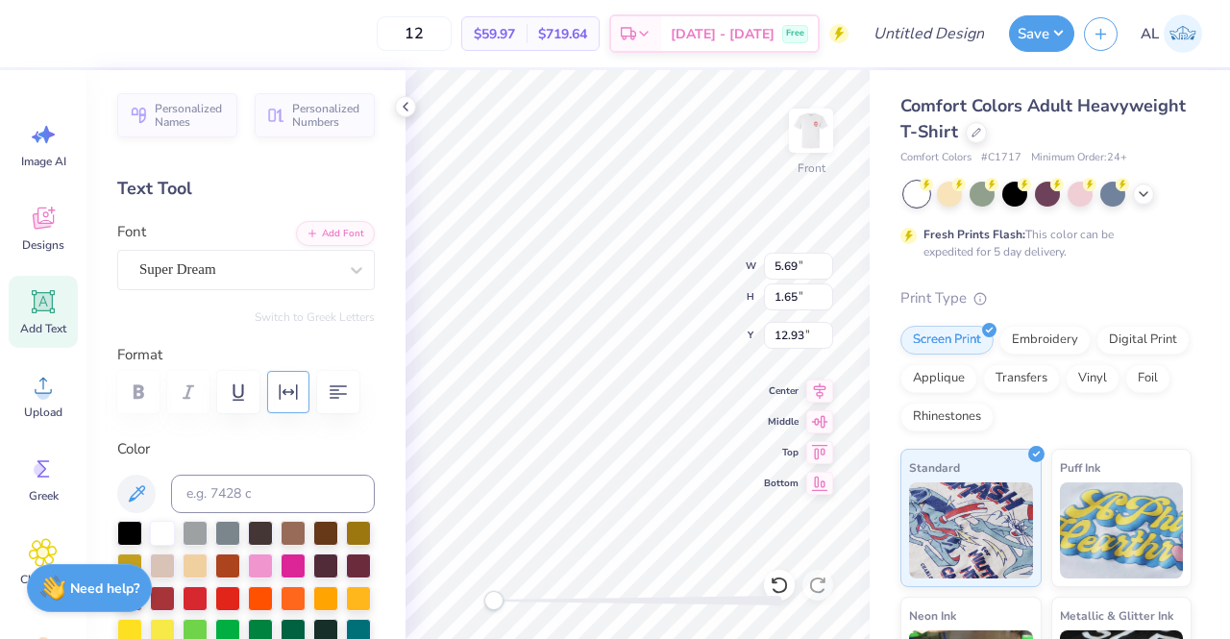
scroll to position [15, 8]
type textarea "KKG | 9.19.2025"
click at [822, 430] on div "Front W 5.69 5.69 " H 1.65 1.65 " Y 12.93 12.93 " Center Middle Top Bottom" at bounding box center [638, 354] width 464 height 569
click at [138, 485] on icon at bounding box center [136, 493] width 23 height 23
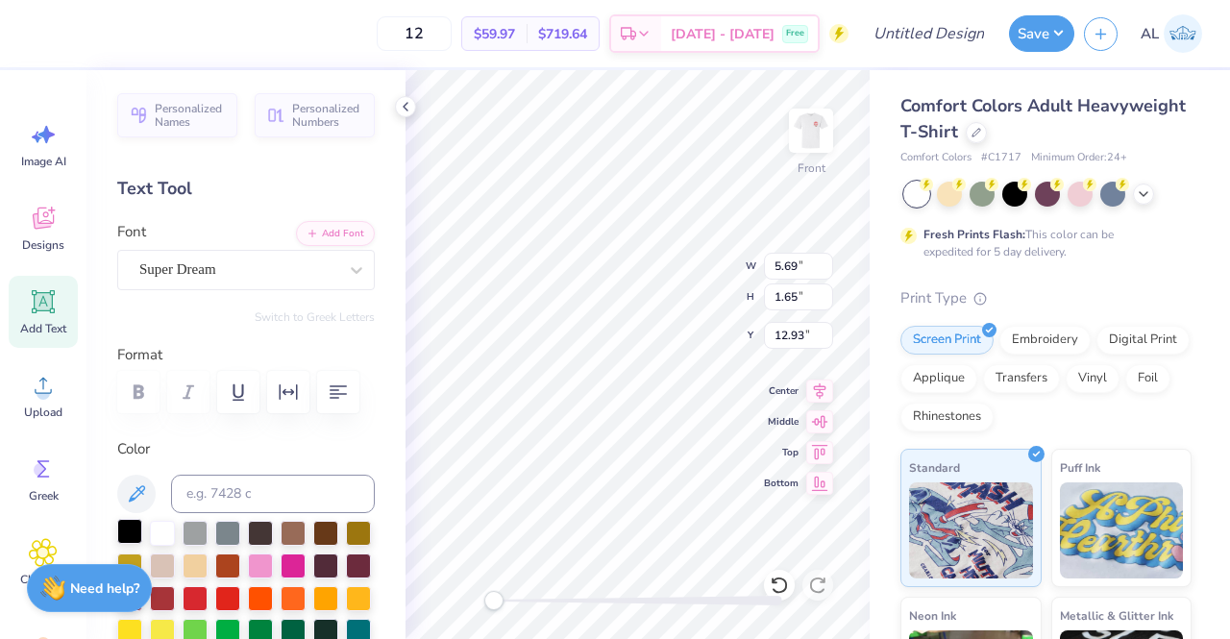
click at [133, 526] on div at bounding box center [129, 531] width 25 height 25
click at [368, 173] on div "Personalized Names Personalized Numbers Text Tool Add Font Font Super Dream Swi…" at bounding box center [245, 354] width 319 height 569
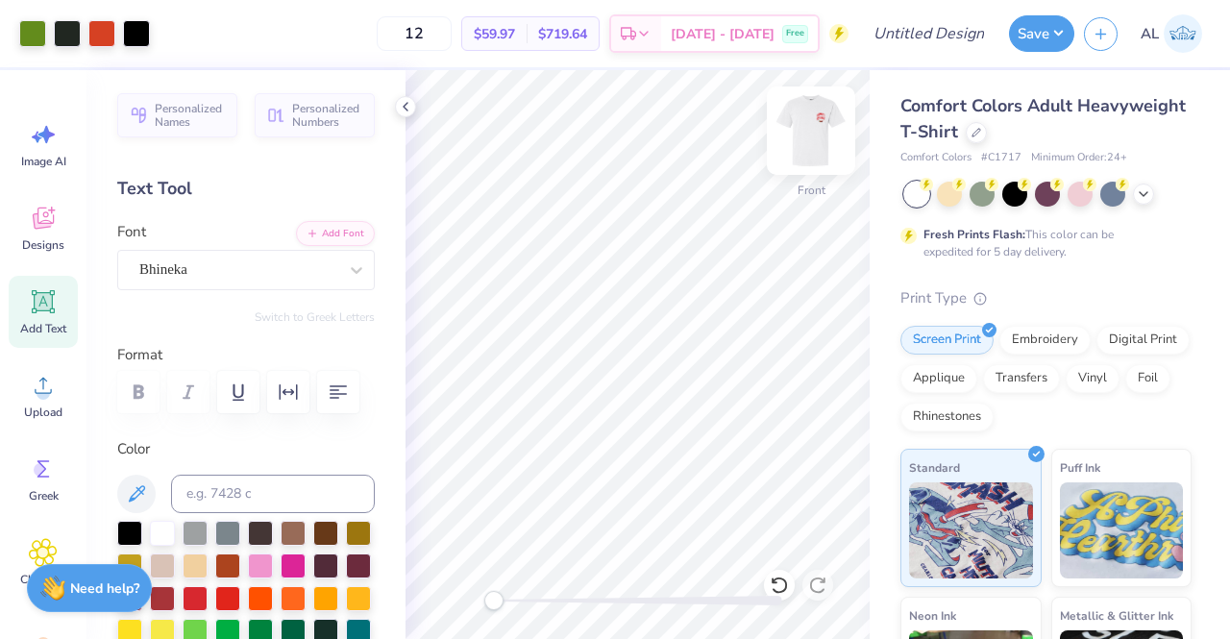
click at [817, 135] on img at bounding box center [811, 130] width 77 height 77
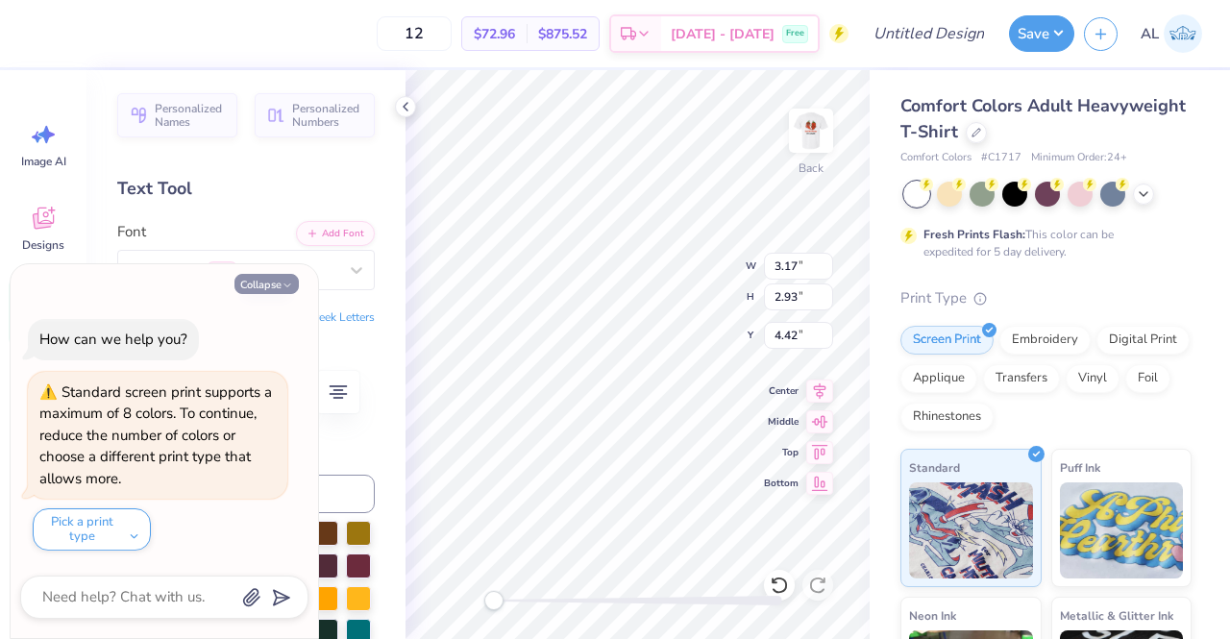
click at [279, 283] on button "Collapse" at bounding box center [266, 284] width 64 height 20
type textarea "x"
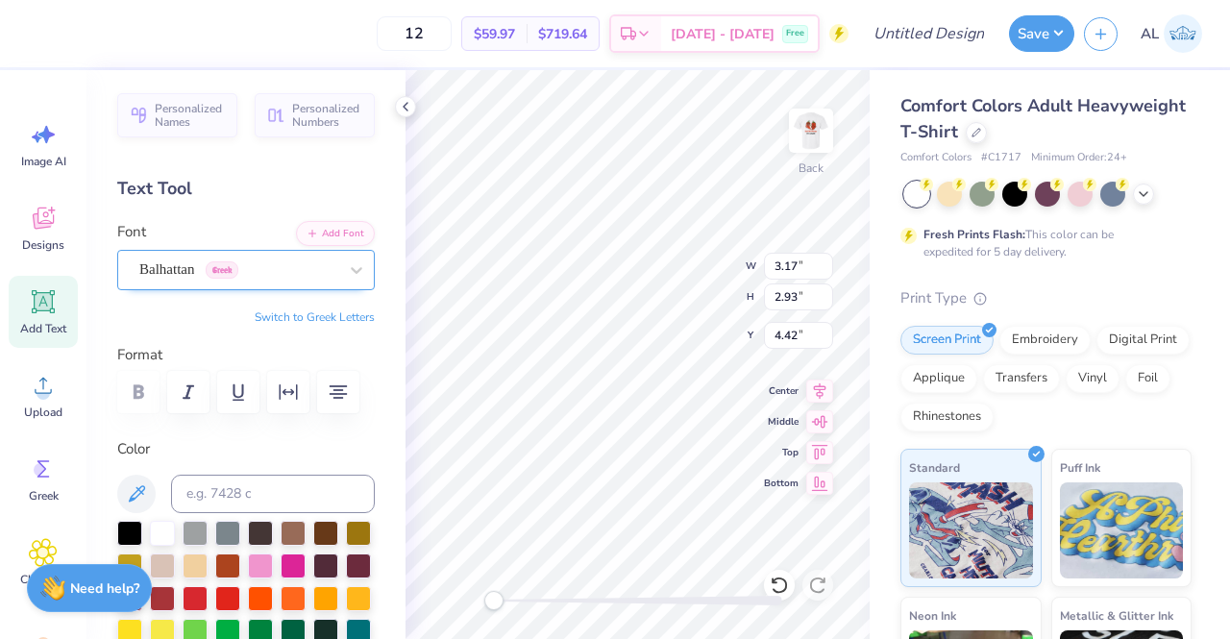
click at [295, 258] on div at bounding box center [238, 270] width 198 height 26
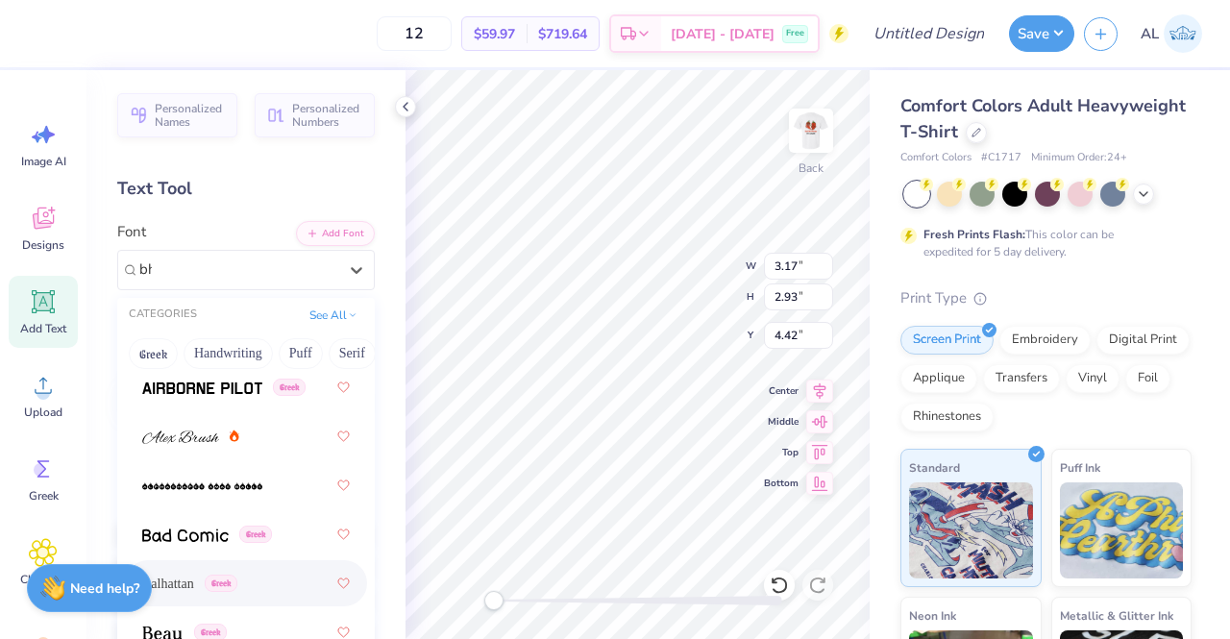
scroll to position [0, 0]
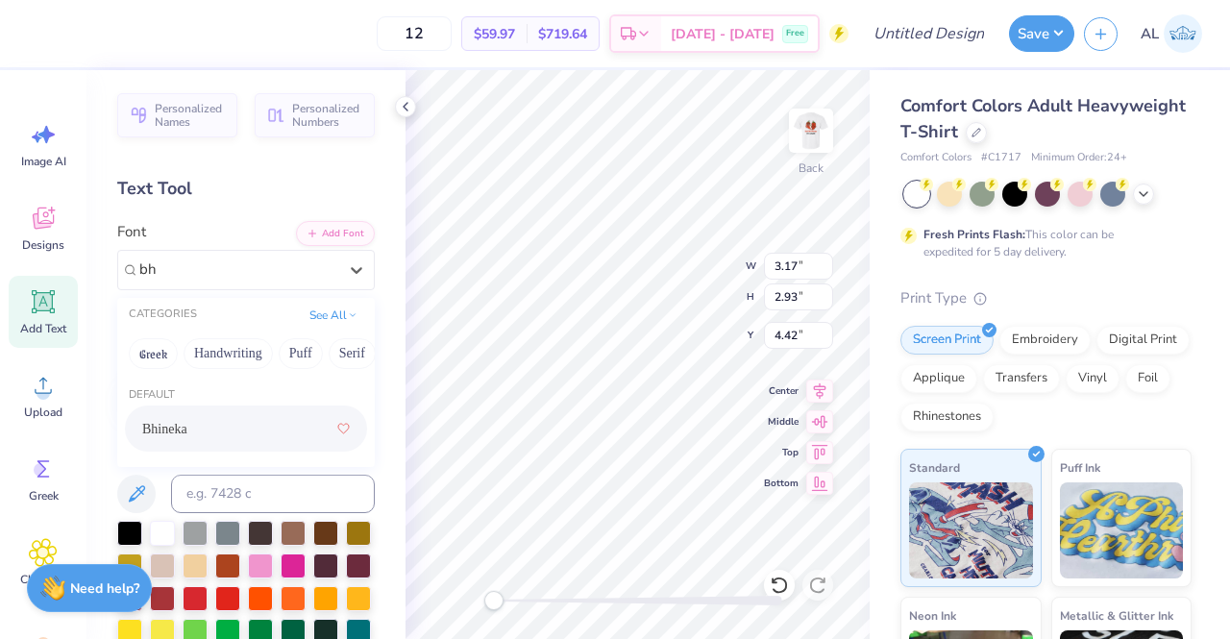
click at [265, 434] on div "Bhineka" at bounding box center [246, 428] width 208 height 35
type input "bh"
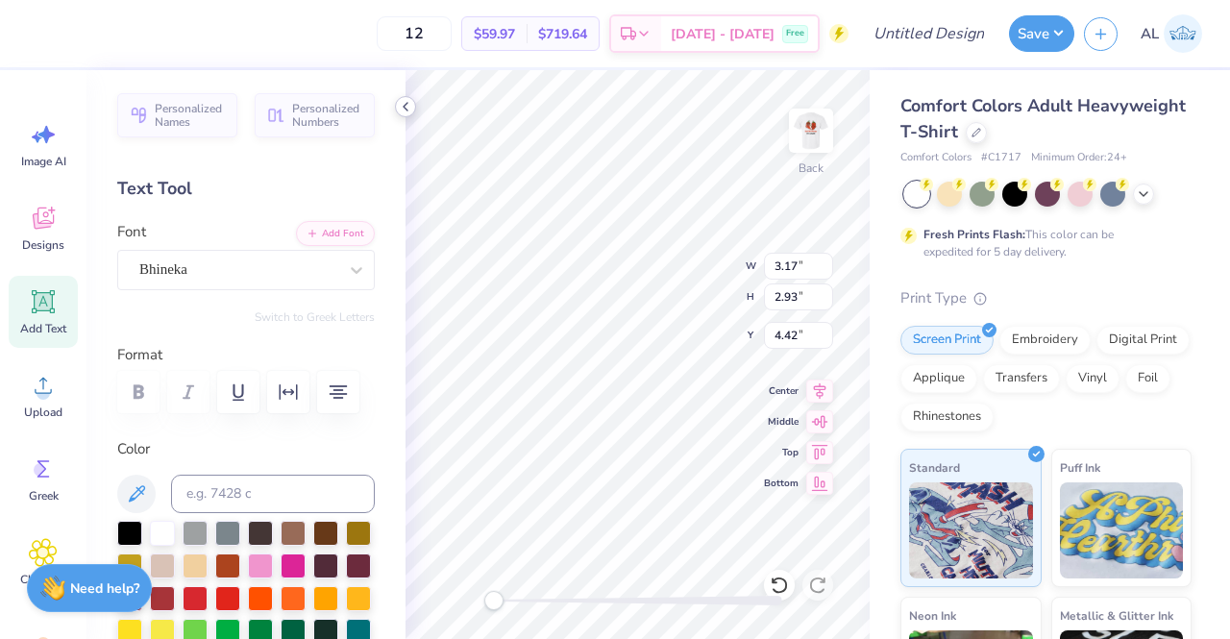
click at [407, 106] on icon at bounding box center [405, 106] width 15 height 15
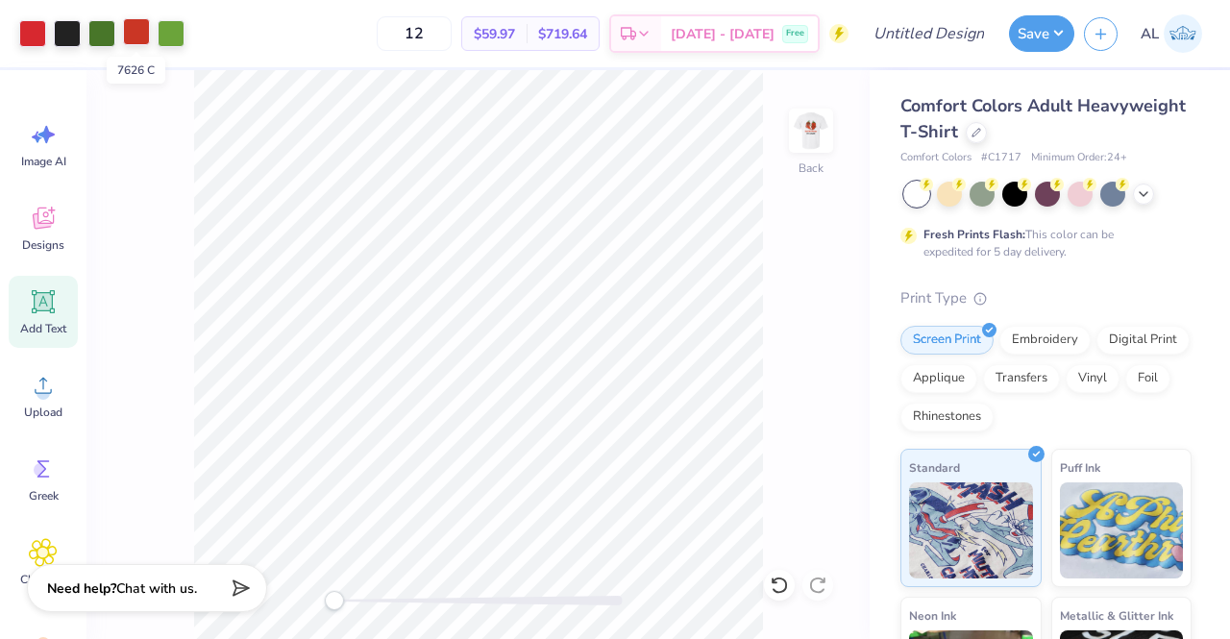
click at [137, 21] on div at bounding box center [136, 31] width 27 height 27
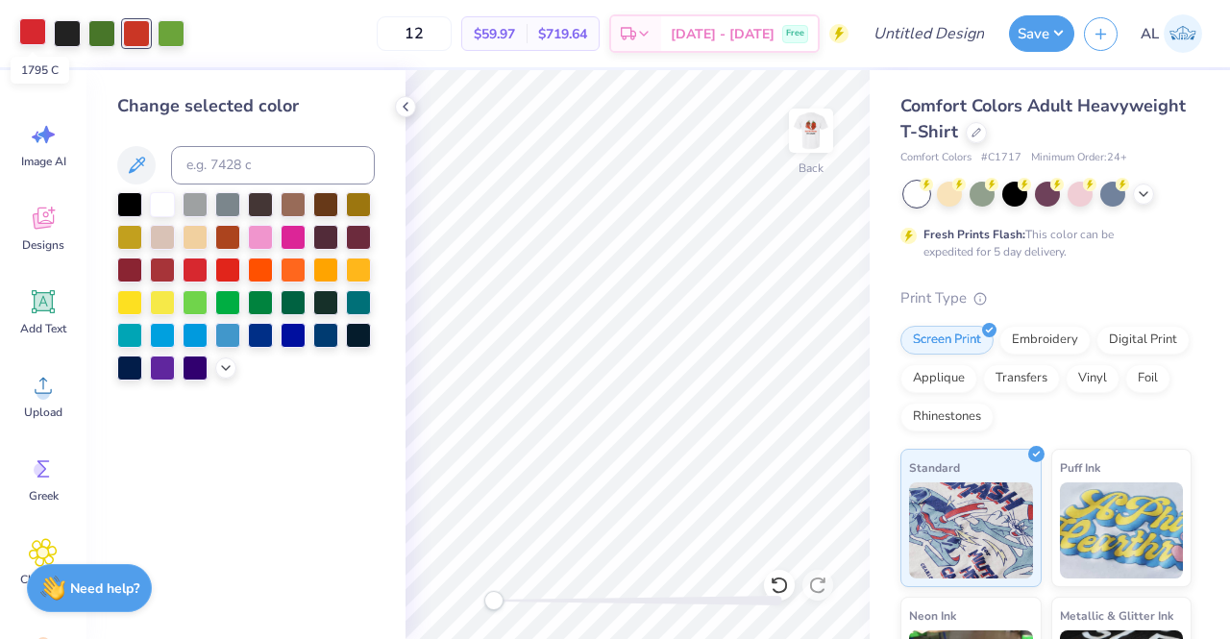
click at [36, 30] on div at bounding box center [32, 31] width 27 height 27
click at [226, 163] on input at bounding box center [273, 165] width 204 height 38
type input "1795"
click at [148, 40] on div at bounding box center [136, 31] width 27 height 27
click at [248, 167] on input at bounding box center [273, 165] width 204 height 38
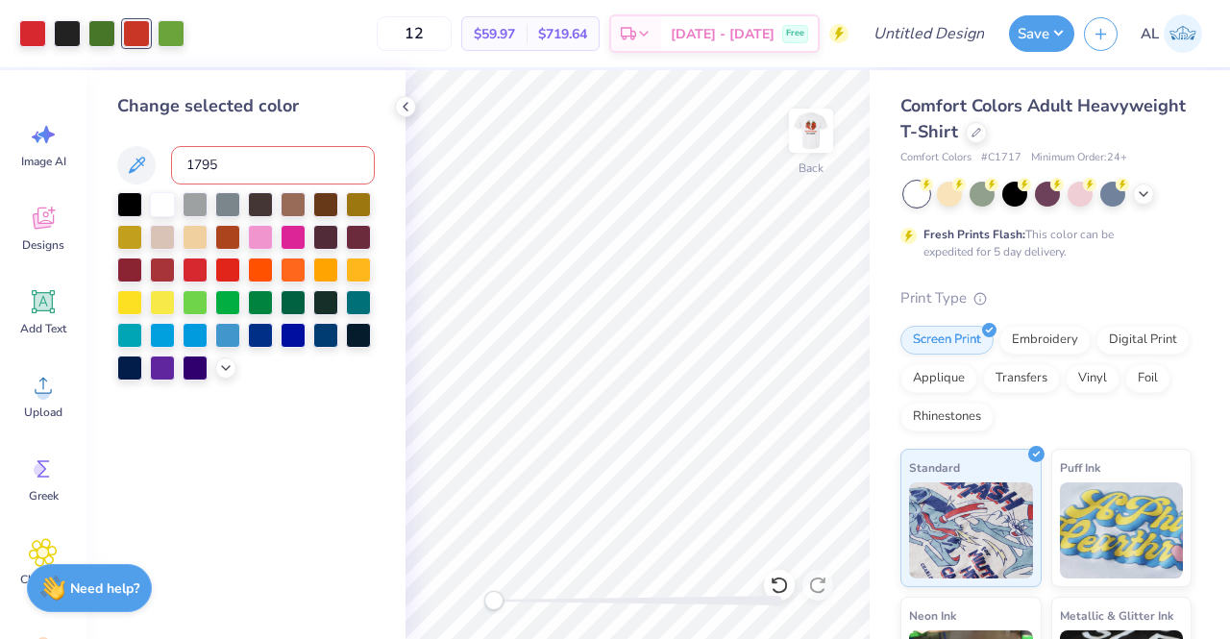
type input "1795"
click at [137, 32] on div at bounding box center [136, 31] width 27 height 27
click at [226, 152] on input at bounding box center [273, 165] width 204 height 38
type input "364"
click at [406, 111] on icon at bounding box center [405, 106] width 15 height 15
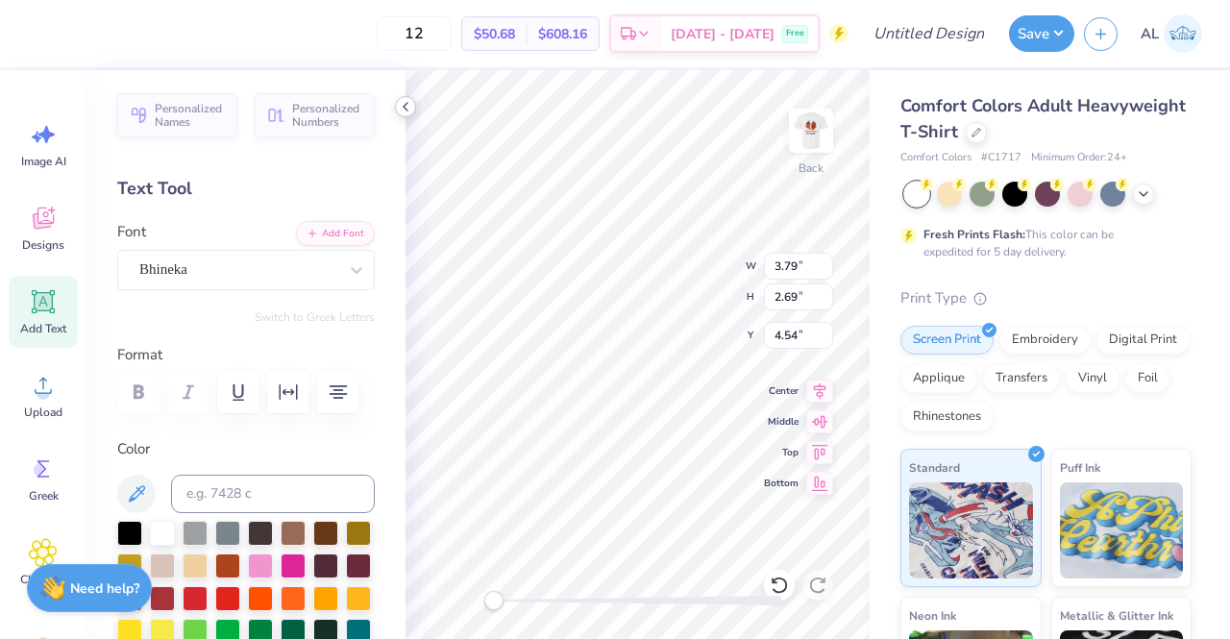
scroll to position [15, 5]
type textarea "KAPPA''S RED HOT"
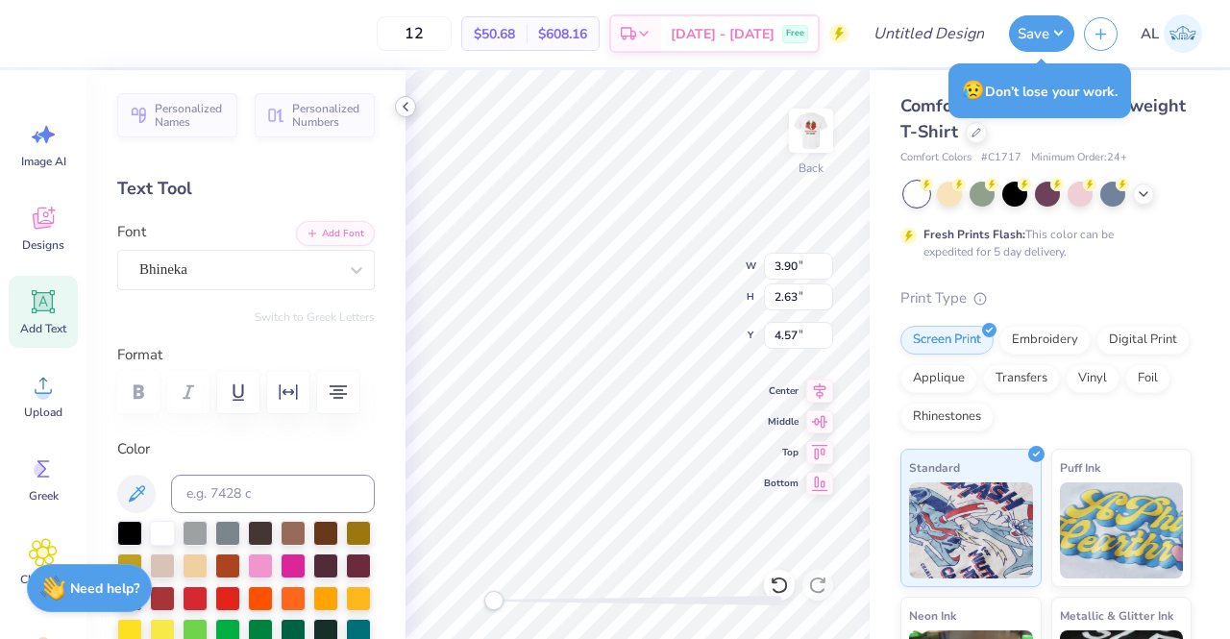
click at [405, 107] on polyline at bounding box center [406, 107] width 4 height 8
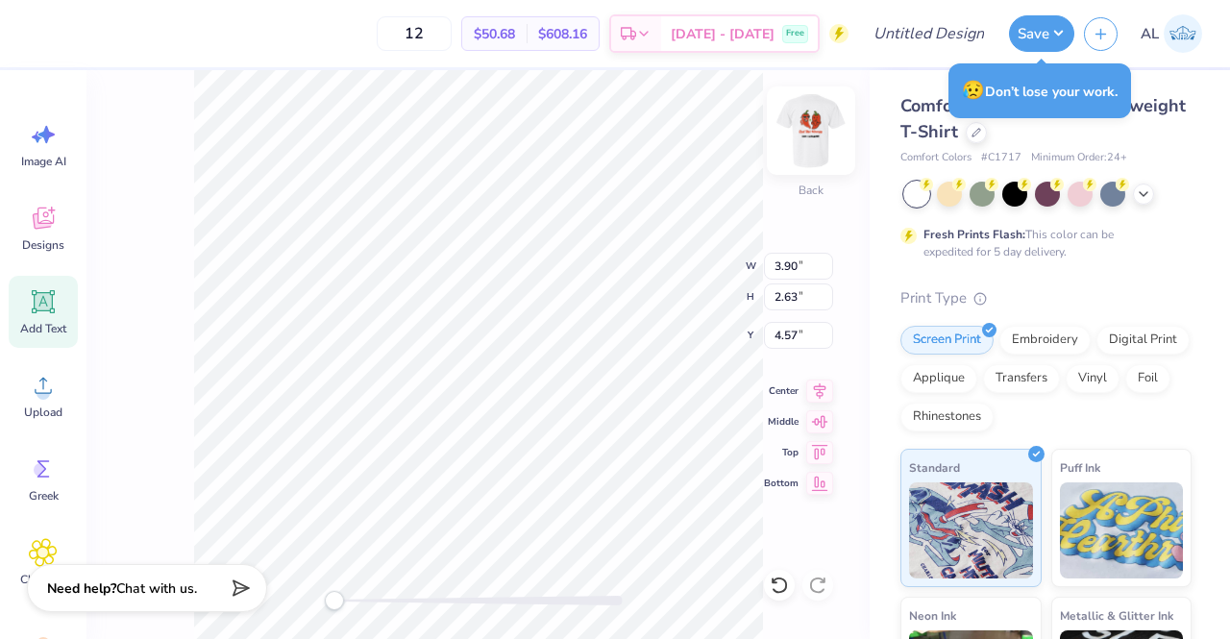
click at [814, 141] on img at bounding box center [811, 130] width 77 height 77
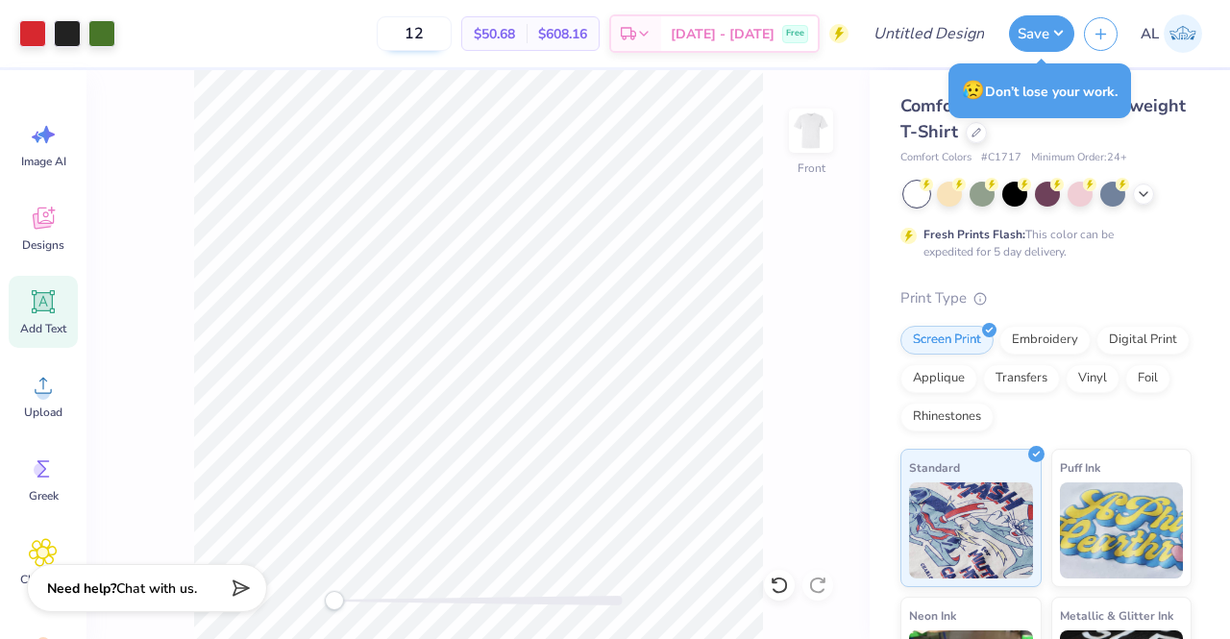
click at [449, 30] on input "12" at bounding box center [414, 33] width 75 height 35
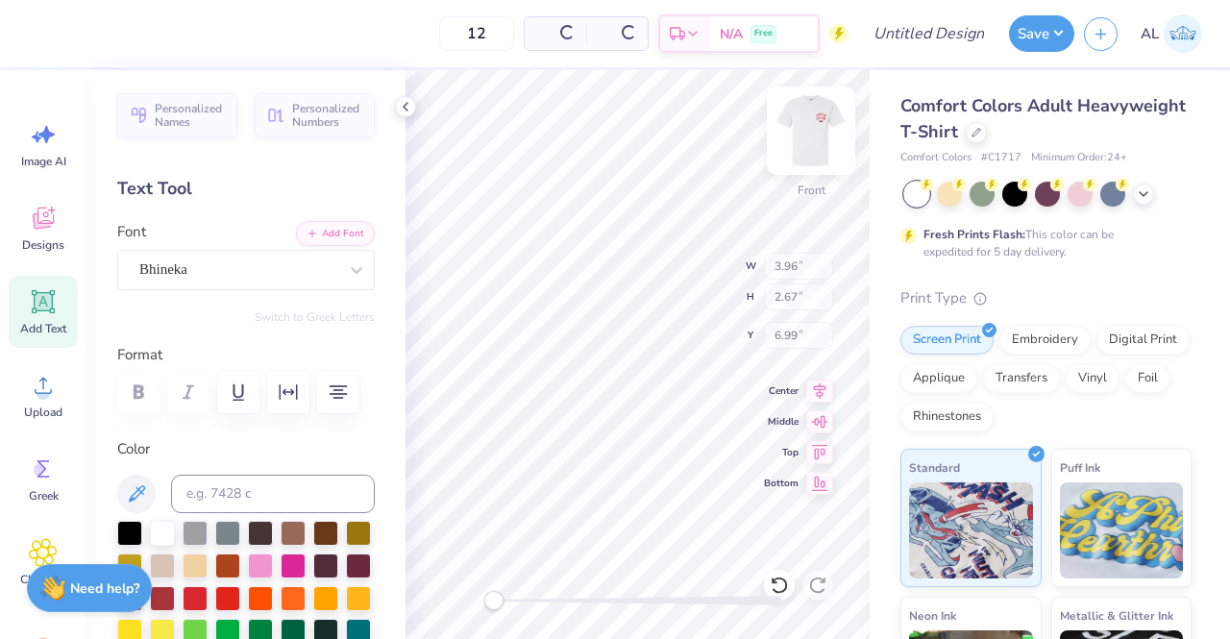
click at [806, 137] on img at bounding box center [811, 130] width 77 height 77
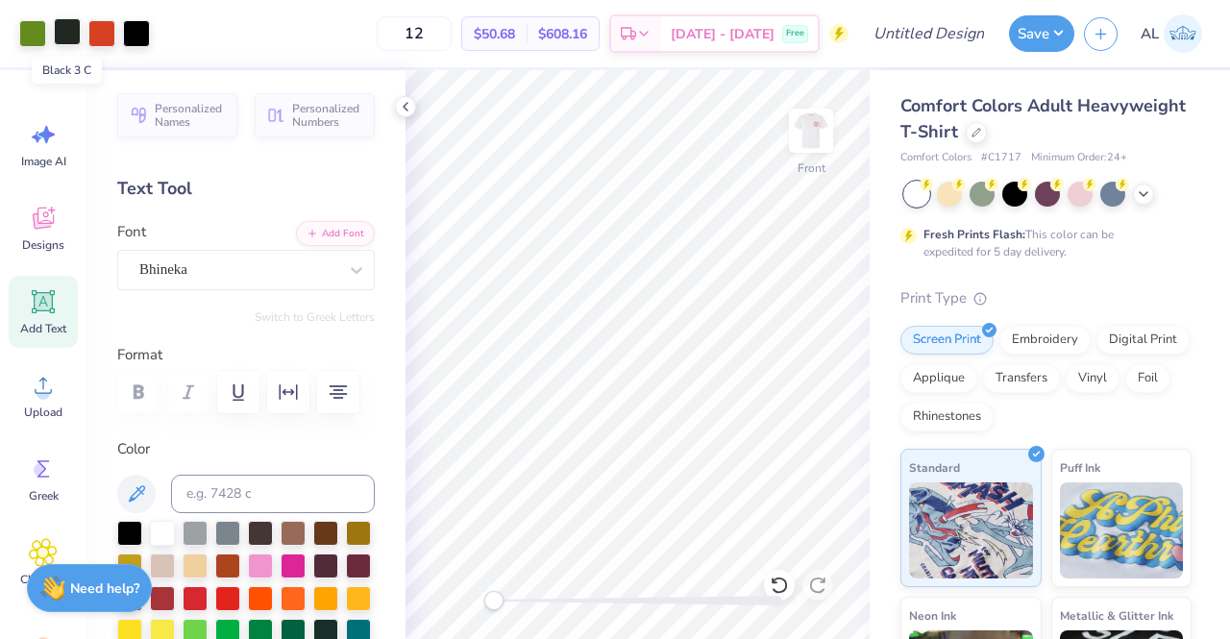
click at [62, 32] on div at bounding box center [67, 31] width 27 height 27
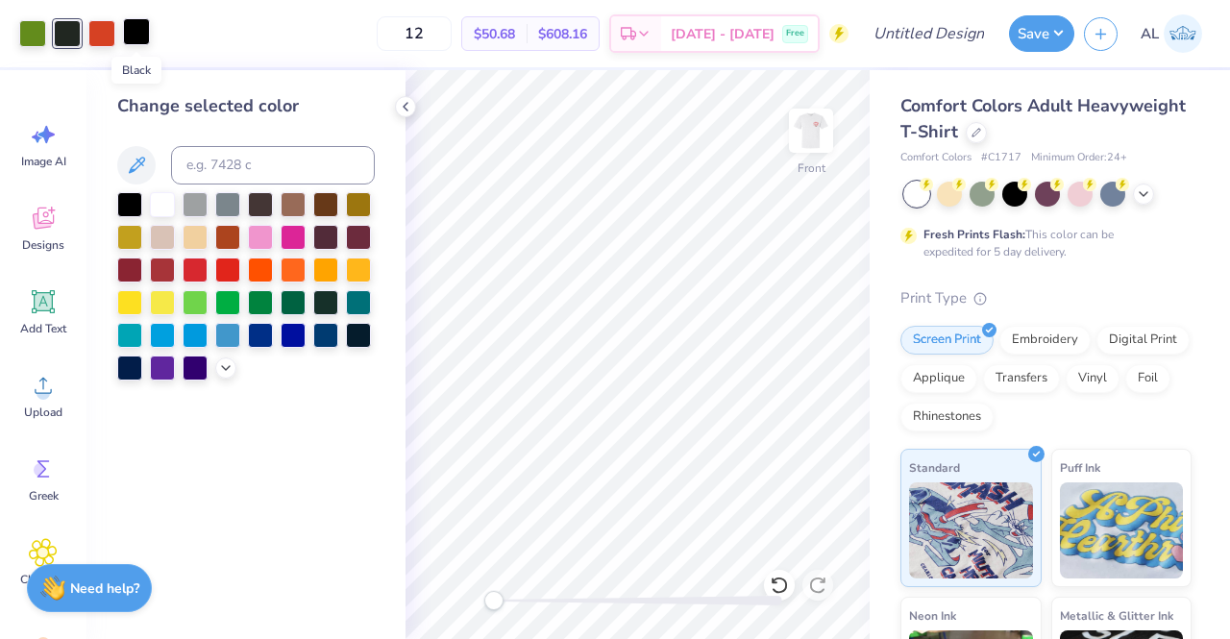
click at [135, 35] on div at bounding box center [136, 31] width 27 height 27
click at [60, 31] on div at bounding box center [67, 31] width 27 height 27
click at [124, 209] on div at bounding box center [129, 202] width 25 height 25
click at [403, 103] on icon at bounding box center [405, 106] width 15 height 15
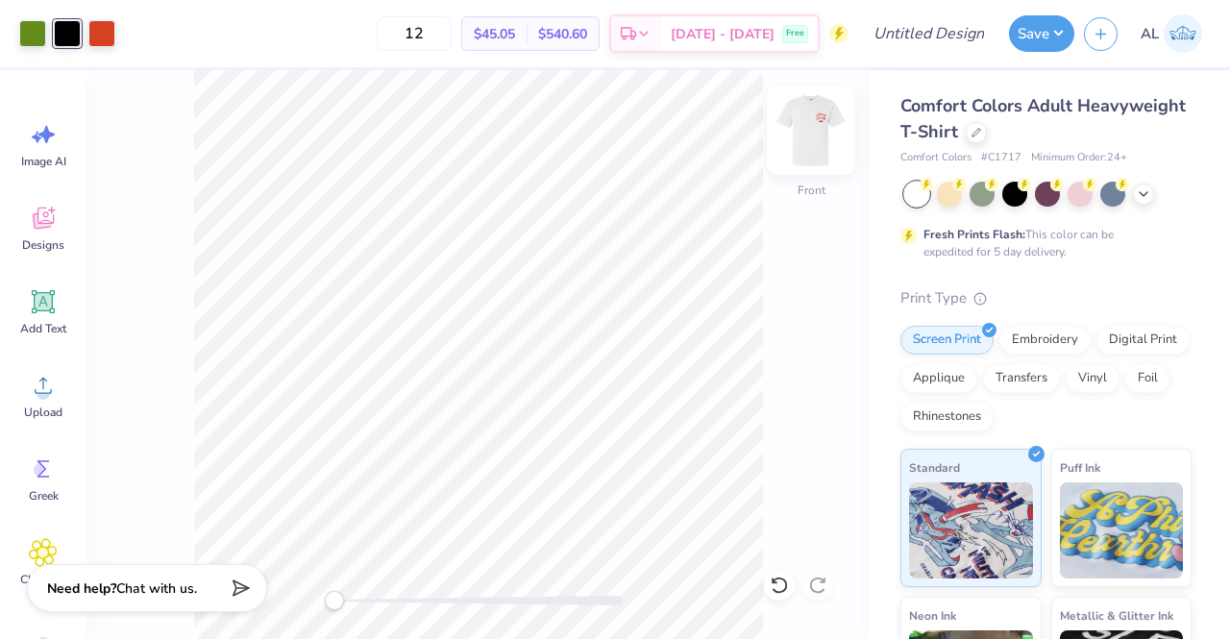
click at [810, 121] on img at bounding box center [811, 130] width 77 height 77
click at [444, 37] on input "12" at bounding box center [414, 33] width 75 height 35
click at [448, 37] on input "12" at bounding box center [414, 33] width 75 height 35
type input "1"
type input "2"
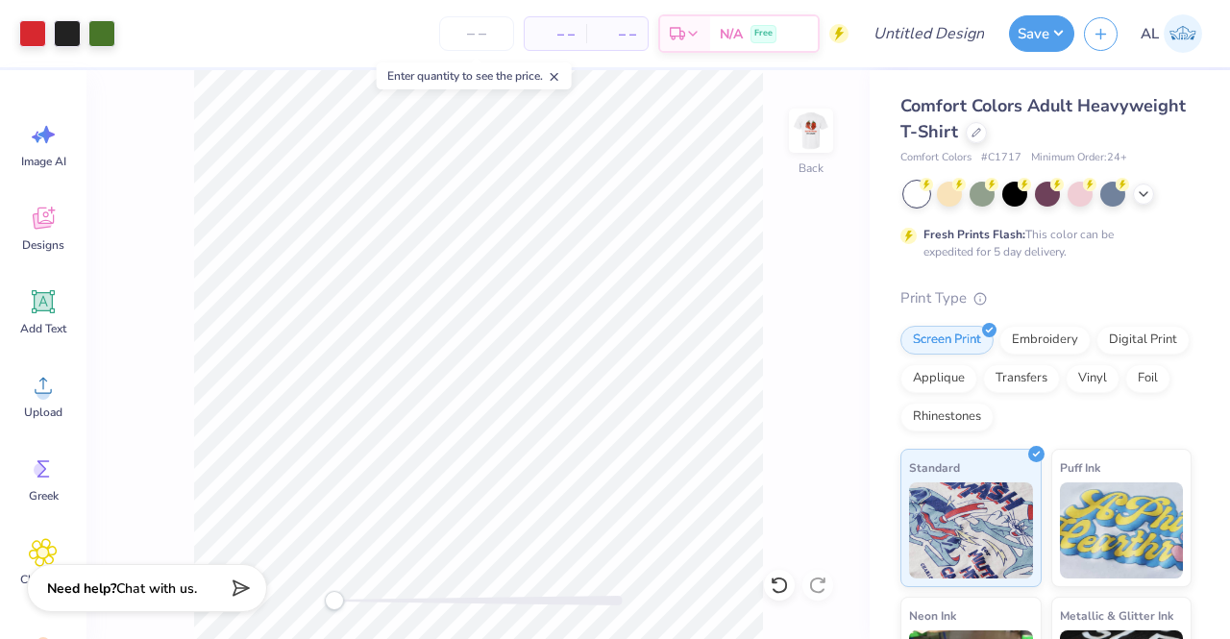
click at [1093, 290] on div "Print Type" at bounding box center [1045, 298] width 291 height 22
click at [930, 30] on input "Design Title" at bounding box center [952, 33] width 94 height 38
type input "KKG grub"
click at [1056, 276] on div "Comfort Colors Adult Heavyweight T-Shirt Comfort Colors # C1717 Minimum Order: …" at bounding box center [1045, 488] width 291 height 790
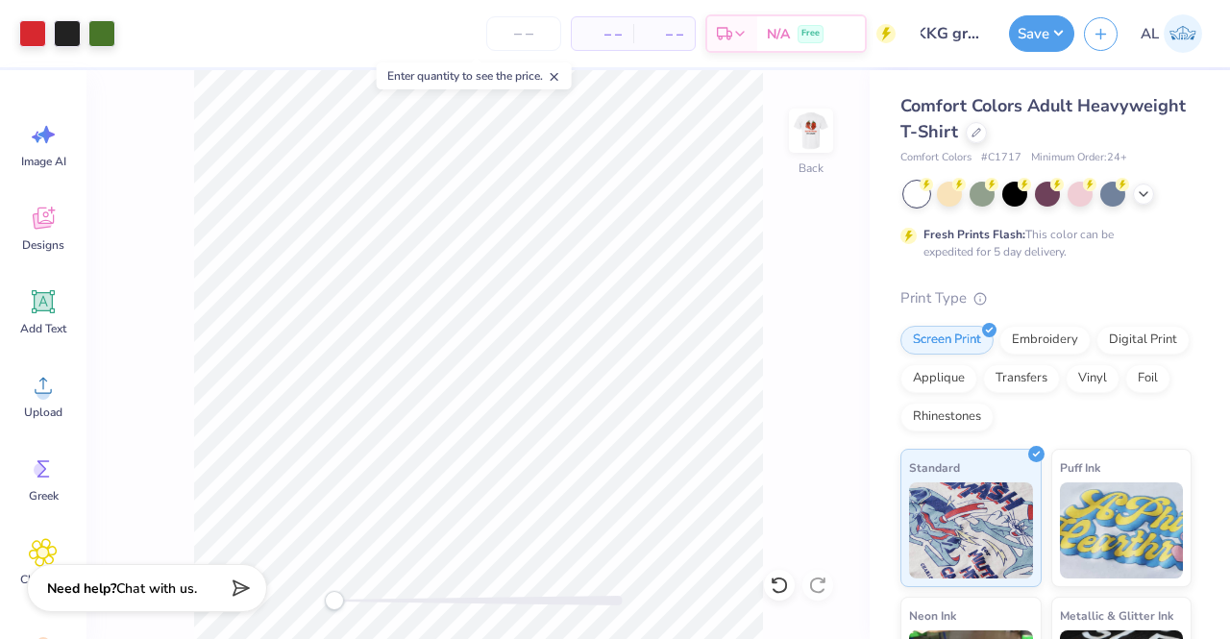
scroll to position [0, 0]
click at [981, 127] on icon at bounding box center [977, 131] width 10 height 10
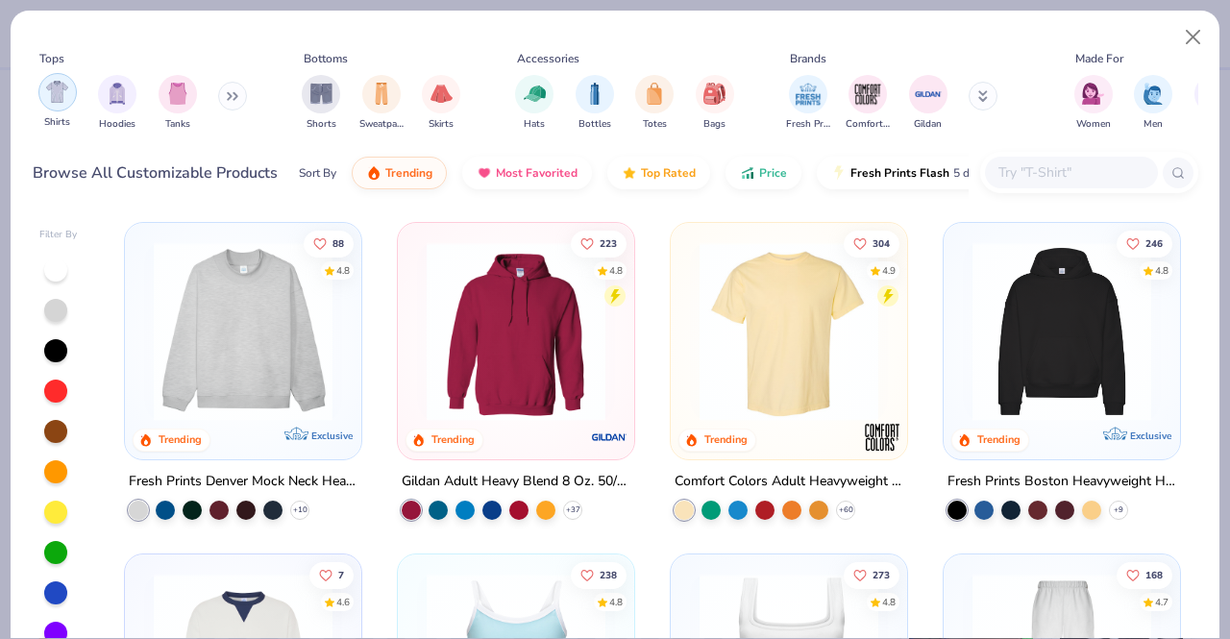
click at [59, 85] on img "filter for Shirts" at bounding box center [57, 92] width 22 height 22
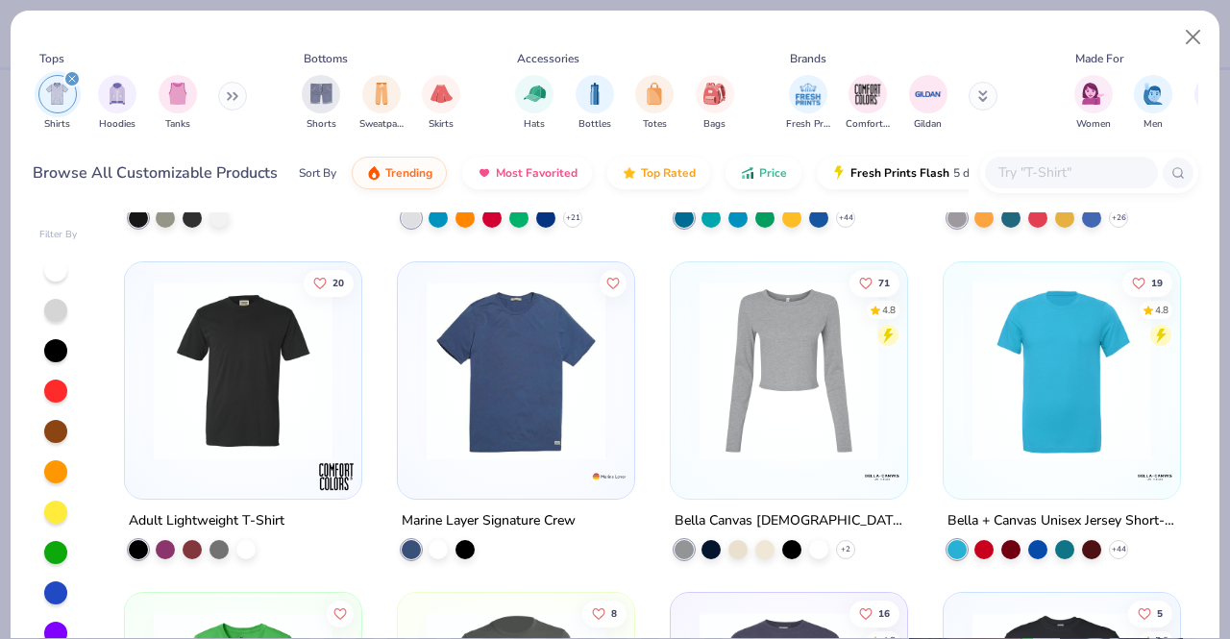
scroll to position [1950, 0]
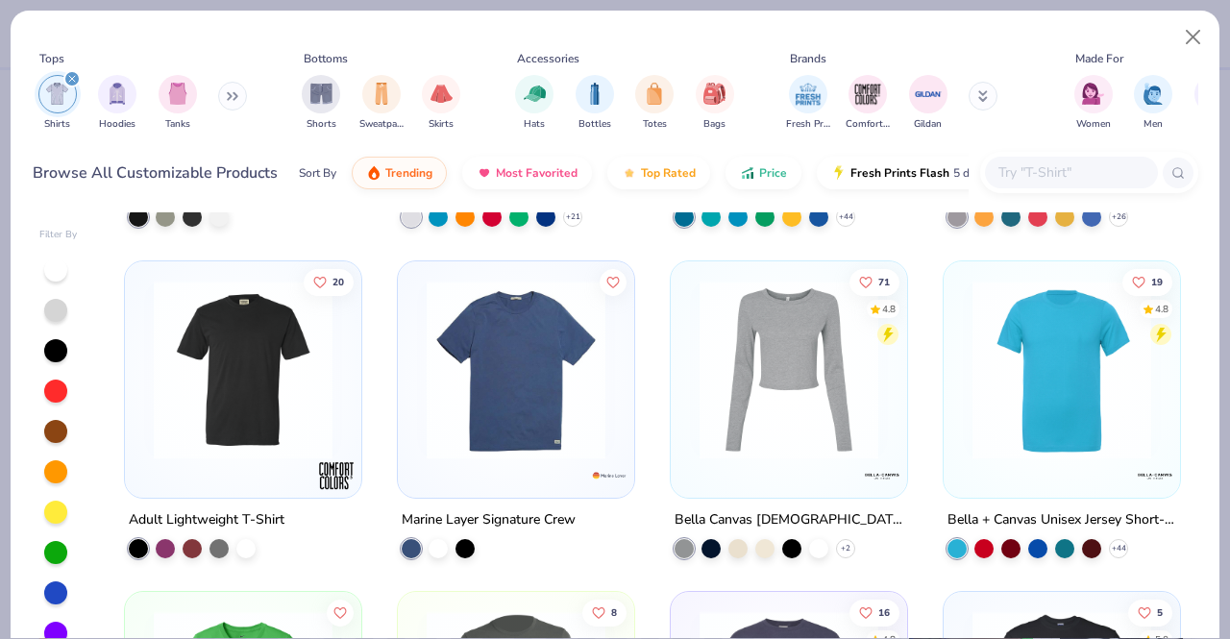
click at [274, 391] on img at bounding box center [243, 369] width 198 height 179
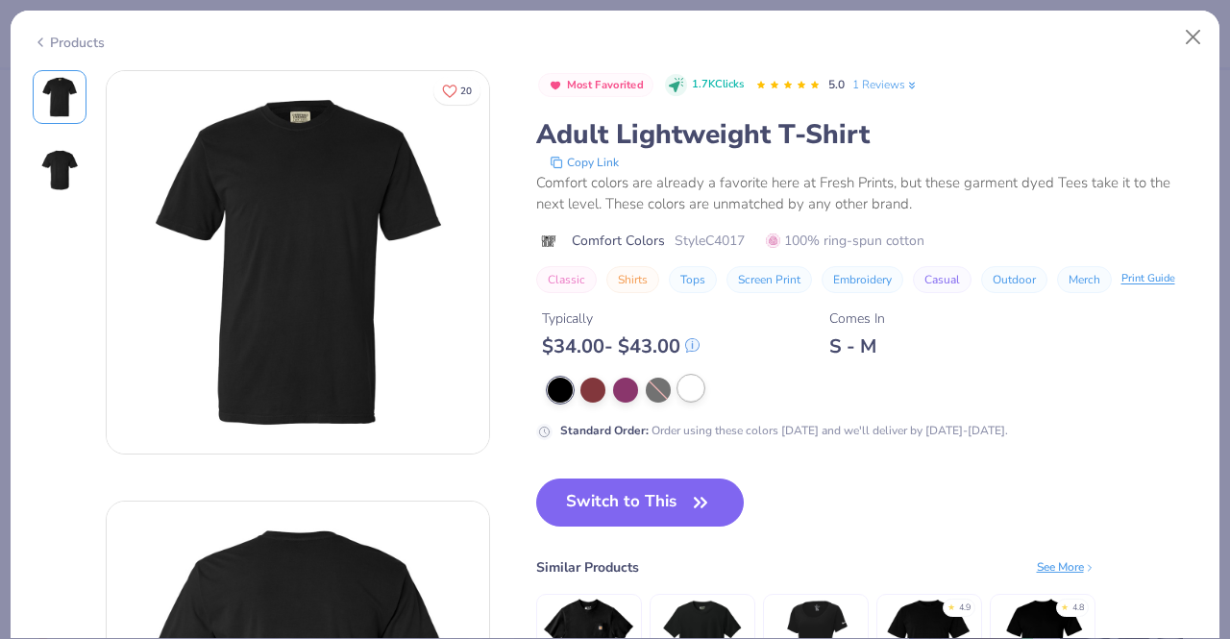
click at [695, 387] on div at bounding box center [690, 388] width 25 height 25
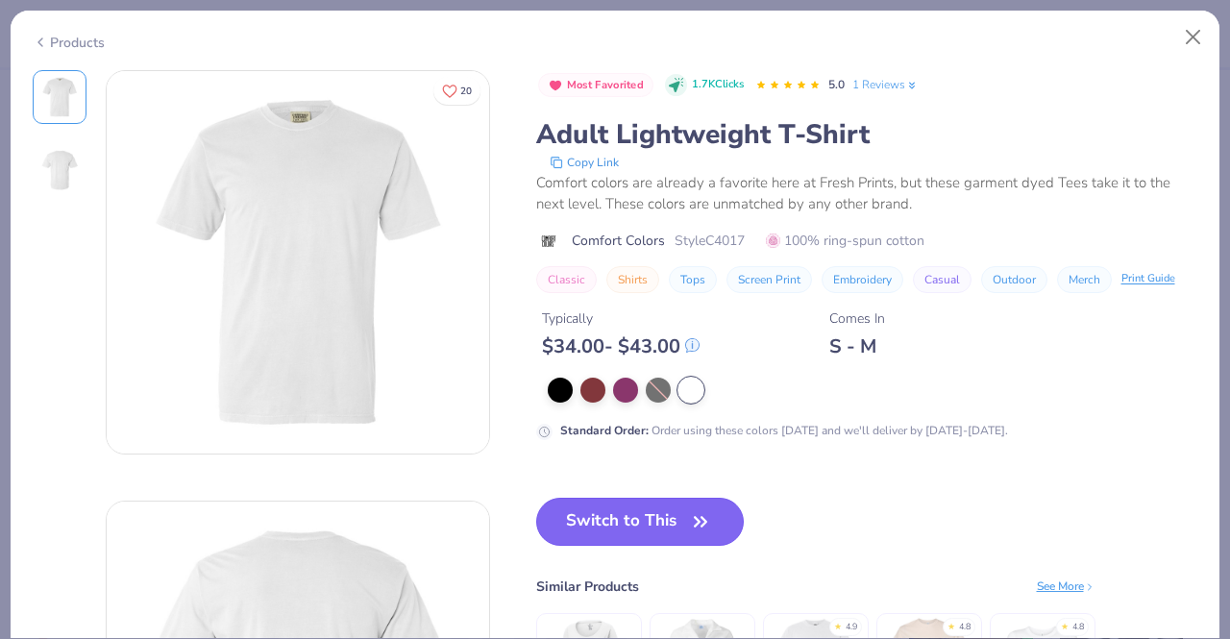
click at [655, 530] on button "Switch to This" at bounding box center [640, 522] width 209 height 48
click at [672, 526] on button "Switch to This" at bounding box center [640, 522] width 209 height 48
click at [700, 200] on div "Comfort colors are already a favorite here at Fresh Prints, but these garment d…" at bounding box center [867, 193] width 662 height 43
click at [728, 501] on button "Switch to This" at bounding box center [640, 522] width 209 height 48
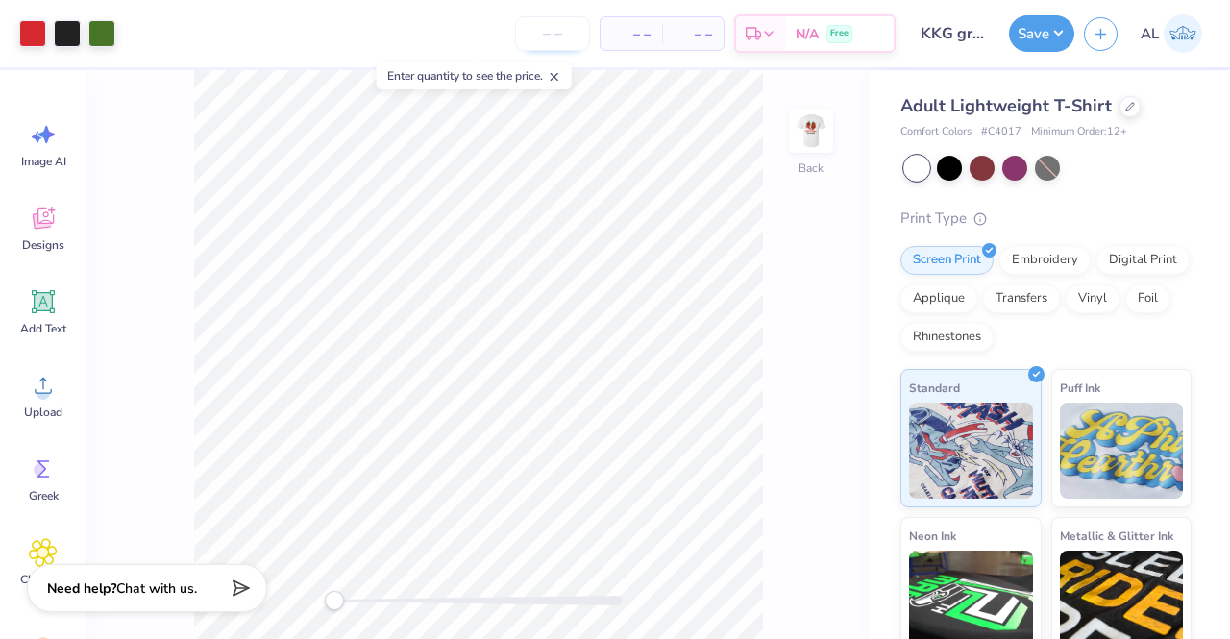
click at [547, 27] on input "number" at bounding box center [552, 33] width 75 height 35
type input "12"
click at [777, 303] on div "Back" at bounding box center [477, 354] width 783 height 569
click at [1106, 215] on div "Print Type" at bounding box center [1045, 219] width 291 height 22
click at [809, 140] on img at bounding box center [811, 130] width 77 height 77
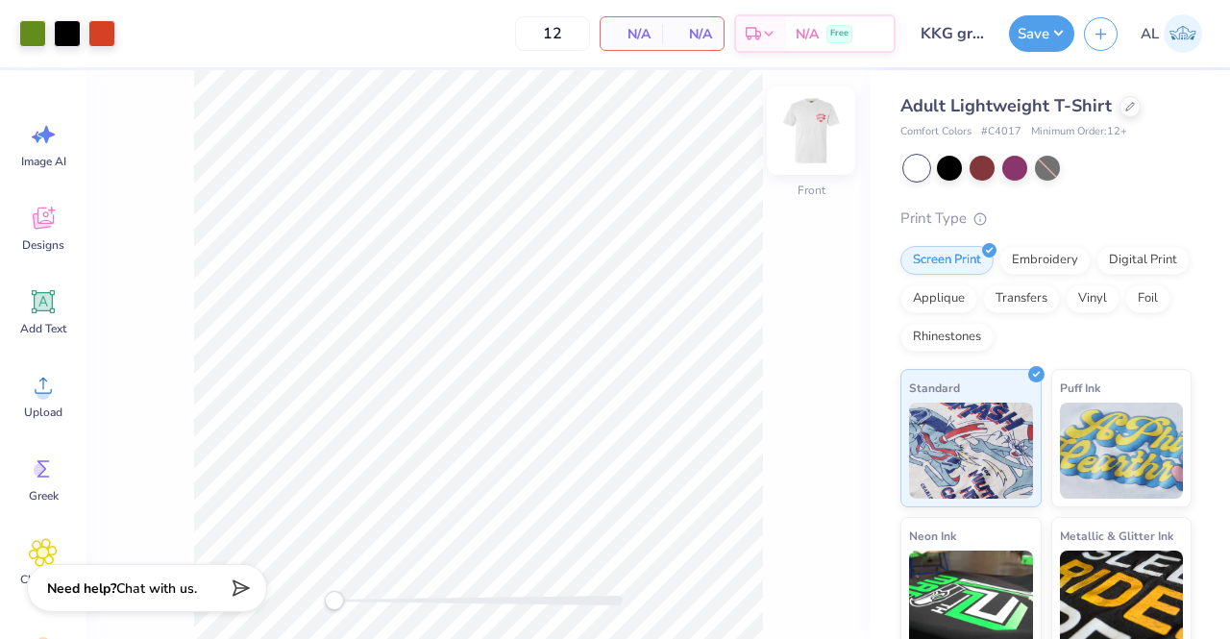
click at [809, 141] on img at bounding box center [811, 130] width 77 height 77
click at [1060, 36] on button "Save" at bounding box center [1041, 30] width 65 height 37
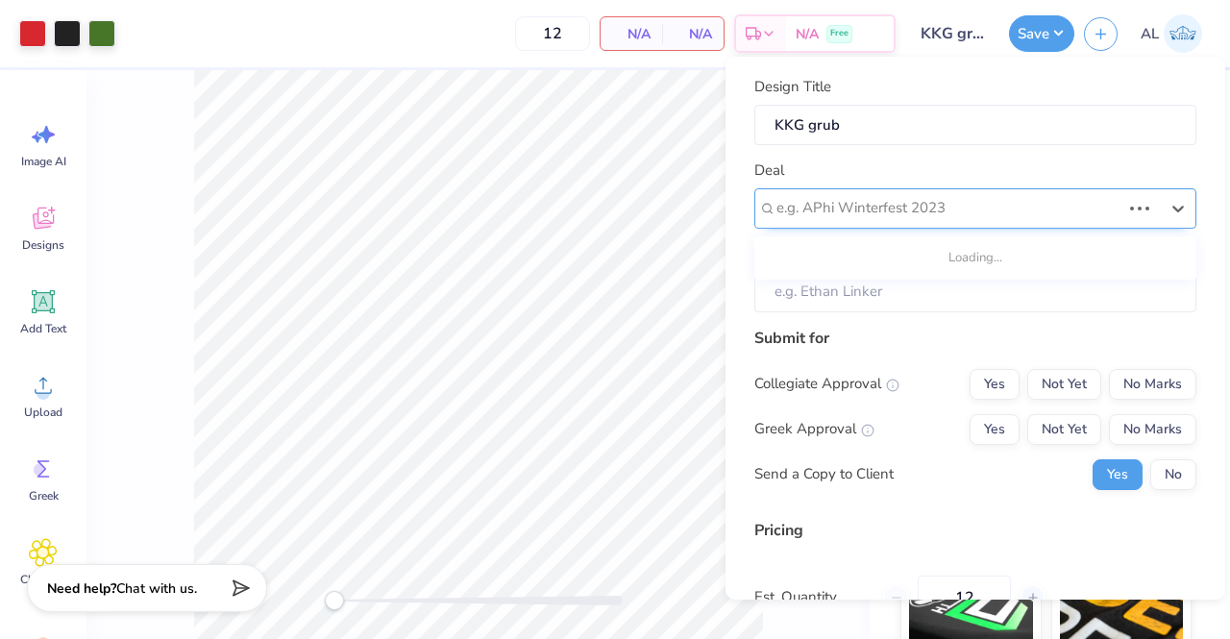
click at [998, 196] on div at bounding box center [948, 208] width 344 height 26
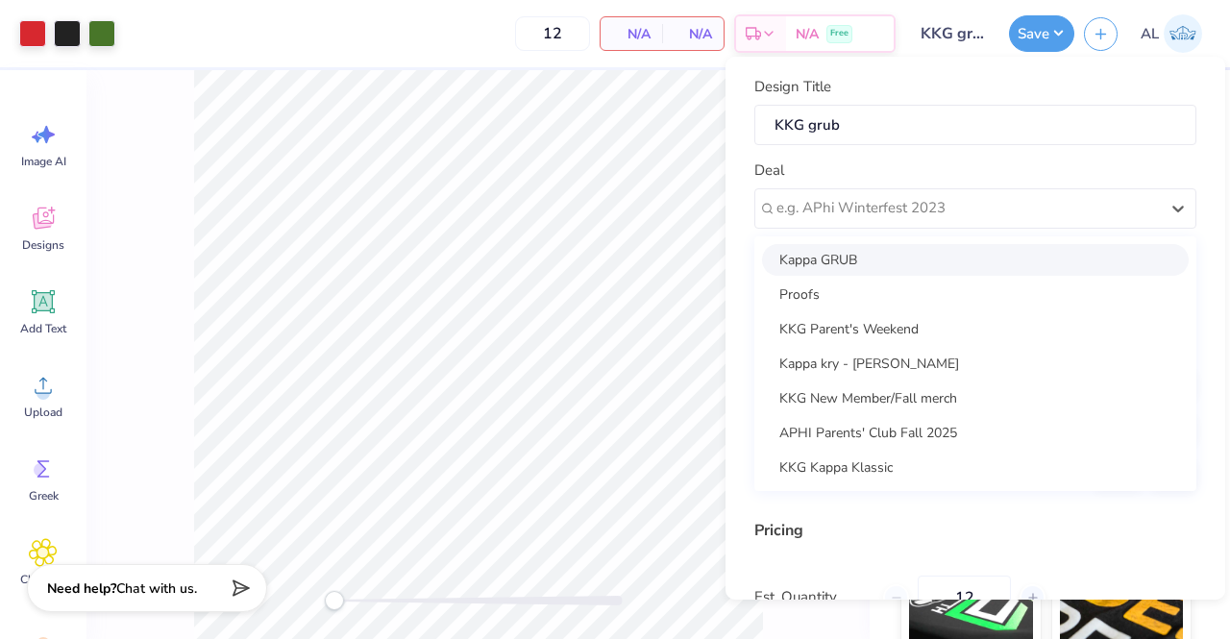
click at [984, 259] on div "Kappa GRUB" at bounding box center [975, 260] width 427 height 32
type input "Lilly Kirlin"
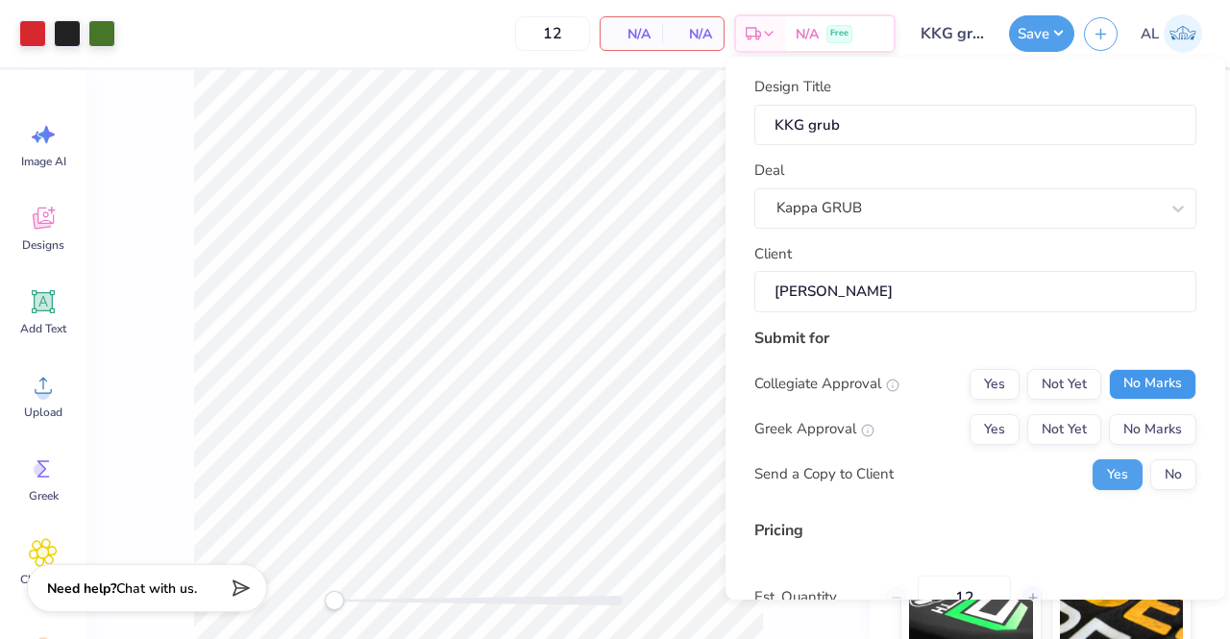
click at [1123, 386] on button "No Marks" at bounding box center [1152, 384] width 87 height 31
click at [979, 431] on button "Yes" at bounding box center [995, 429] width 50 height 31
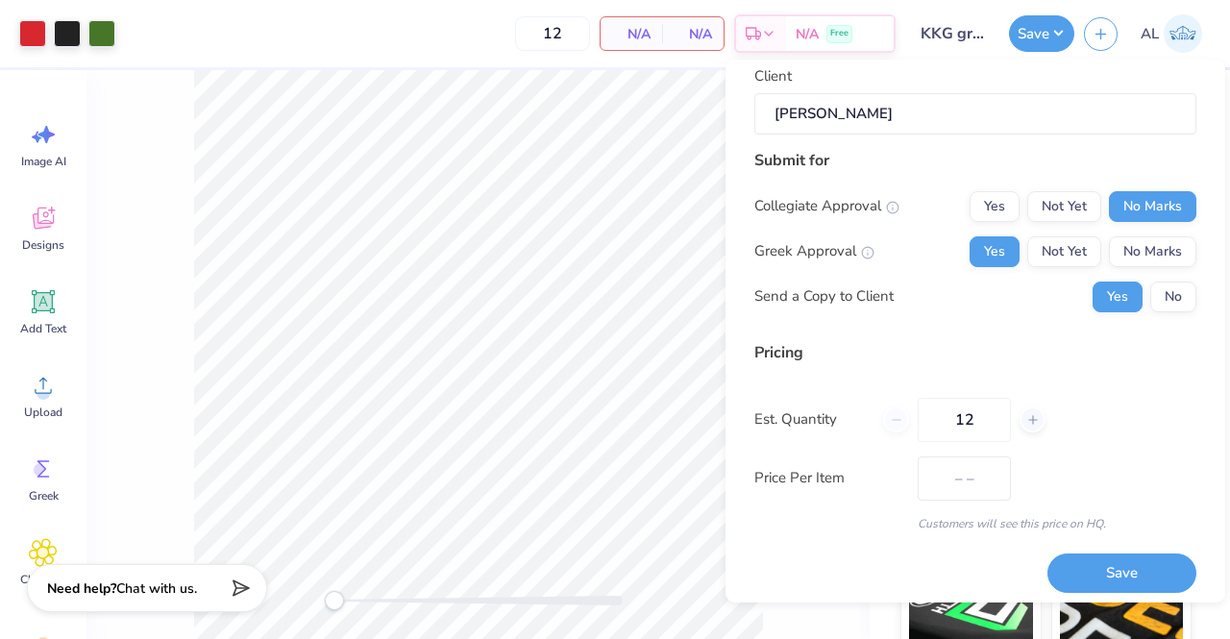
scroll to position [189, 0]
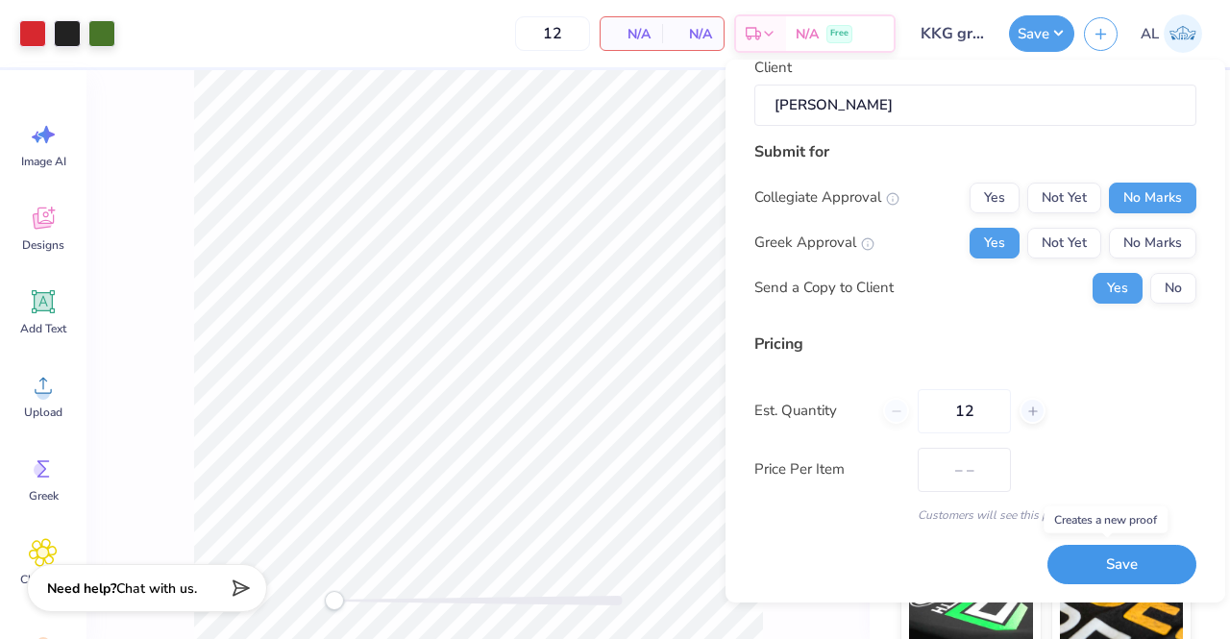
click at [1057, 556] on button "Save" at bounding box center [1121, 564] width 149 height 39
click at [910, 532] on div "Design Title KKG grub Deal Kappa GRUB Client Lilly Kirlin Submit for Collegiate…" at bounding box center [975, 236] width 442 height 695
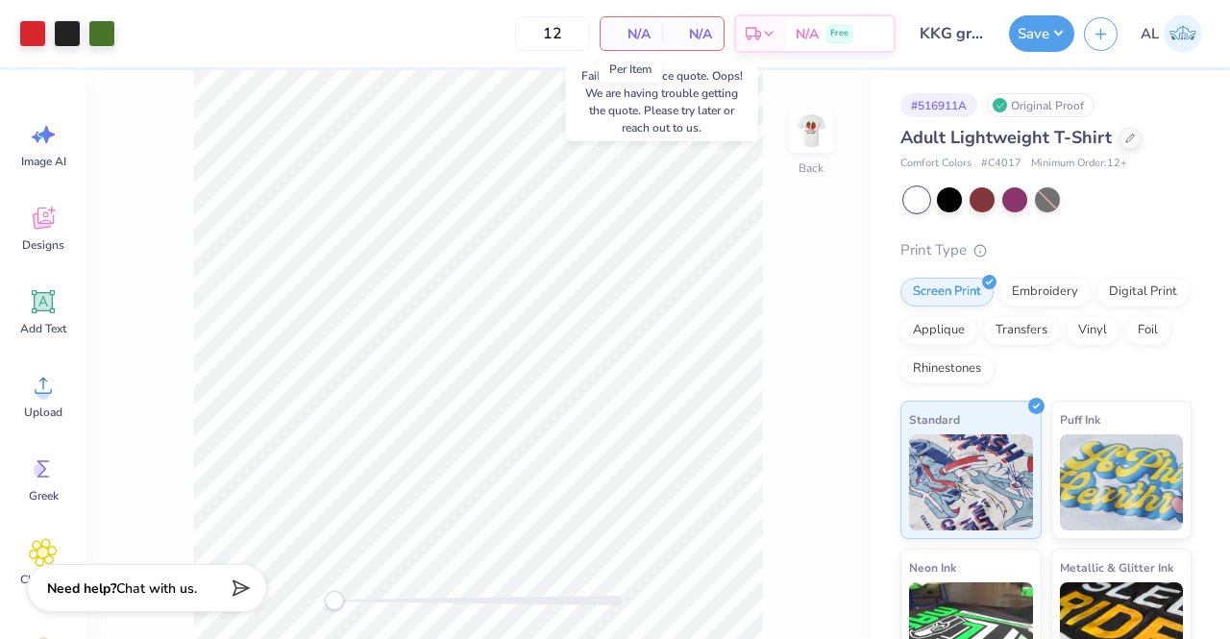
click at [642, 31] on span "N/A" at bounding box center [631, 34] width 38 height 20
click at [644, 40] on span "N/A" at bounding box center [631, 34] width 38 height 20
click at [634, 35] on span "N/A" at bounding box center [631, 34] width 38 height 20
click at [208, 588] on div "Need help? Chat with us." at bounding box center [147, 585] width 240 height 48
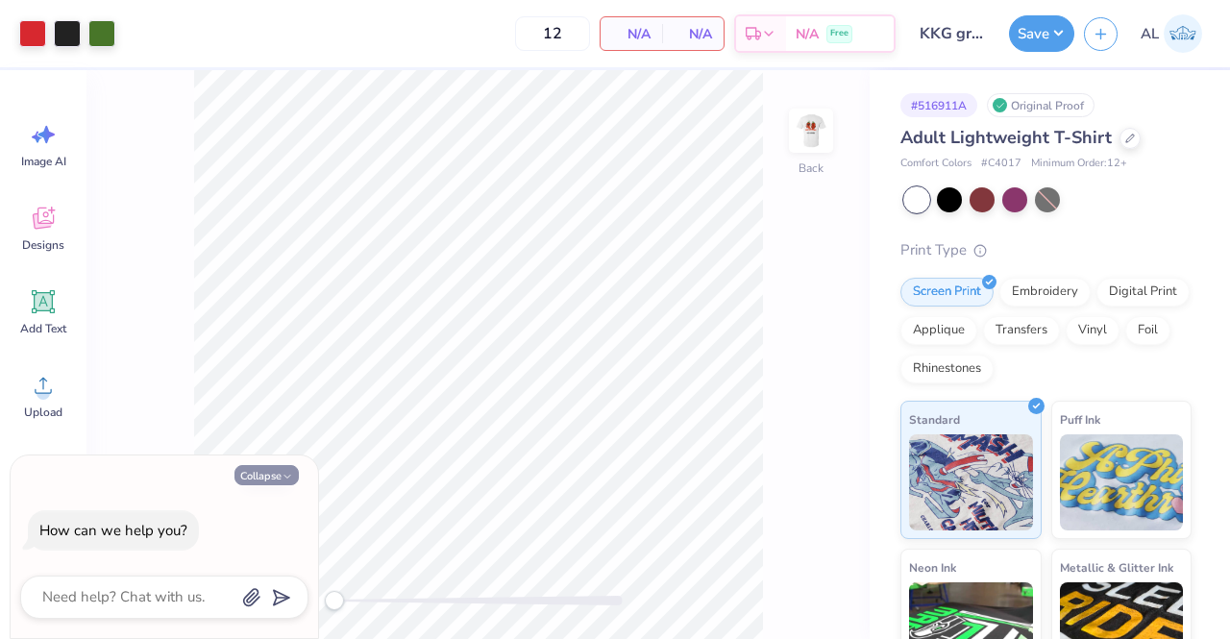
click at [277, 468] on button "Collapse" at bounding box center [266, 475] width 64 height 20
type textarea "x"
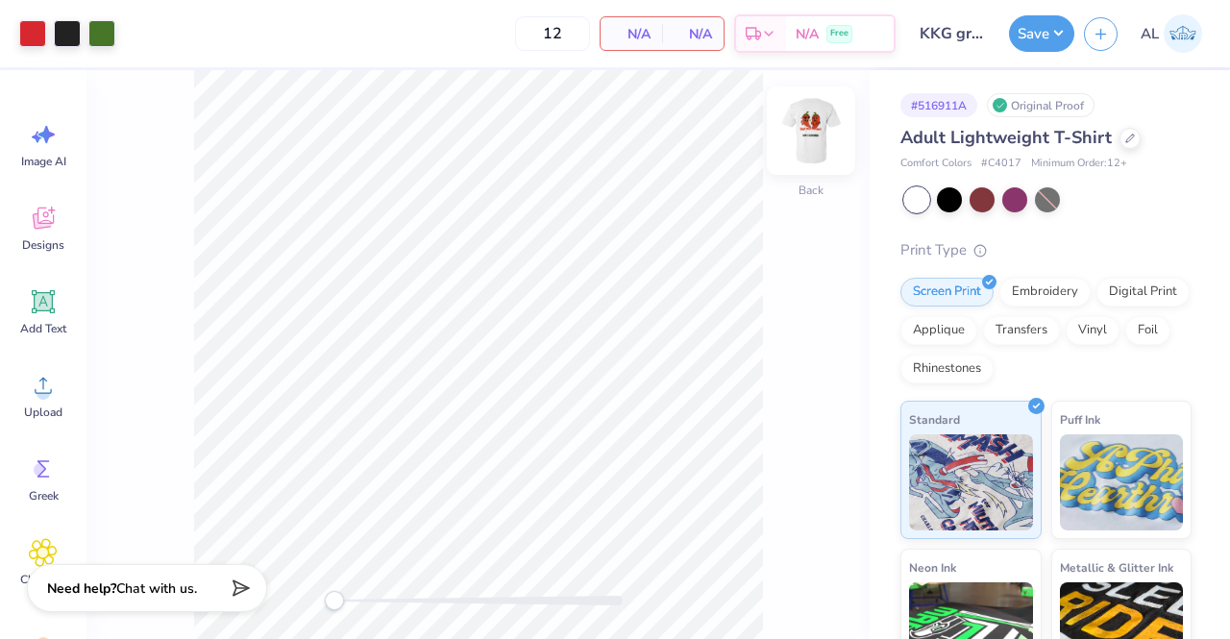
click at [809, 144] on img at bounding box center [811, 130] width 77 height 77
